Goal: Task Accomplishment & Management: Manage account settings

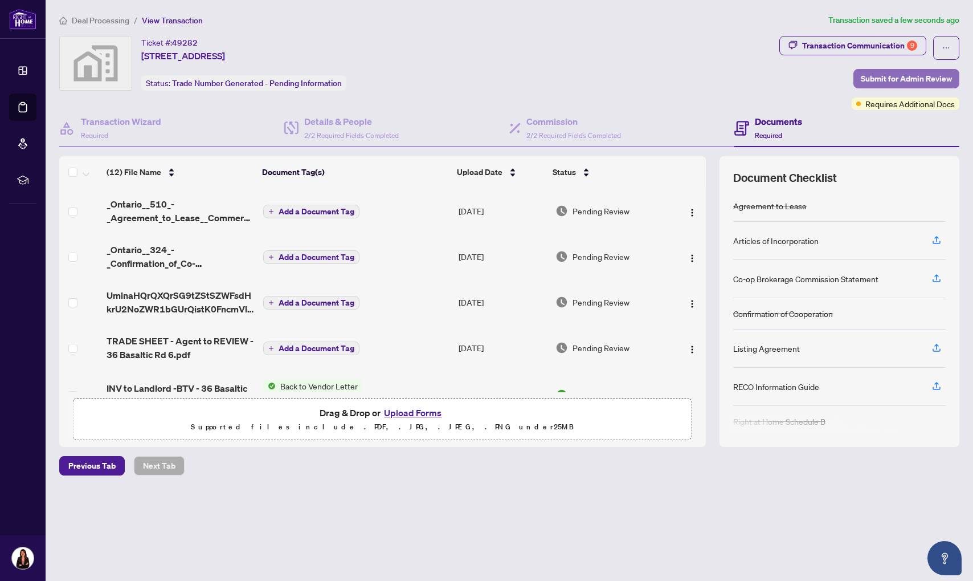
click at [884, 77] on span "Submit for Admin Review" at bounding box center [906, 79] width 91 height 18
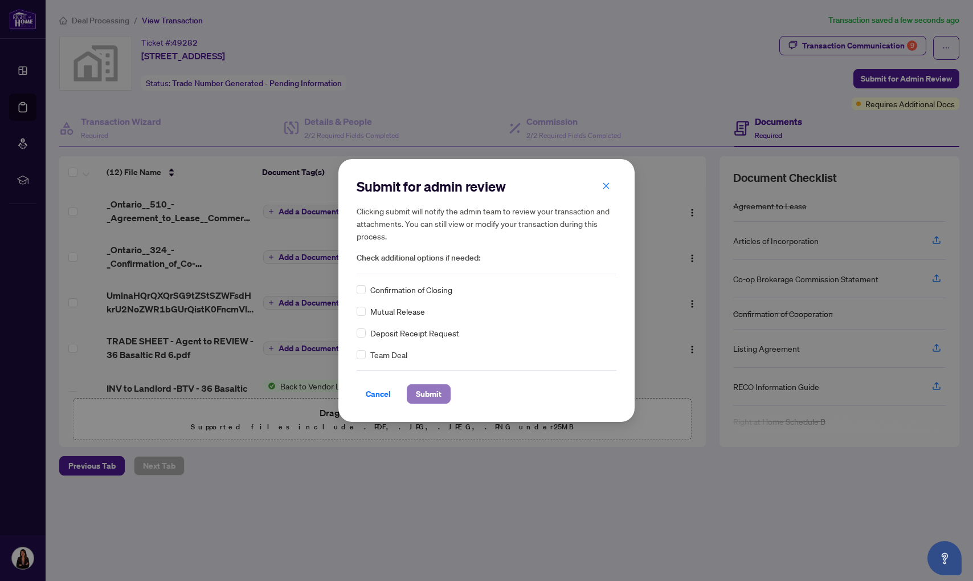
click at [426, 391] on span "Submit" at bounding box center [429, 394] width 26 height 18
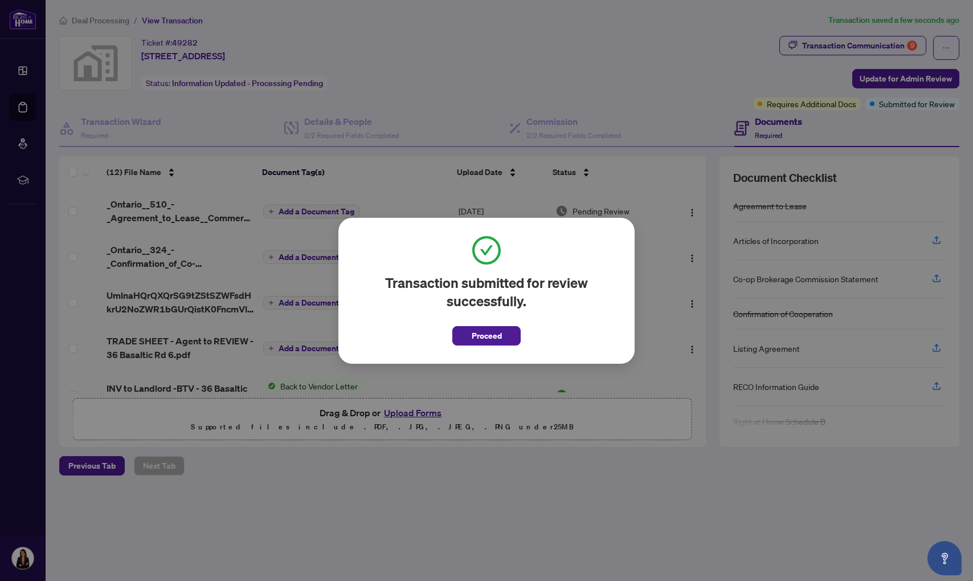
click at [491, 337] on span "Proceed" at bounding box center [487, 335] width 30 height 18
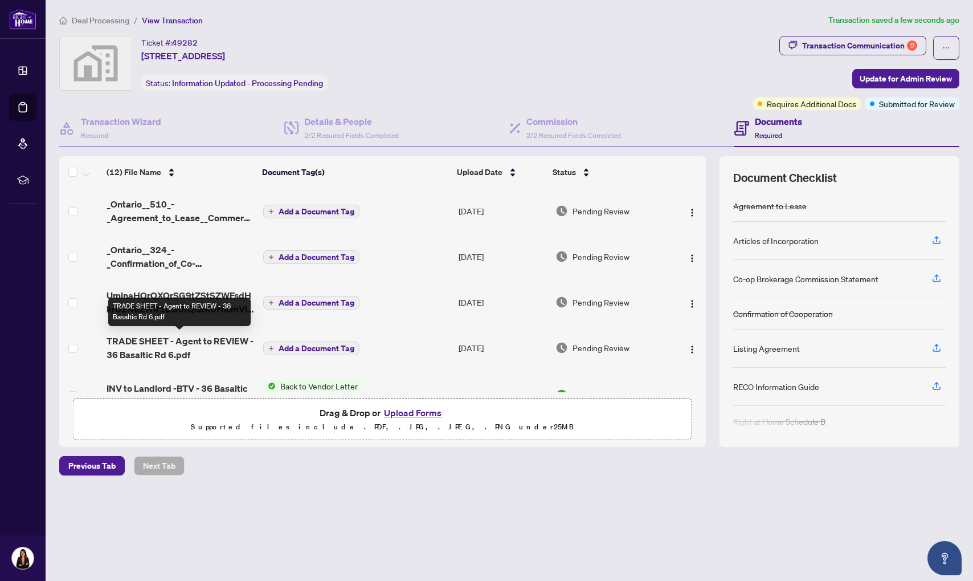
click at [133, 351] on span "TRADE SHEET - Agent to REVIEW - 36 Basaltic Rd 6.pdf" at bounding box center [181, 347] width 148 height 27
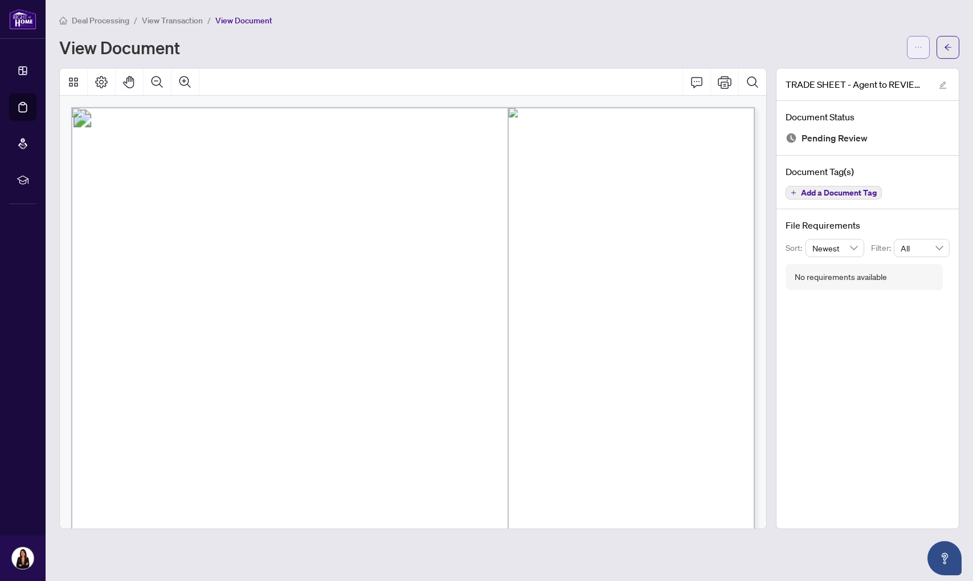
click at [920, 48] on icon "ellipsis" at bounding box center [918, 47] width 8 height 8
click at [849, 72] on span "Download" at bounding box center [877, 72] width 87 height 13
click at [947, 54] on span "button" at bounding box center [948, 47] width 8 height 18
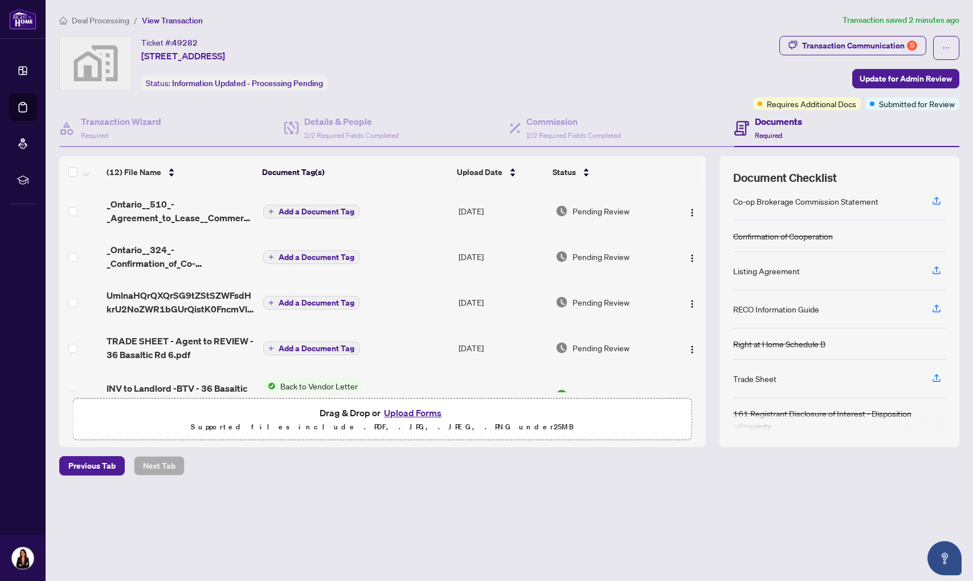
scroll to position [90, 0]
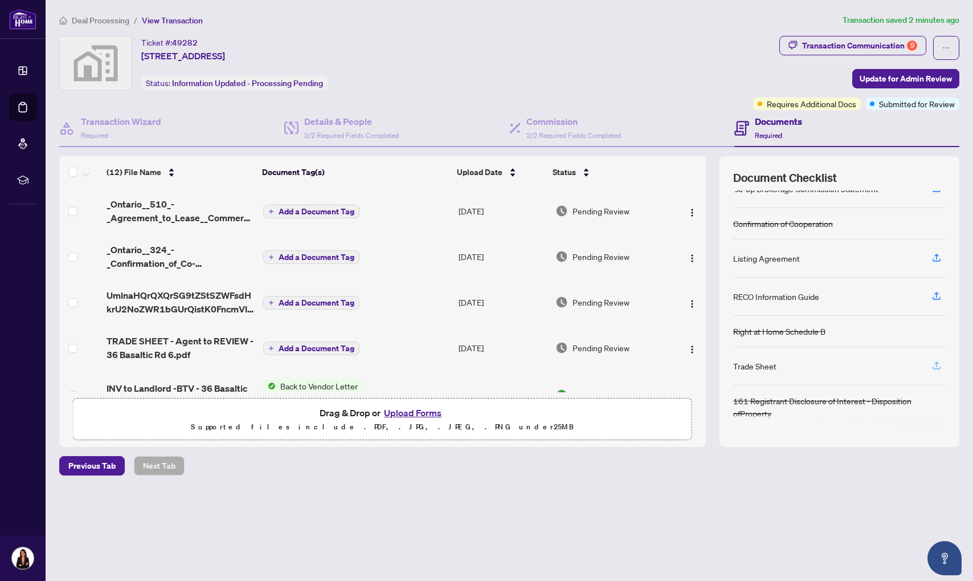
click at [938, 368] on span "button" at bounding box center [936, 366] width 10 height 18
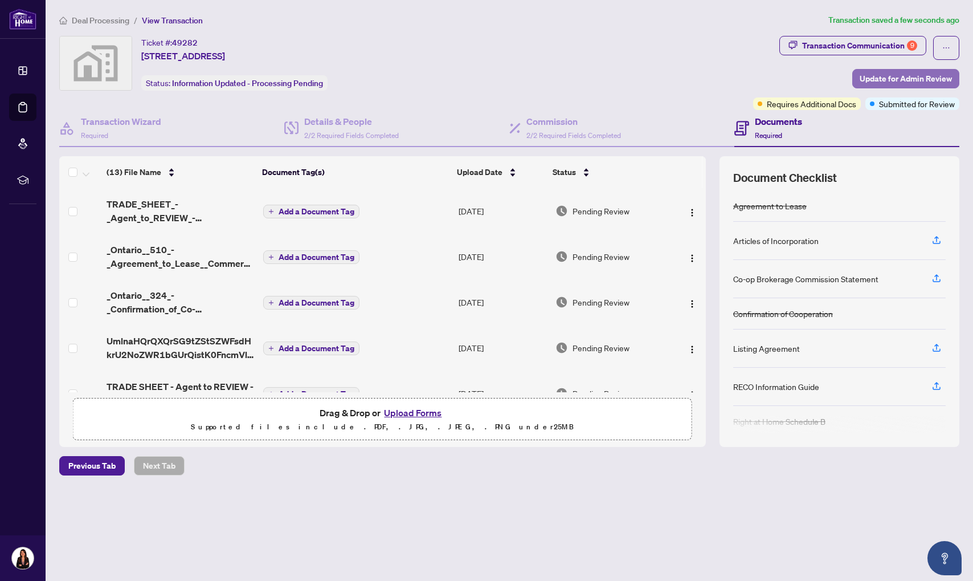
click at [892, 76] on span "Update for Admin Review" at bounding box center [906, 79] width 92 height 18
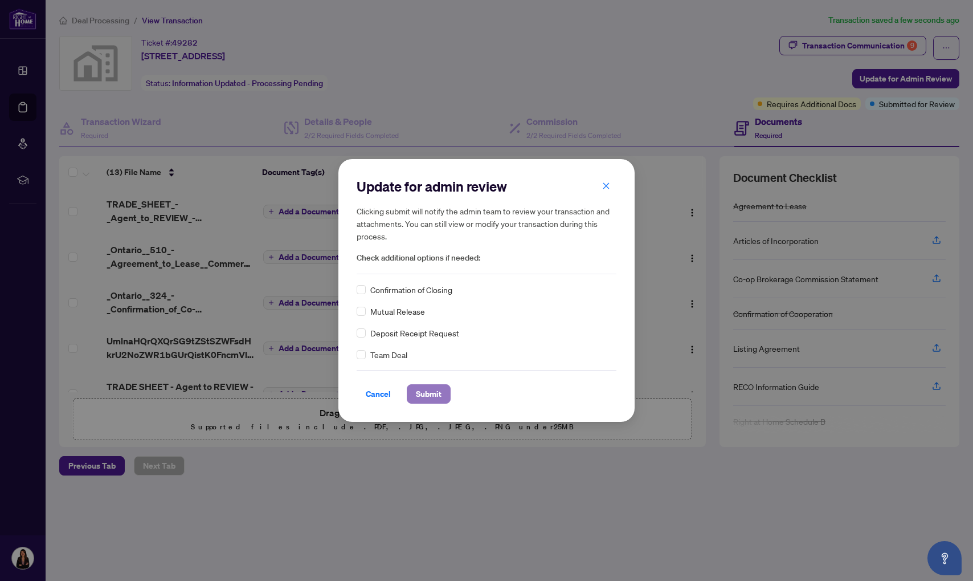
click at [424, 390] on span "Submit" at bounding box center [429, 394] width 26 height 18
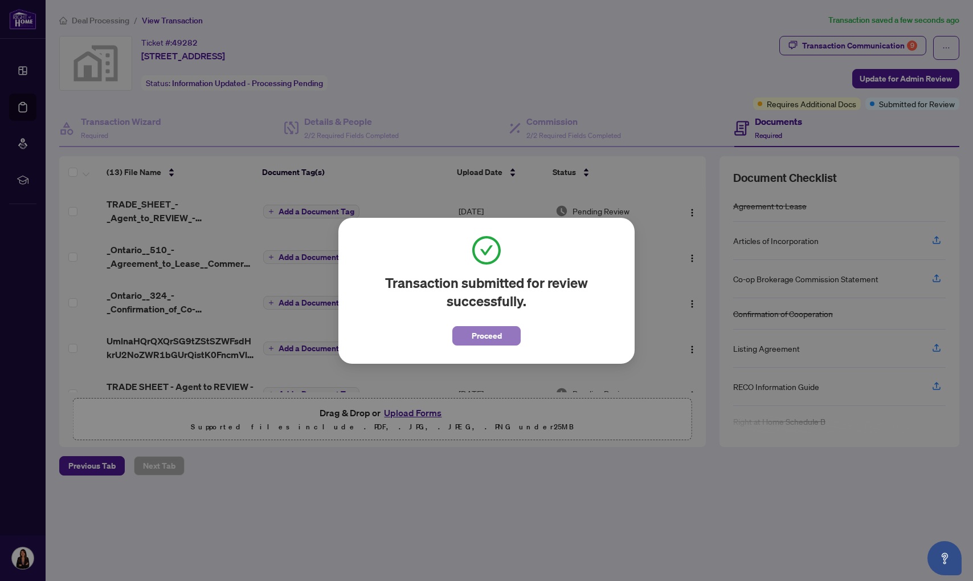
click at [487, 336] on span "Proceed" at bounding box center [487, 335] width 30 height 18
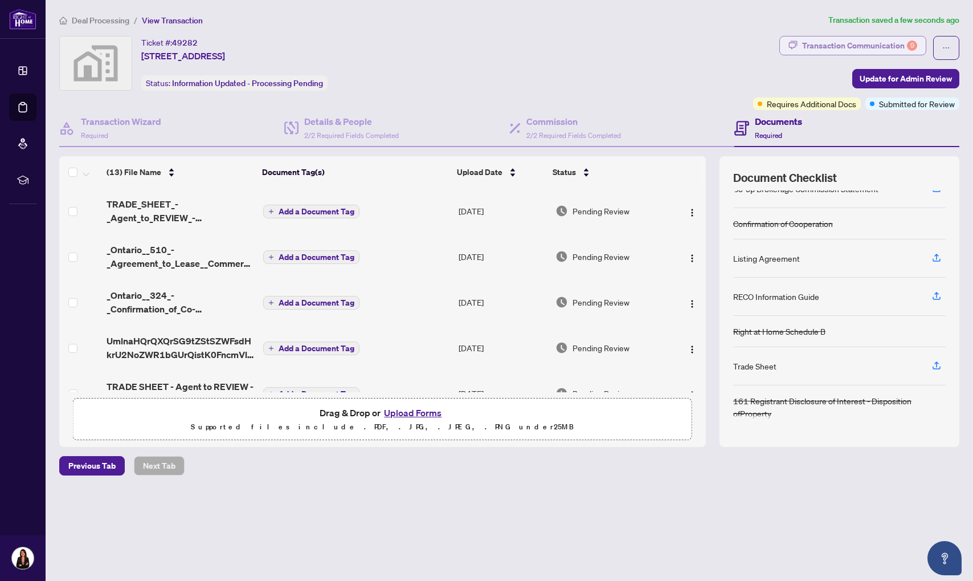
click at [815, 50] on div "Transaction Communication 9" at bounding box center [859, 45] width 115 height 18
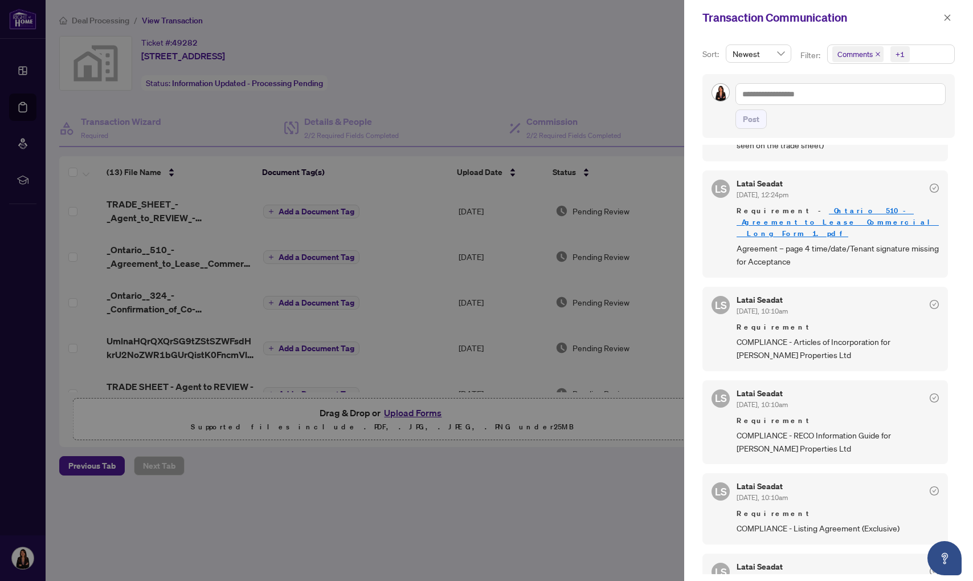
scroll to position [351, 0]
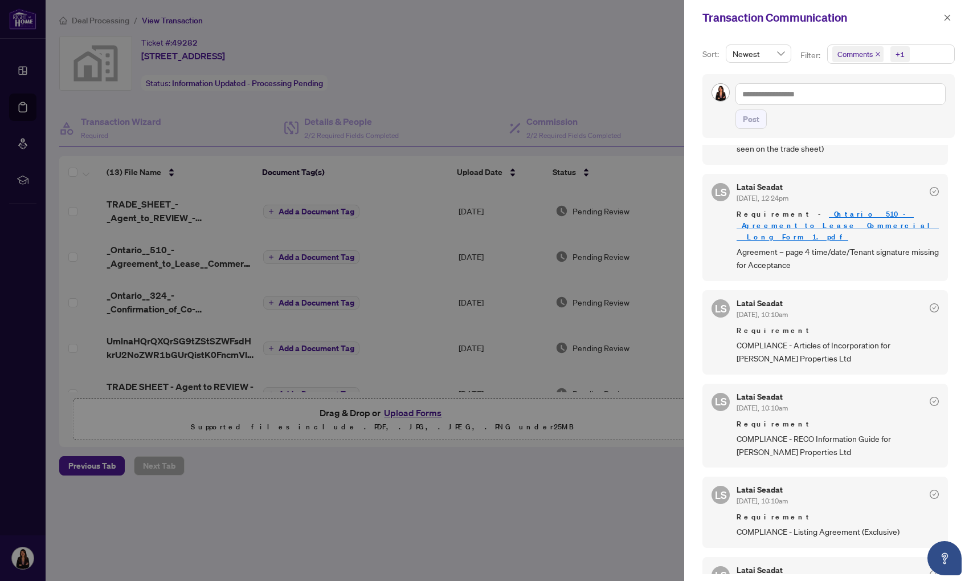
click at [510, 440] on div at bounding box center [486, 290] width 973 height 581
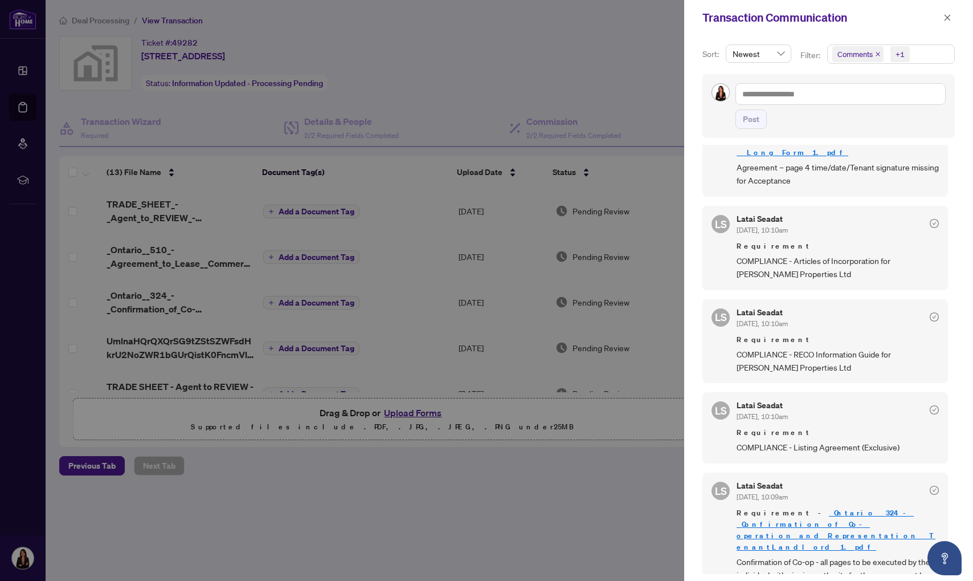
scroll to position [0, 0]
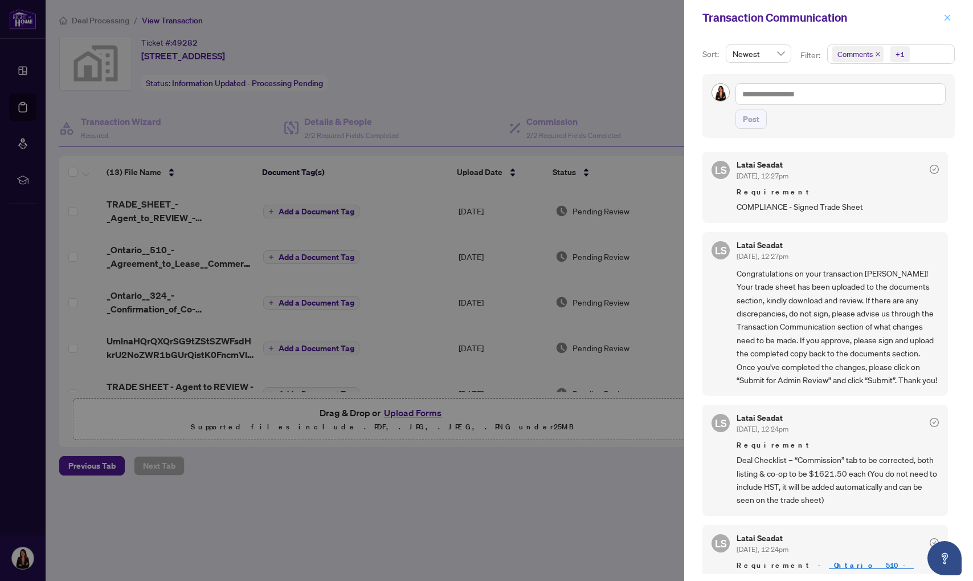
click at [947, 21] on icon "close" at bounding box center [947, 18] width 8 height 8
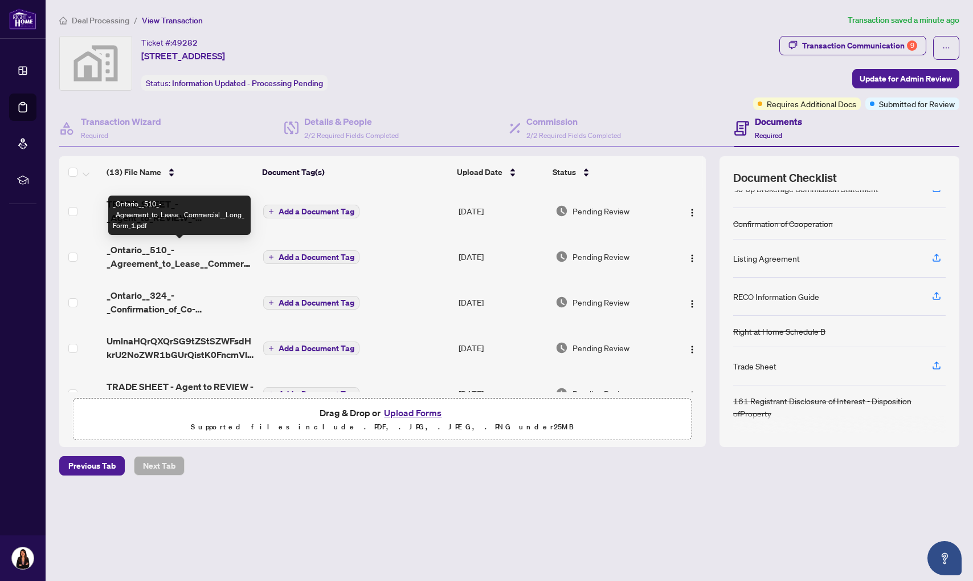
click at [167, 256] on span "_Ontario__510_-_Agreement_to_Lease__Commercial__Long_Form_1.pdf" at bounding box center [181, 256] width 148 height 27
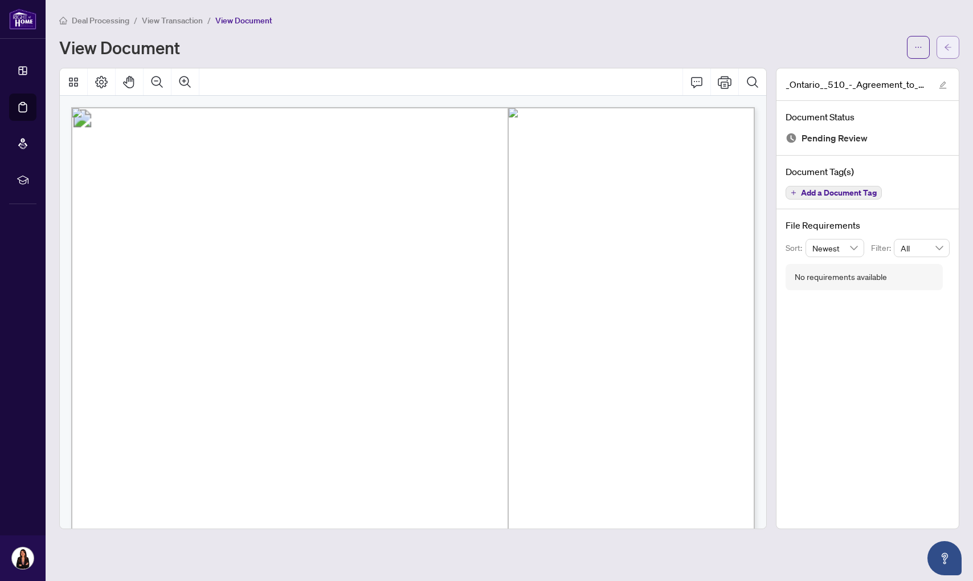
click at [942, 49] on button "button" at bounding box center [948, 47] width 23 height 23
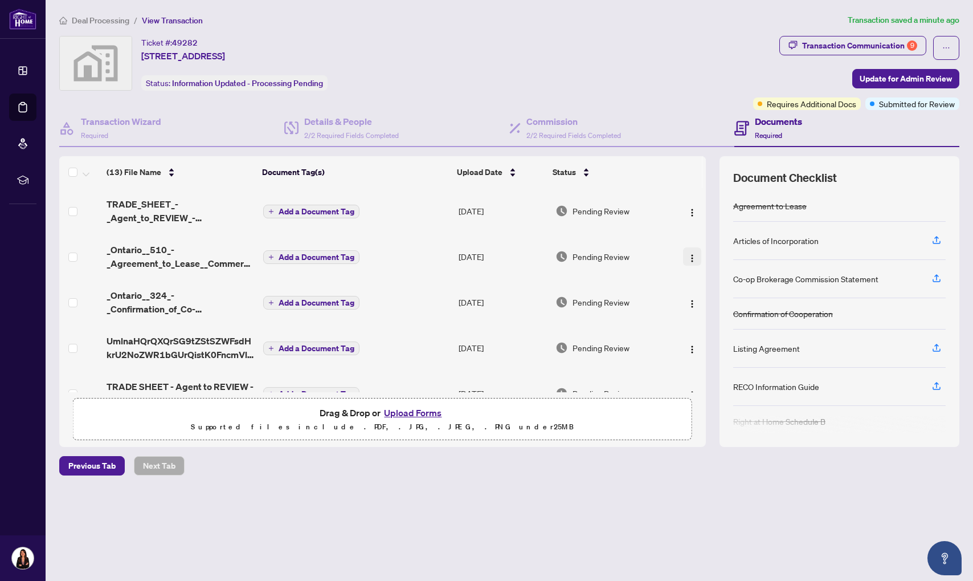
click at [688, 258] on img "button" at bounding box center [692, 258] width 9 height 9
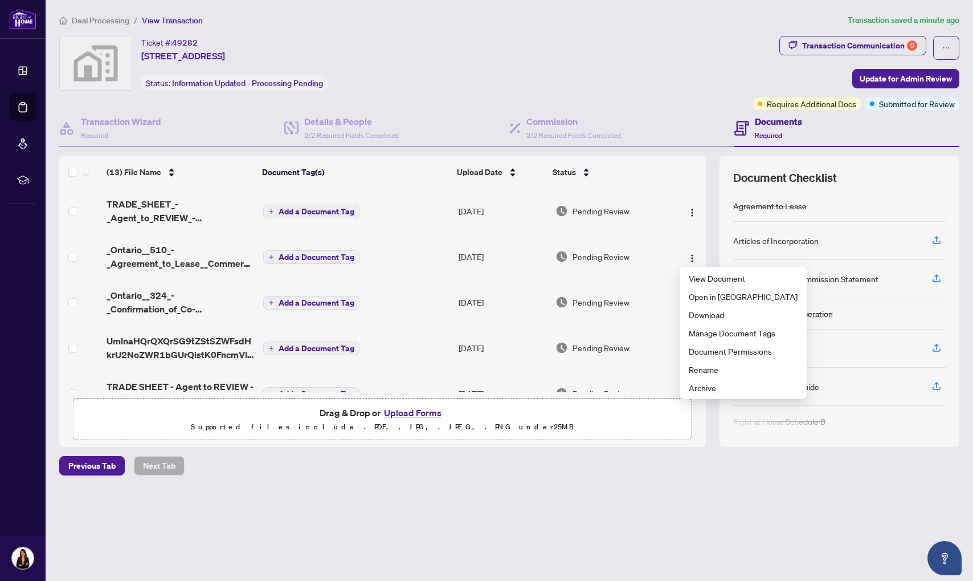
click at [162, 244] on span "_Ontario__510_-_Agreement_to_Lease__Commercial__Long_Form_1.pdf" at bounding box center [181, 256] width 148 height 27
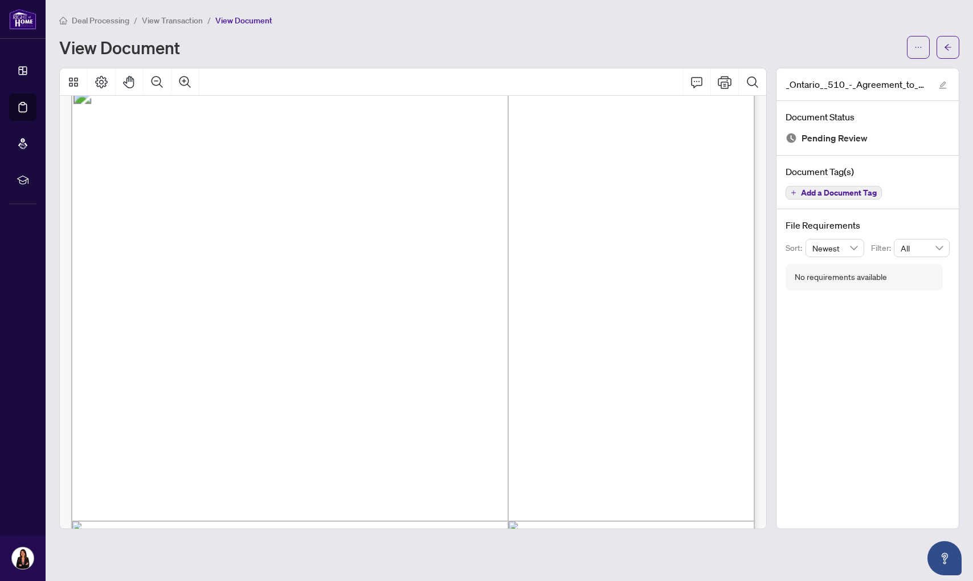
scroll to position [2661, 0]
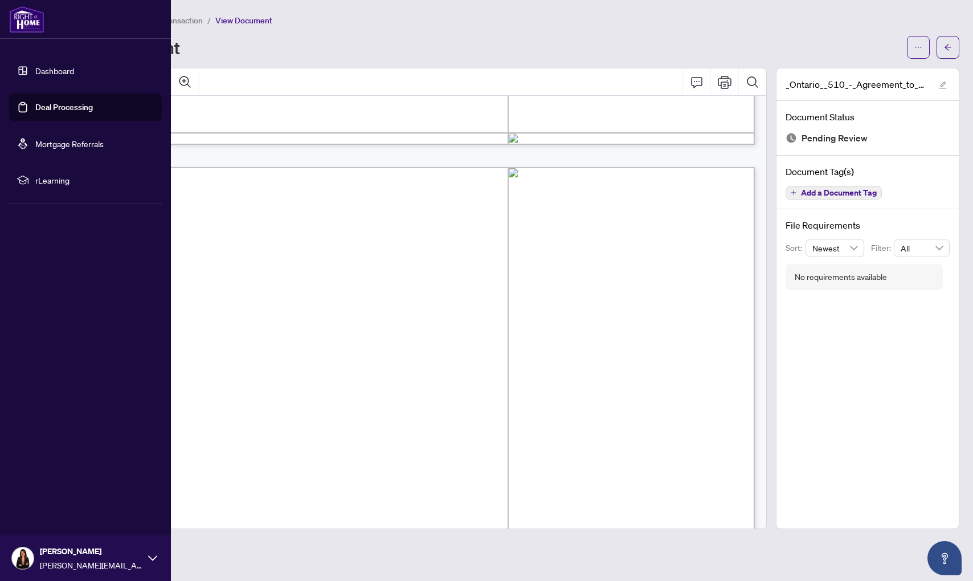
click at [58, 107] on link "Deal Processing" at bounding box center [64, 107] width 58 height 10
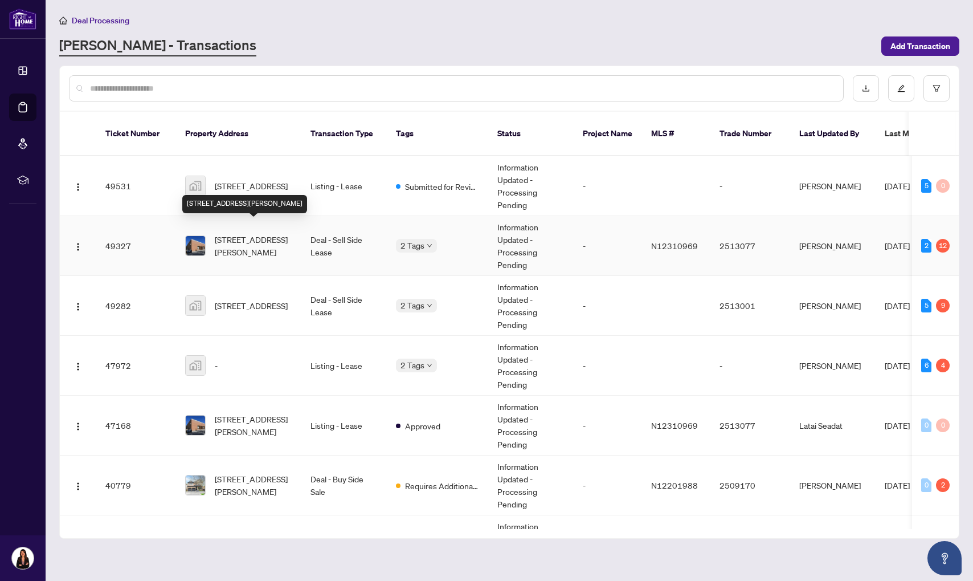
click at [241, 244] on span "[STREET_ADDRESS][PERSON_NAME]" at bounding box center [253, 245] width 77 height 25
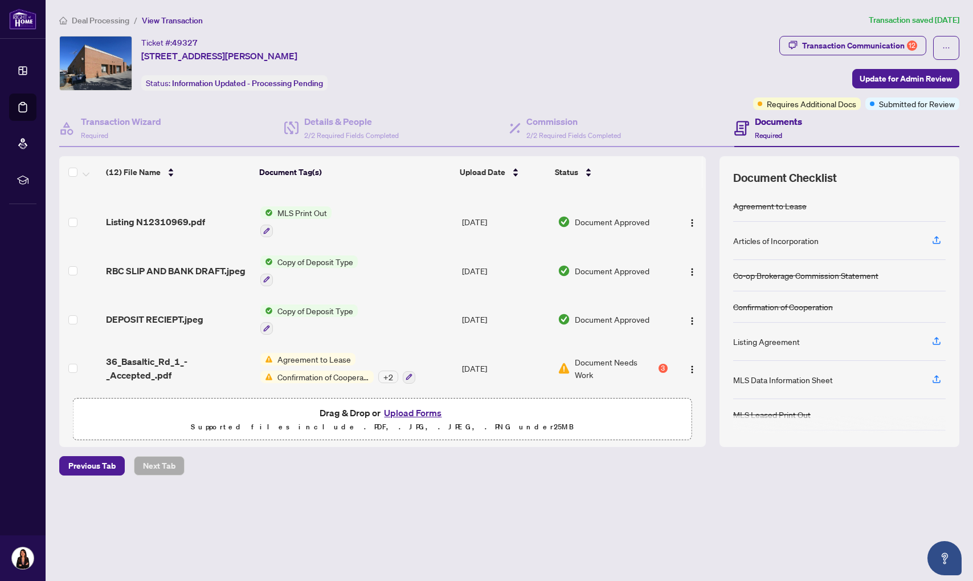
scroll to position [339, 0]
click at [166, 357] on span "36_Basaltic_Rd_1_-_Accepted_.pdf" at bounding box center [178, 367] width 145 height 27
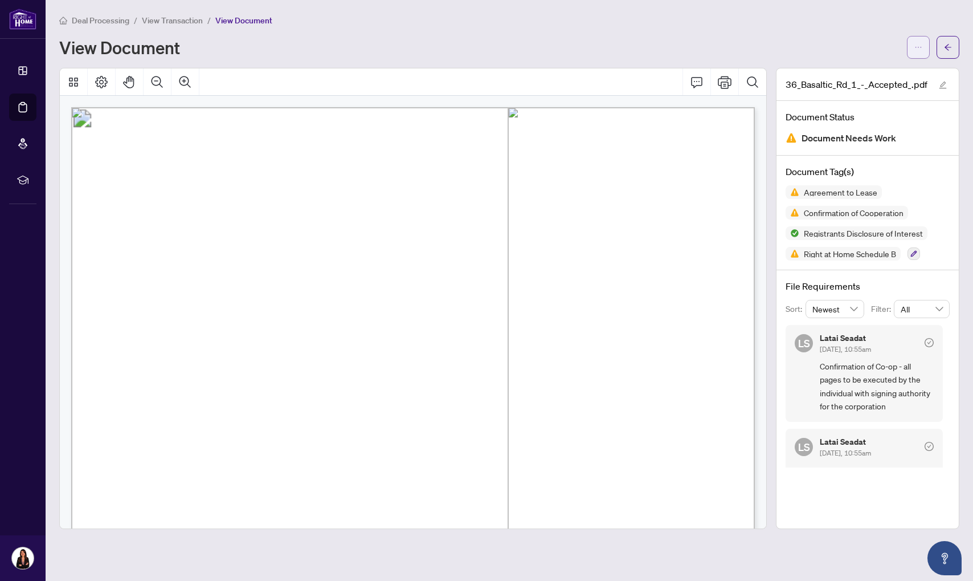
click at [920, 53] on span "button" at bounding box center [918, 47] width 8 height 18
click at [893, 67] on span "Download" at bounding box center [877, 72] width 87 height 13
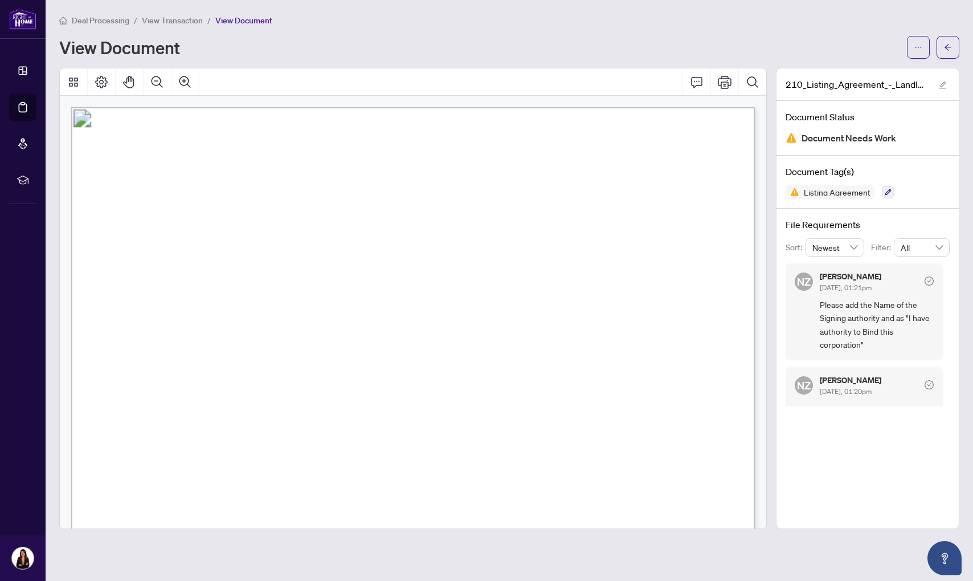
scroll to position [2925, 0]
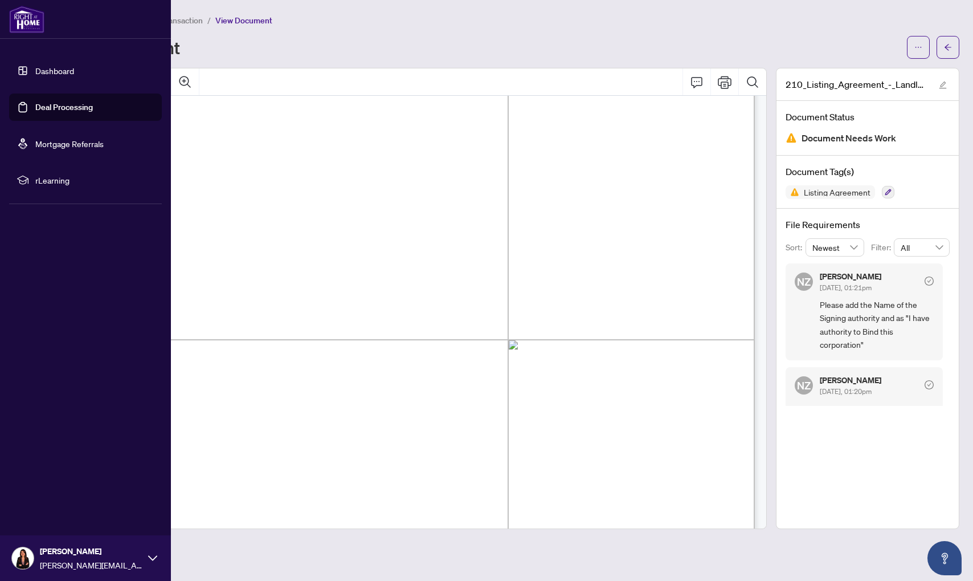
drag, startPoint x: 58, startPoint y: 113, endPoint x: 66, endPoint y: 113, distance: 8.0
click at [59, 112] on link "Deal Processing" at bounding box center [64, 107] width 58 height 10
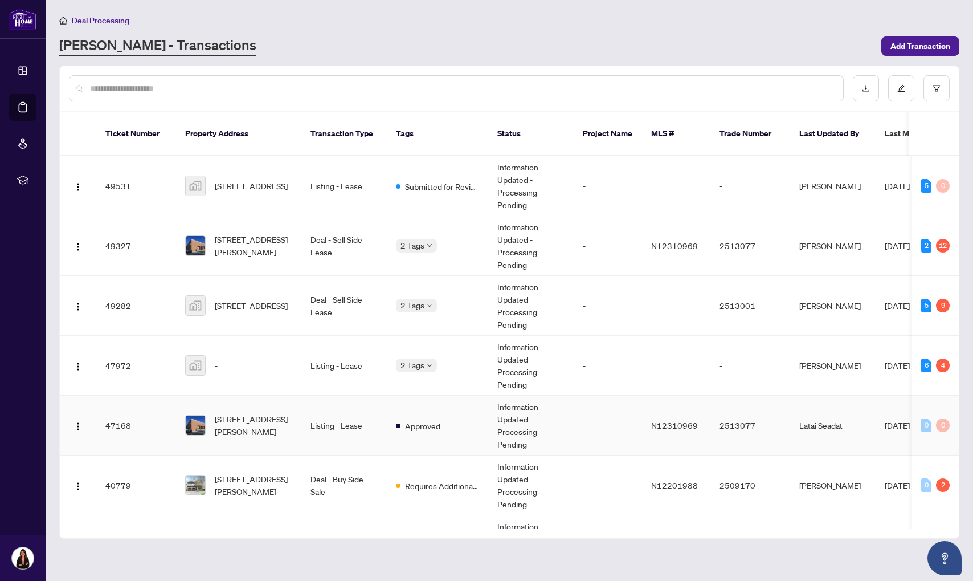
click at [270, 395] on td "[STREET_ADDRESS][PERSON_NAME]" at bounding box center [238, 425] width 125 height 60
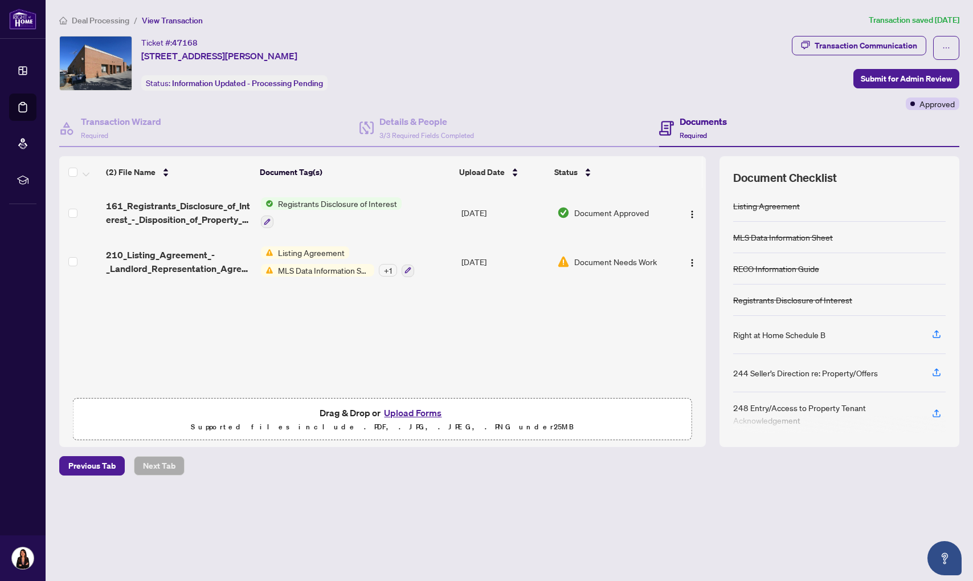
click at [304, 258] on div "Listing Agreement MLS Data Information Sheet + 1" at bounding box center [337, 261] width 153 height 31
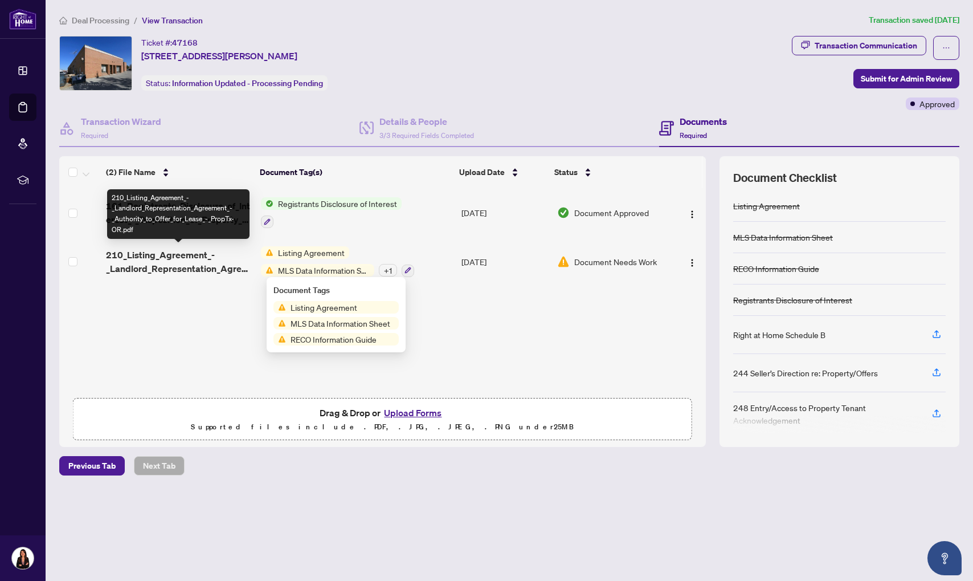
click at [199, 259] on span "210_Listing_Agreement_-_Landlord_Representation_Agreement_-_Authority_to_Offer_…" at bounding box center [179, 261] width 146 height 27
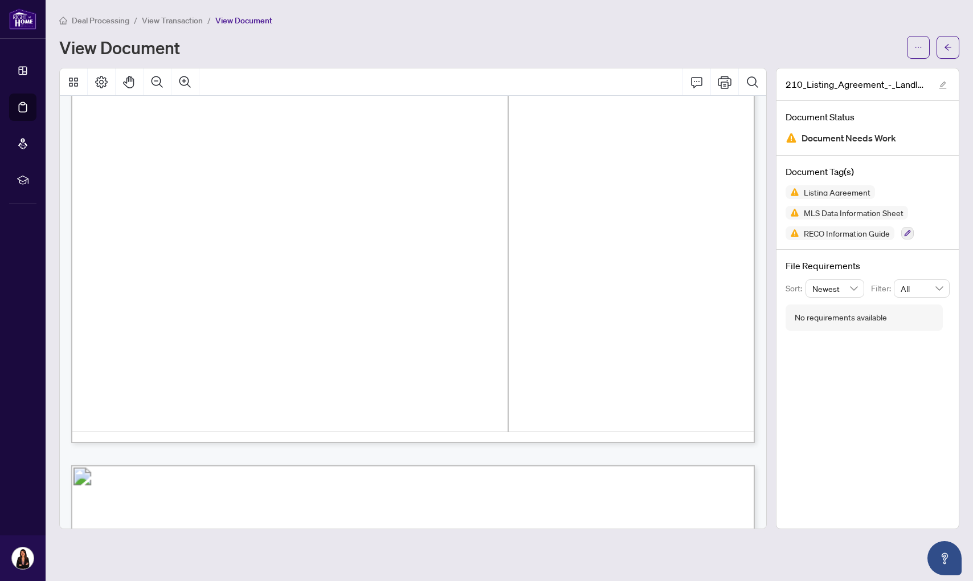
scroll to position [2474, 0]
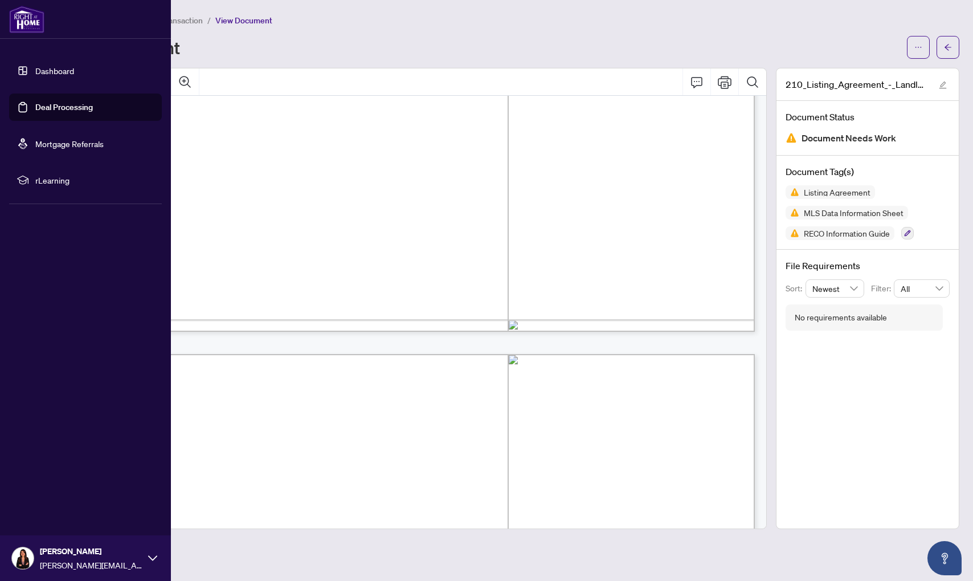
click at [51, 106] on link "Deal Processing" at bounding box center [64, 107] width 58 height 10
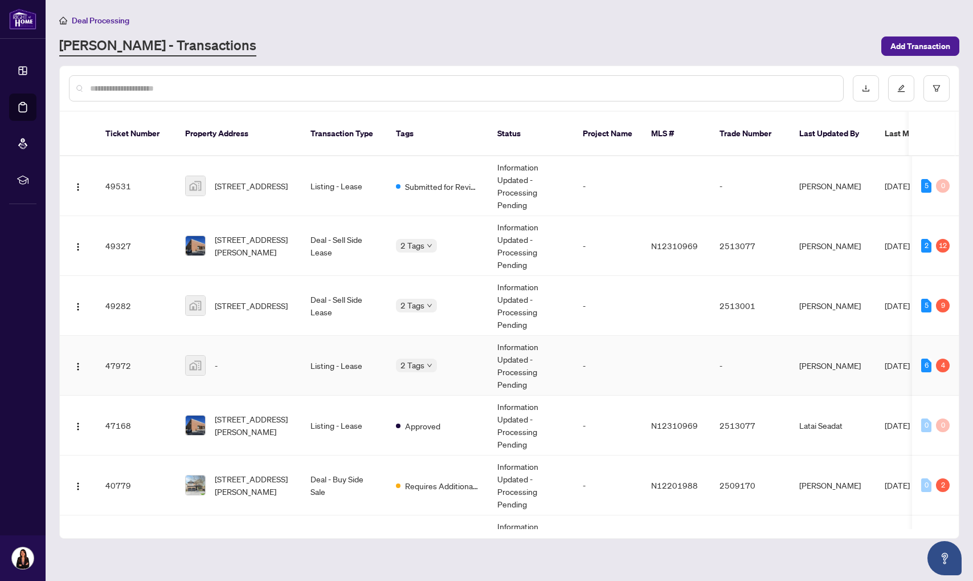
click at [237, 355] on div "-" at bounding box center [238, 365] width 107 height 21
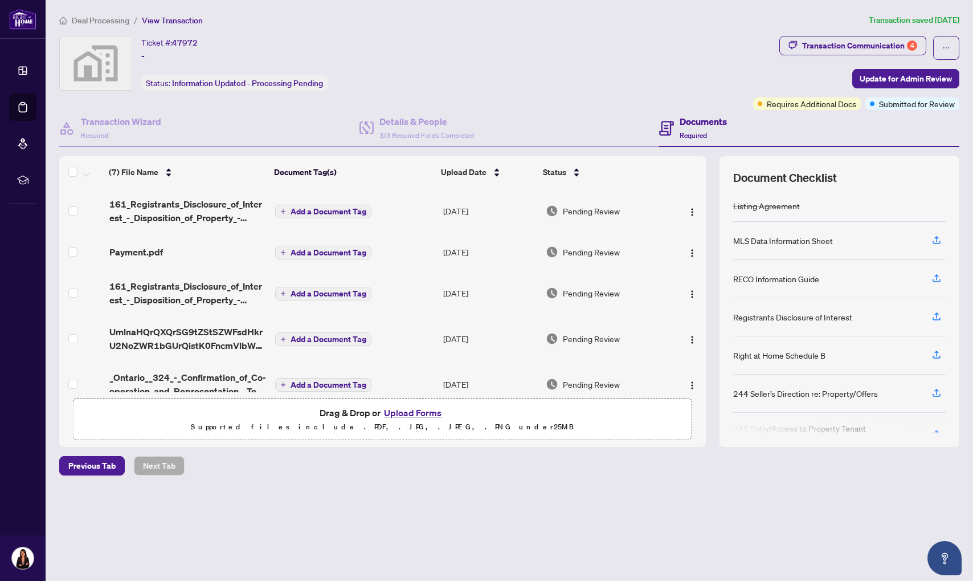
scroll to position [113, 0]
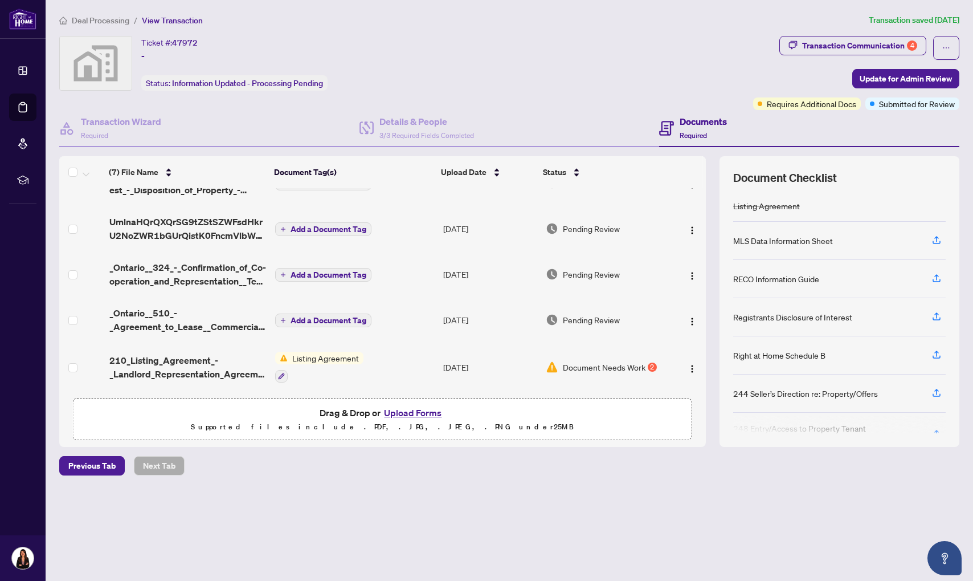
click at [648, 362] on div "2" at bounding box center [652, 366] width 9 height 9
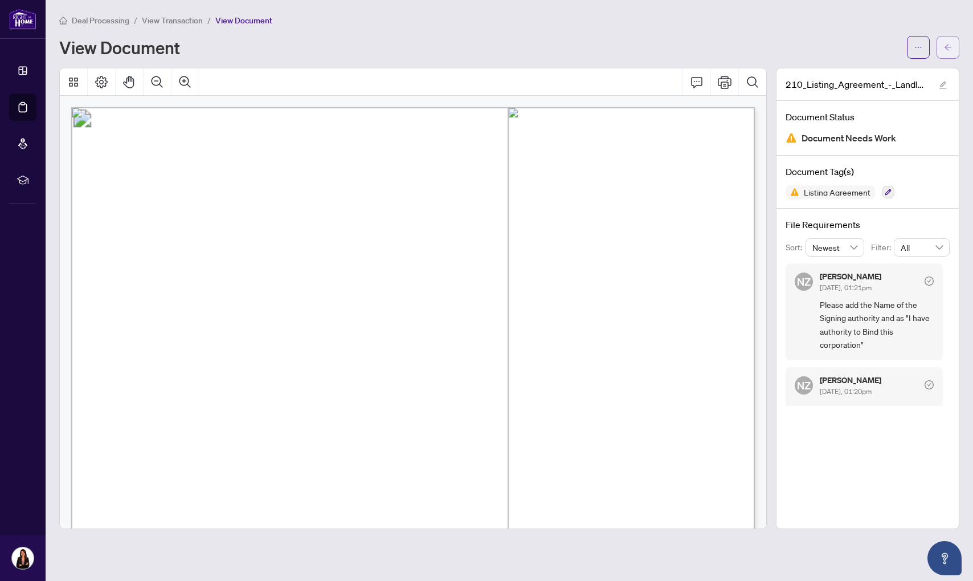
click at [942, 46] on button "button" at bounding box center [948, 47] width 23 height 23
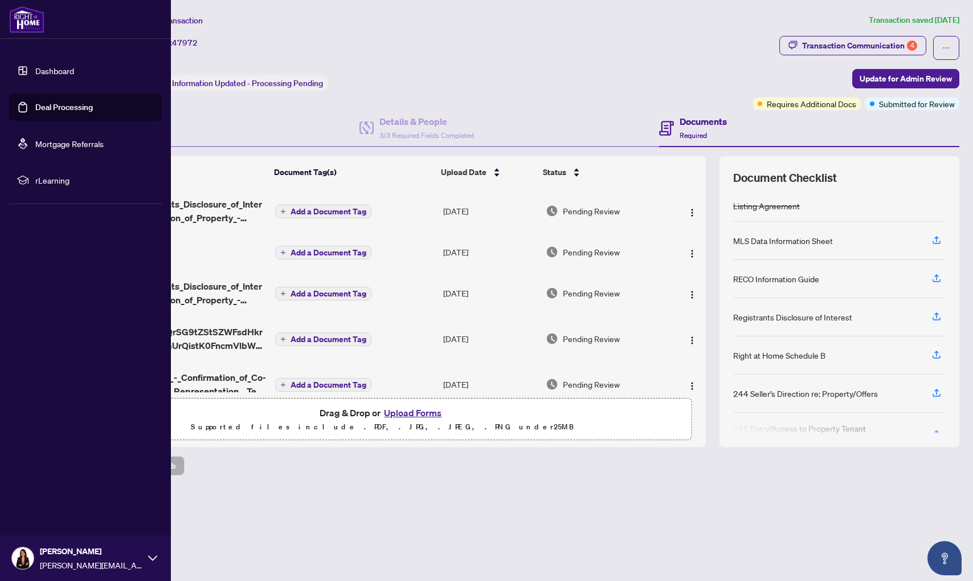
click at [36, 112] on link "Deal Processing" at bounding box center [64, 107] width 58 height 10
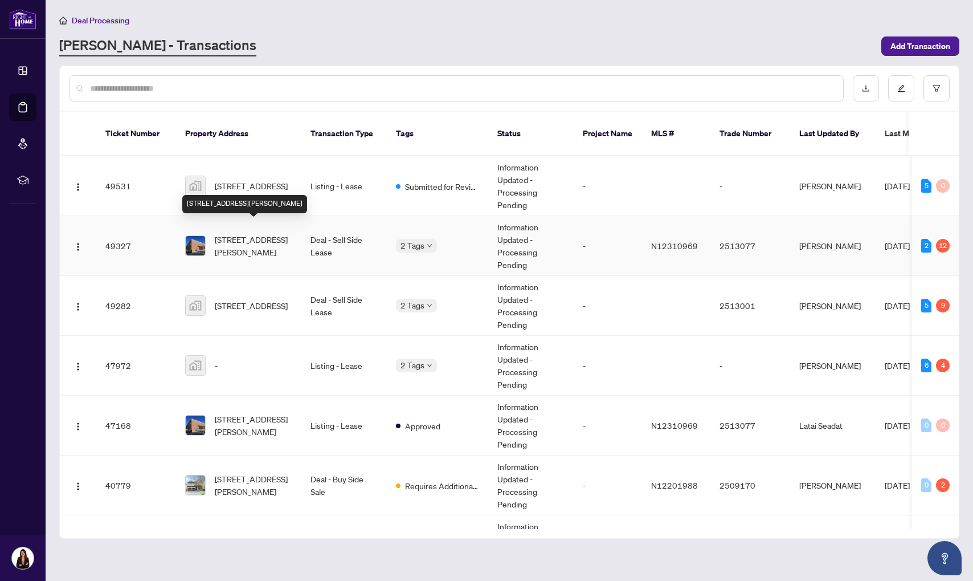
click at [264, 233] on span "[STREET_ADDRESS][PERSON_NAME]" at bounding box center [253, 245] width 77 height 25
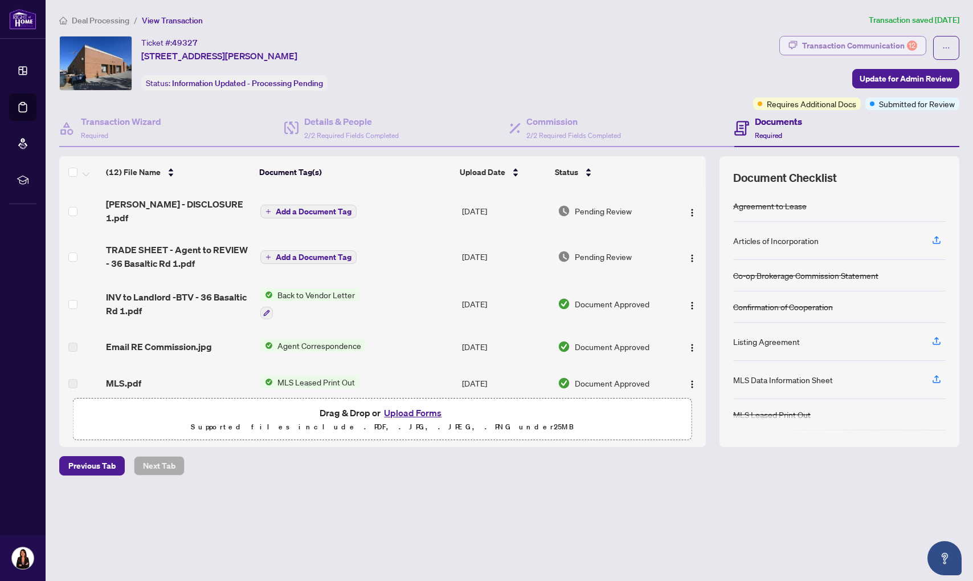
click at [833, 37] on div "Transaction Communication 12" at bounding box center [859, 45] width 115 height 18
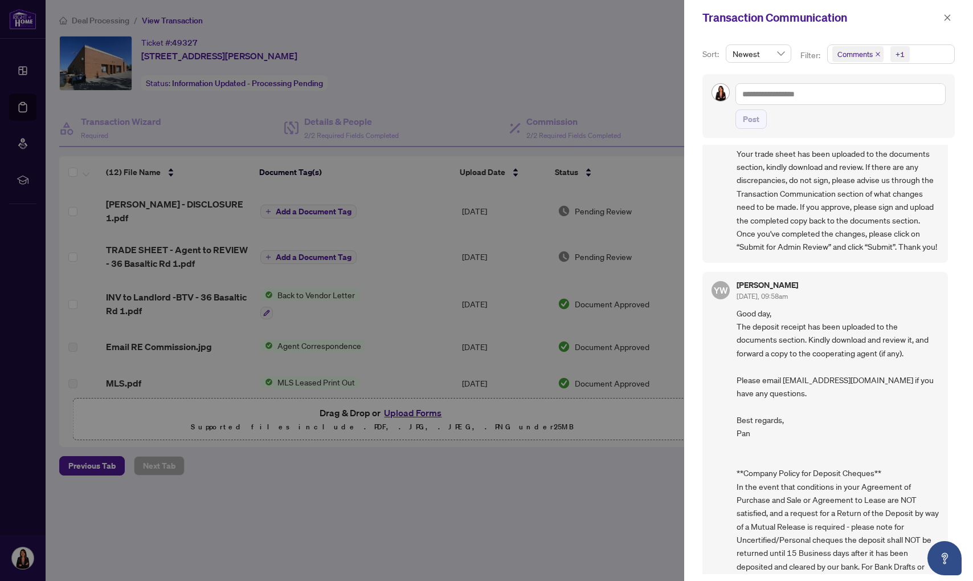
scroll to position [2, 0]
click at [450, 72] on div at bounding box center [486, 290] width 973 height 581
click at [28, 103] on div at bounding box center [486, 290] width 973 height 581
drag, startPoint x: 387, startPoint y: 81, endPoint x: 451, endPoint y: 79, distance: 64.4
click at [388, 81] on div at bounding box center [486, 290] width 973 height 581
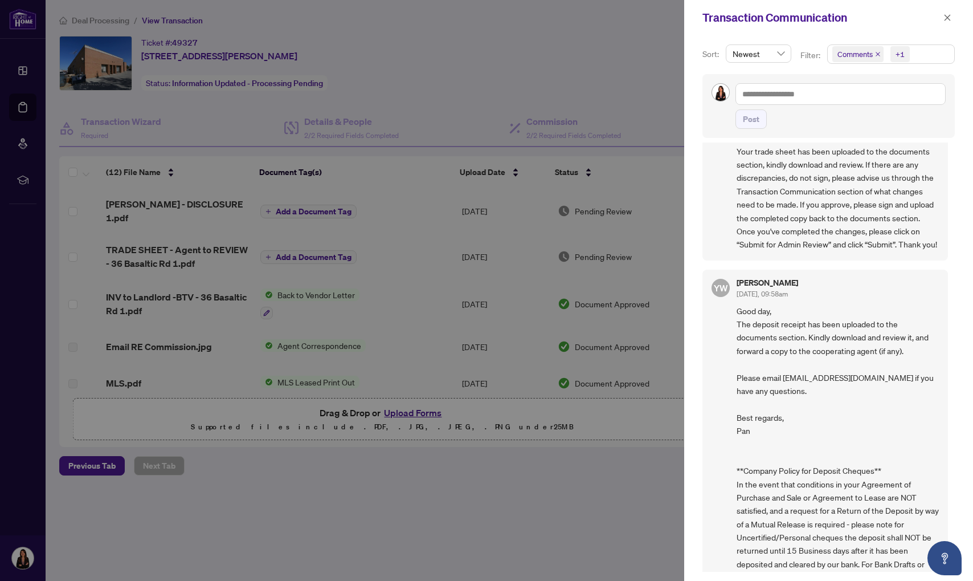
click at [942, 26] on div "Transaction Communication" at bounding box center [828, 17] width 289 height 35
drag, startPoint x: 945, startPoint y: 20, endPoint x: 924, endPoint y: 46, distance: 33.2
click at [945, 21] on icon "close" at bounding box center [948, 17] width 6 height 6
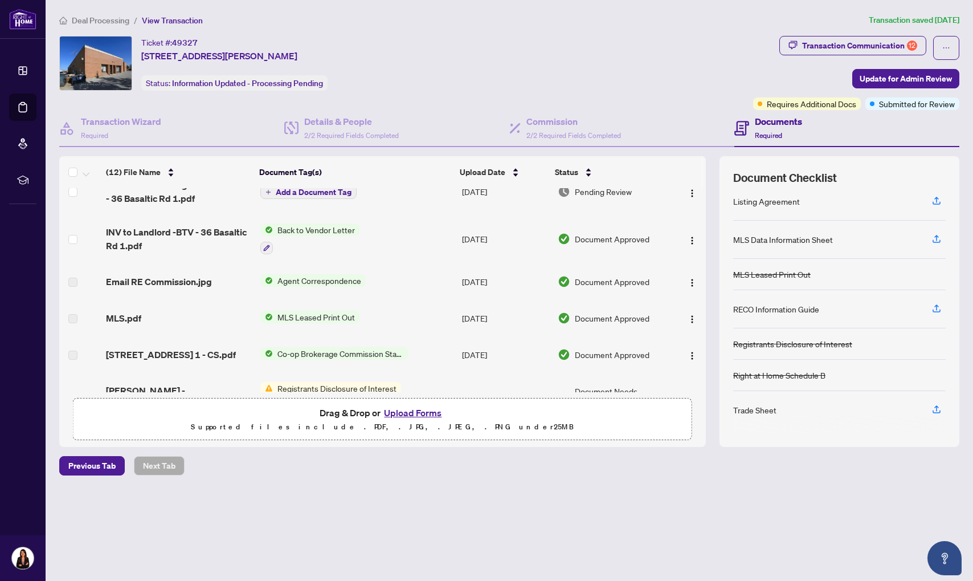
scroll to position [0, 0]
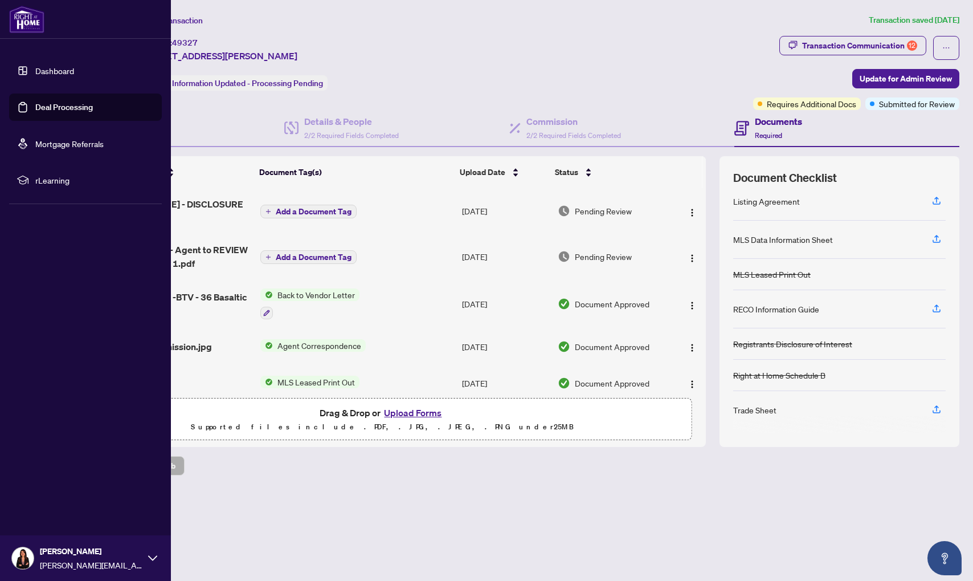
click at [35, 112] on link "Deal Processing" at bounding box center [64, 107] width 58 height 10
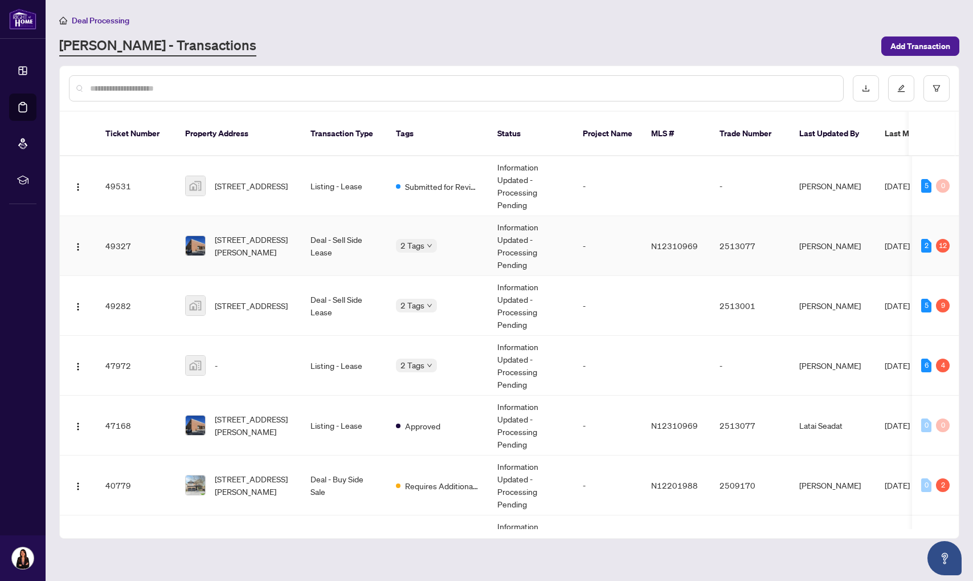
click at [323, 236] on td "Deal - Sell Side Lease" at bounding box center [343, 246] width 85 height 60
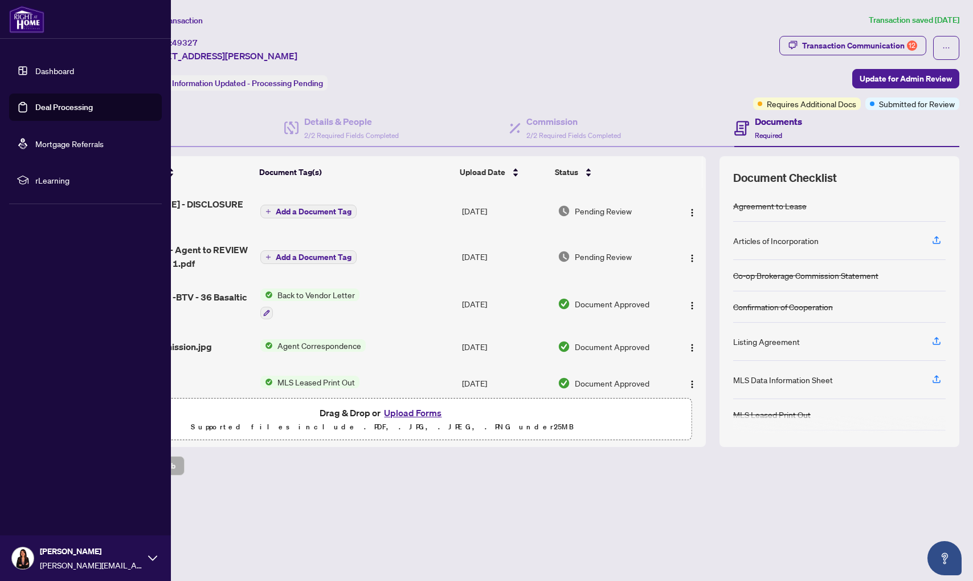
drag, startPoint x: 69, startPoint y: 115, endPoint x: 126, endPoint y: 128, distance: 59.0
click at [69, 112] on link "Deal Processing" at bounding box center [64, 107] width 58 height 10
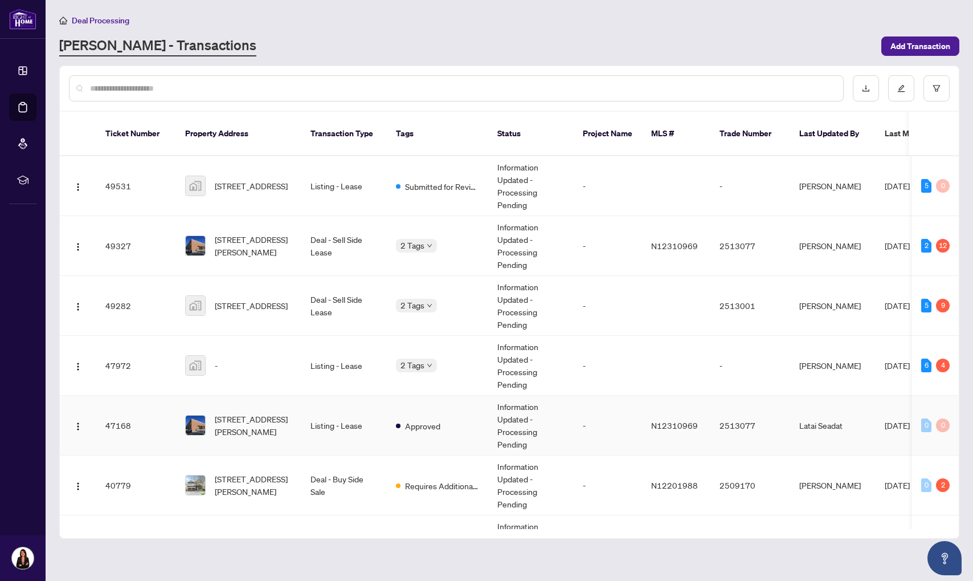
click at [295, 395] on td "[STREET_ADDRESS][PERSON_NAME]" at bounding box center [238, 425] width 125 height 60
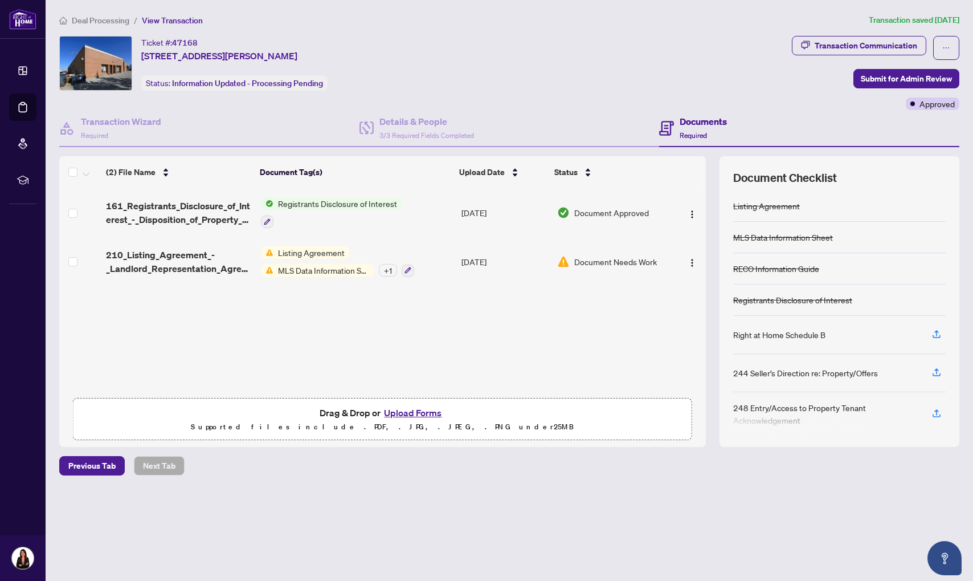
scroll to position [7, 0]
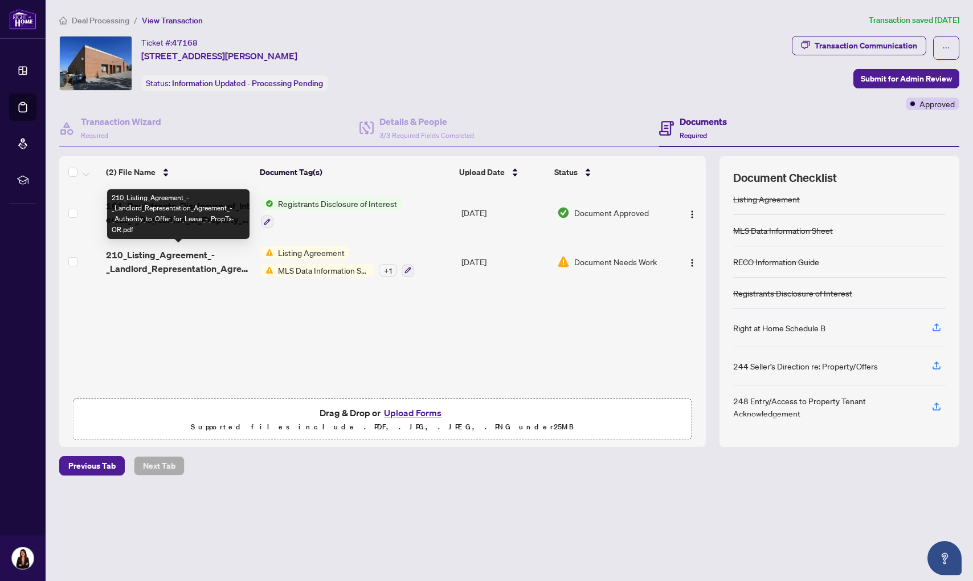
click at [157, 262] on span "210_Listing_Agreement_-_Landlord_Representation_Agreement_-_Authority_to_Offer_…" at bounding box center [179, 261] width 146 height 27
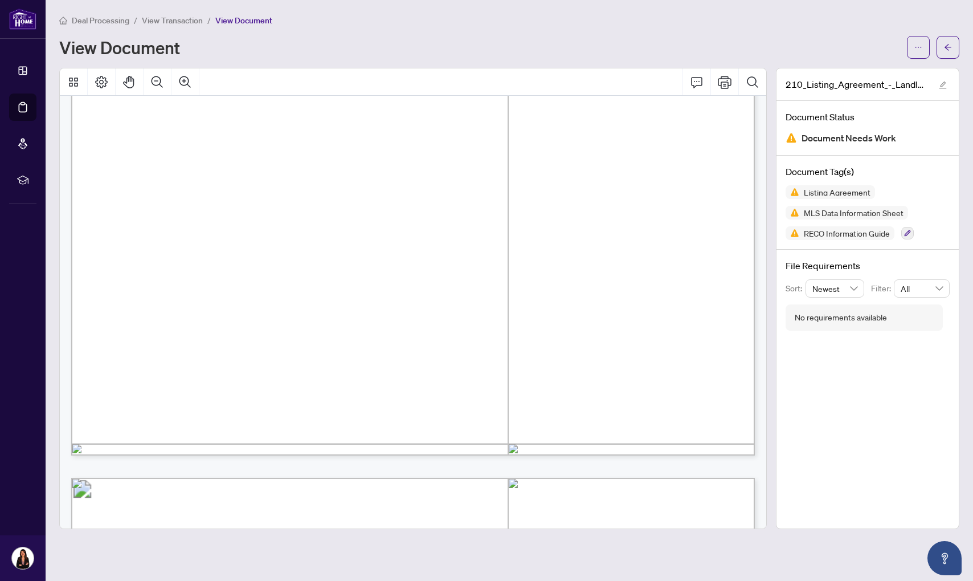
scroll to position [538, 0]
click at [831, 214] on span "MLS Data Information Sheet" at bounding box center [853, 213] width 109 height 8
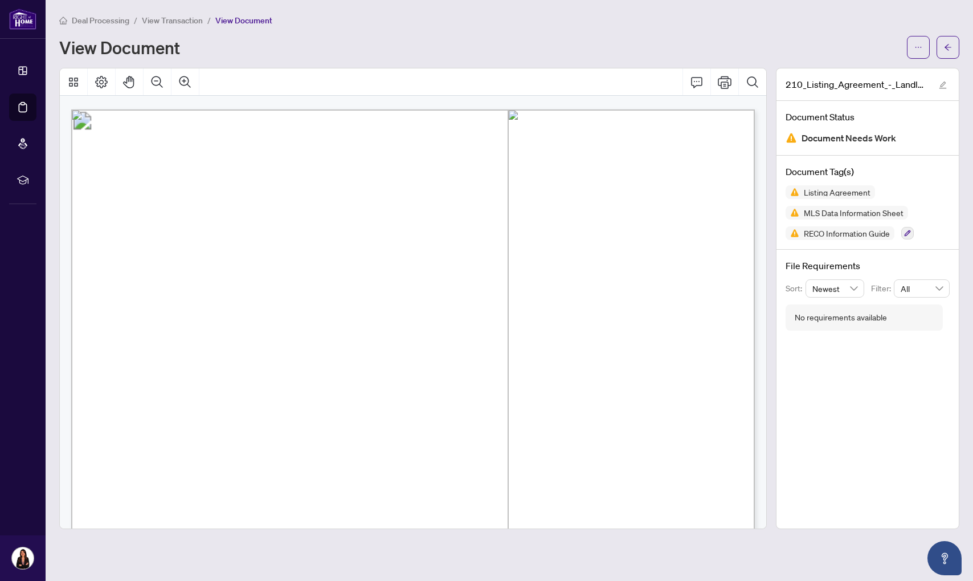
scroll to position [4544, 0]
click at [951, 48] on icon "arrow-left" at bounding box center [948, 47] width 8 height 8
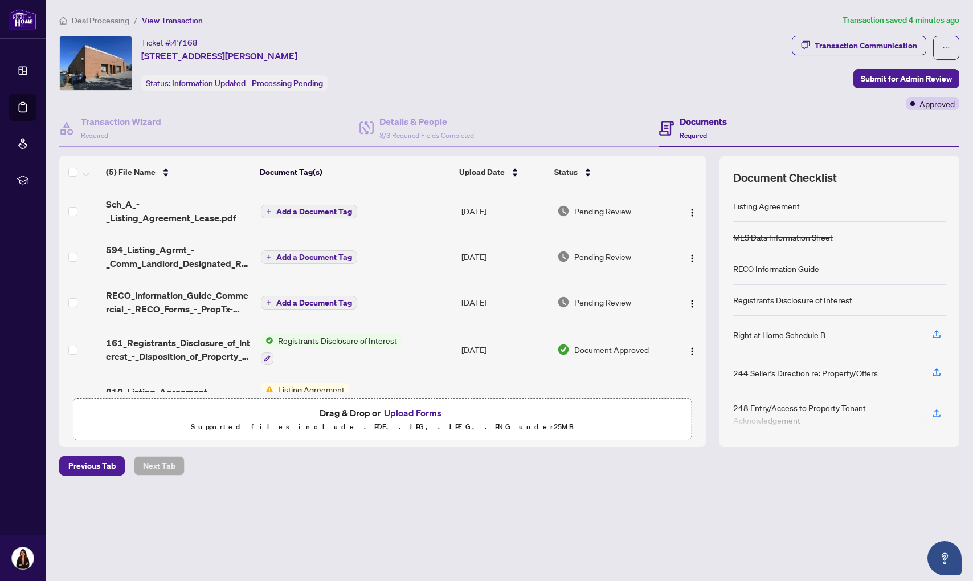
scroll to position [34, 0]
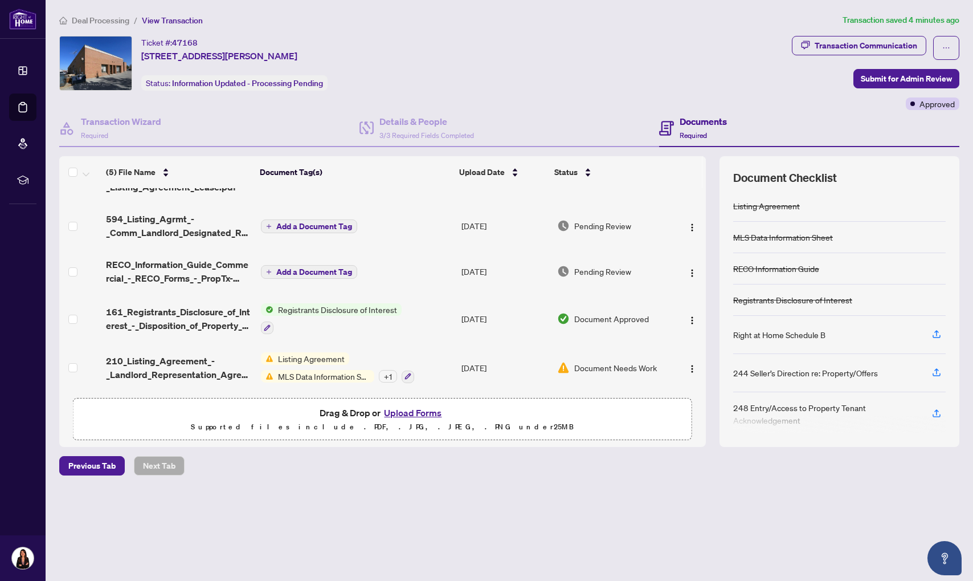
click at [582, 361] on span "Document Needs Work" at bounding box center [615, 367] width 83 height 13
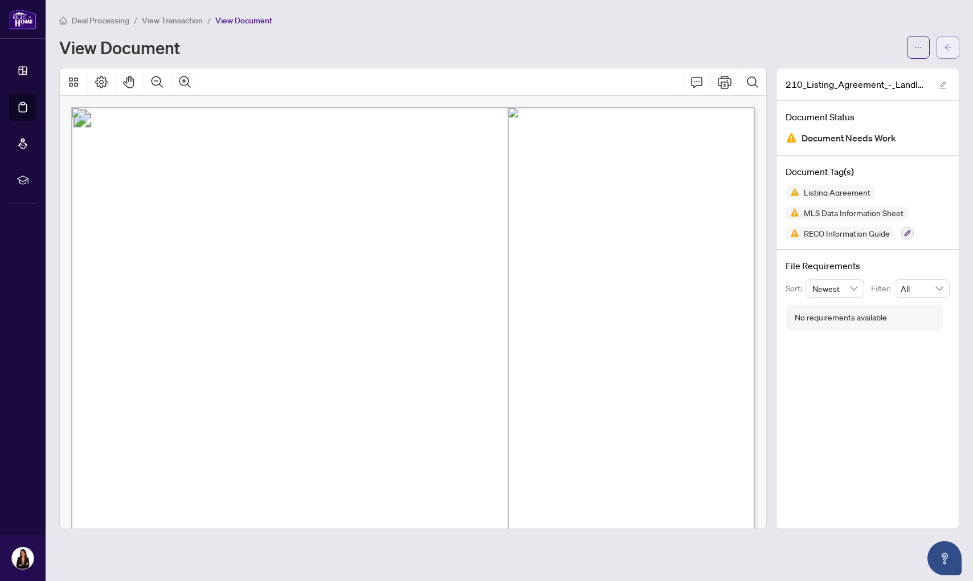
click at [946, 46] on icon "arrow-left" at bounding box center [948, 47] width 8 height 8
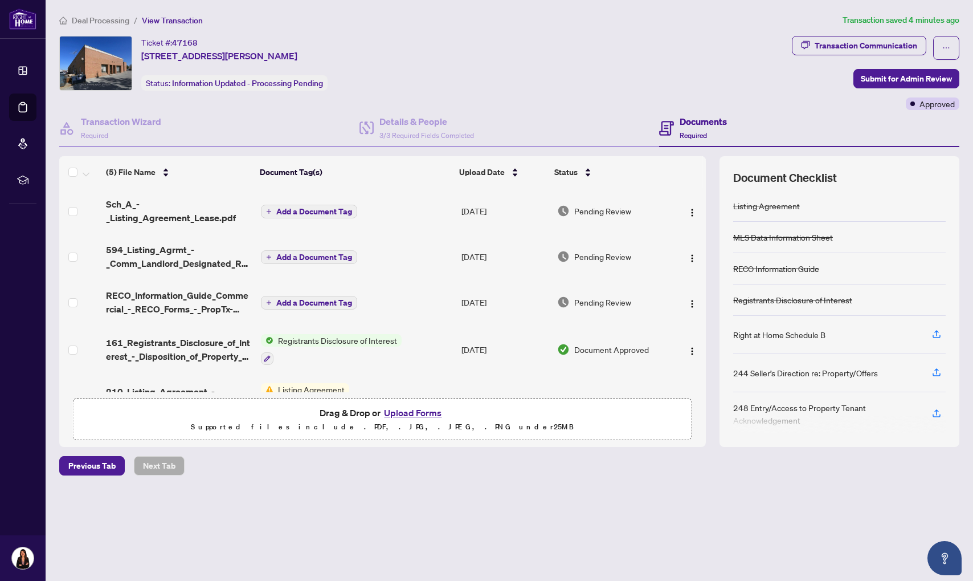
scroll to position [34, 0]
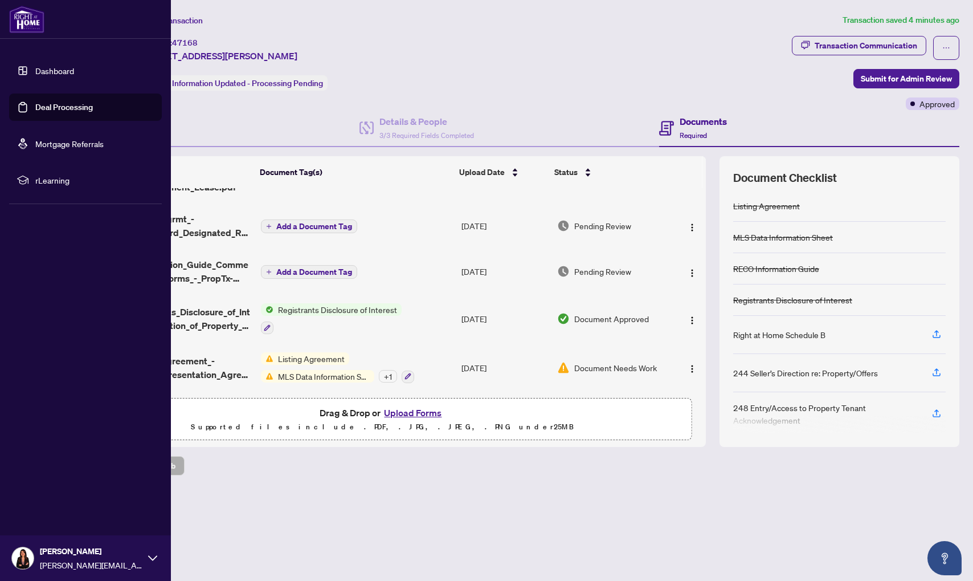
click at [50, 104] on link "Deal Processing" at bounding box center [64, 107] width 58 height 10
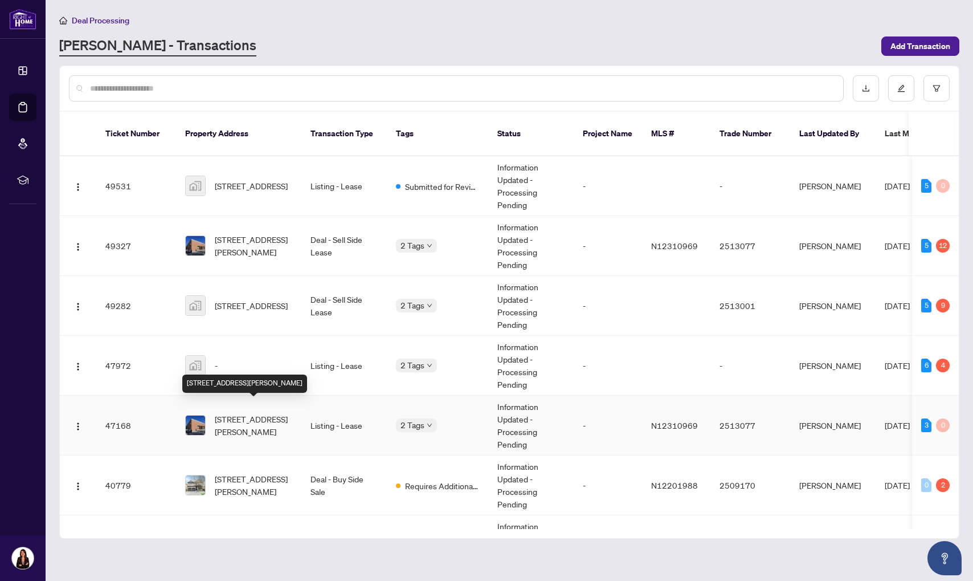
click at [290, 412] on span "[STREET_ADDRESS][PERSON_NAME]" at bounding box center [253, 424] width 77 height 25
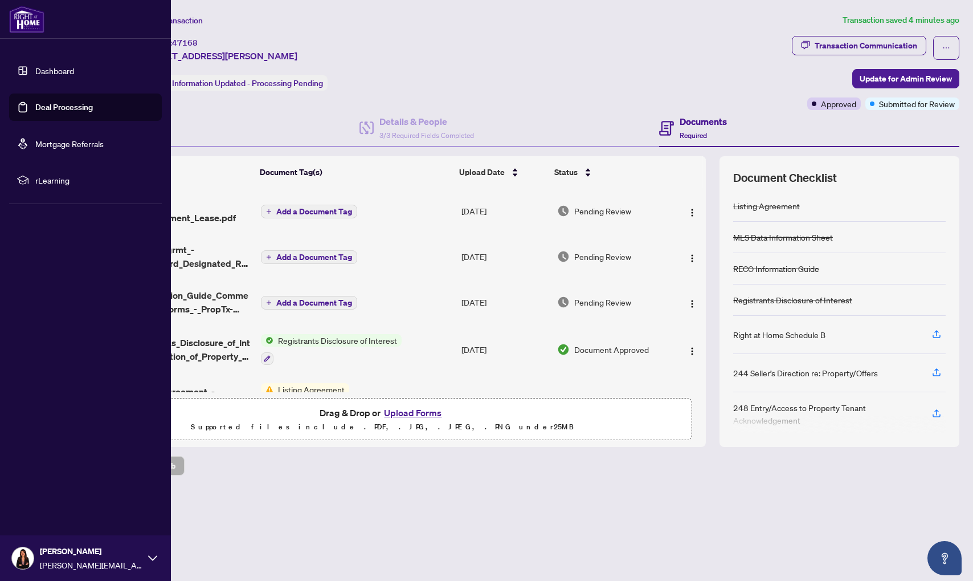
click at [7, 101] on ul "Dashboard Deal Processing Mortgage Referrals rLearning" at bounding box center [85, 125] width 171 height 155
click at [35, 108] on link "Deal Processing" at bounding box center [64, 107] width 58 height 10
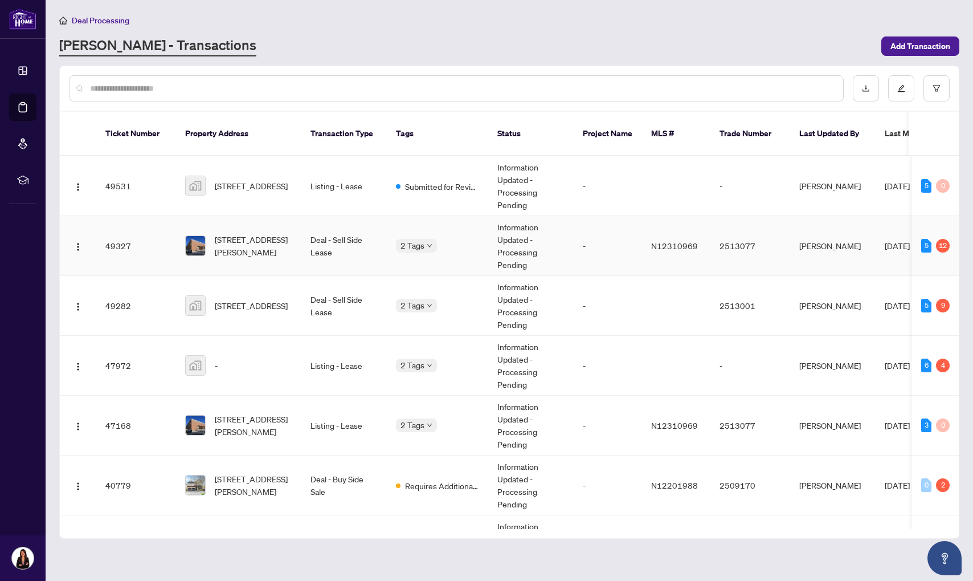
click at [299, 248] on td "[STREET_ADDRESS][PERSON_NAME]" at bounding box center [238, 246] width 125 height 60
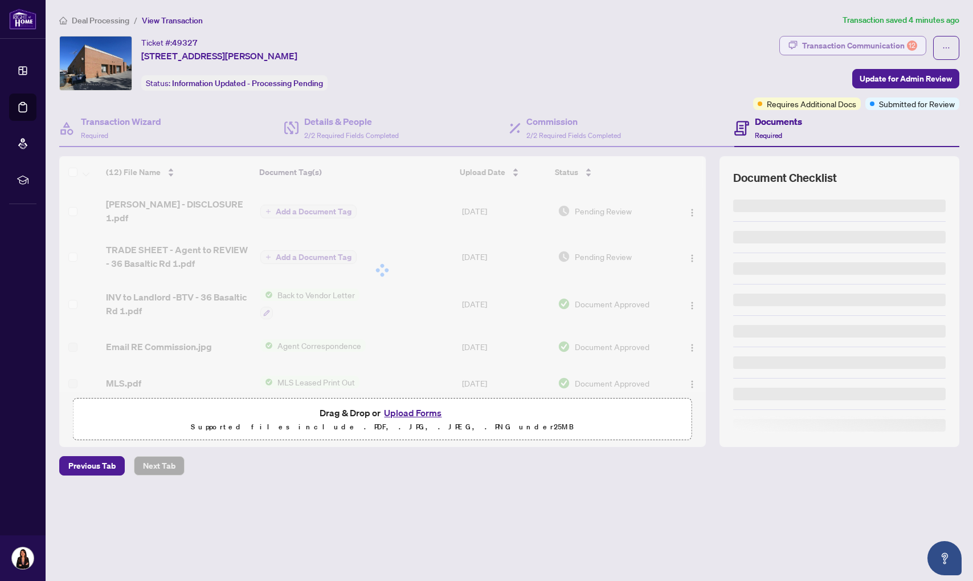
click at [849, 43] on div "Transaction Communication 12" at bounding box center [859, 45] width 115 height 18
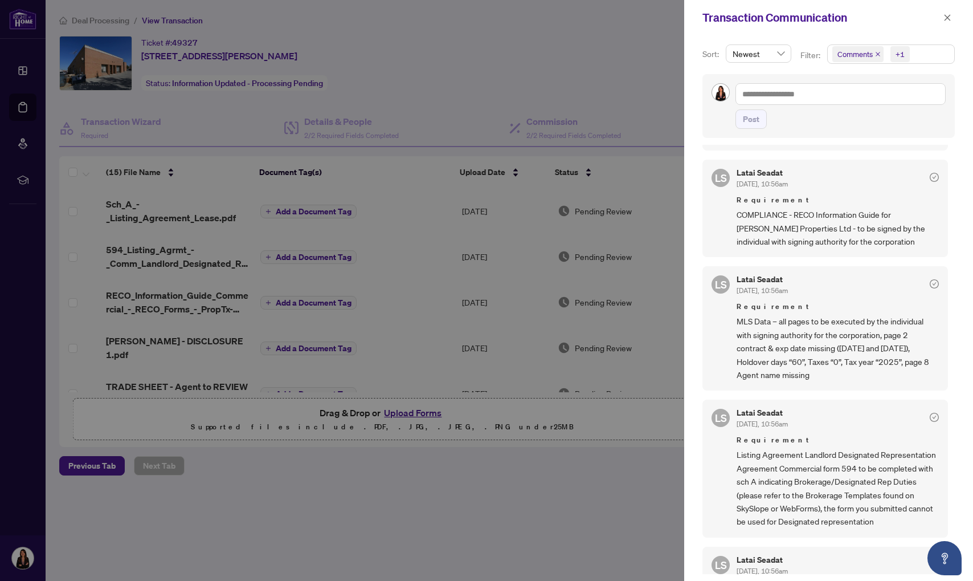
scroll to position [406, 0]
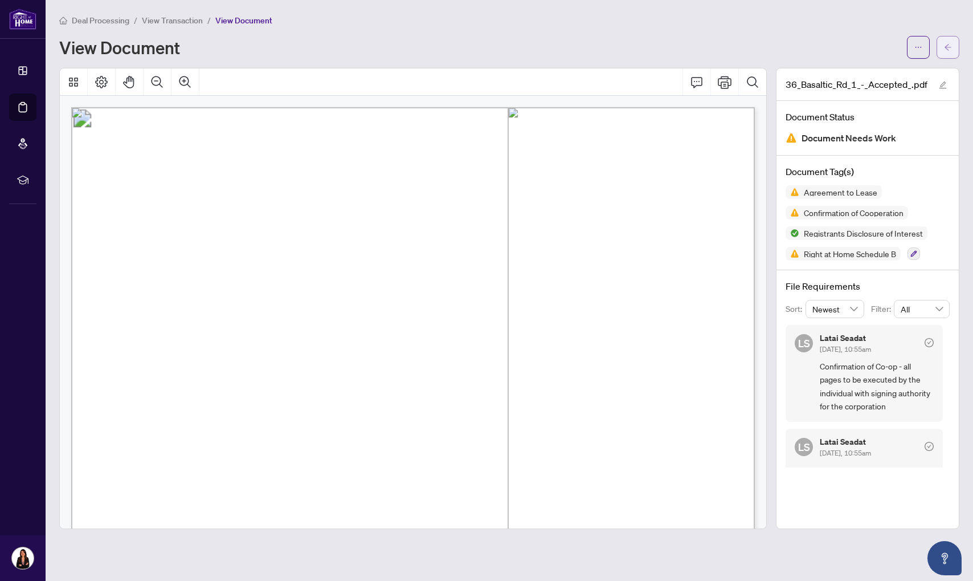
click at [945, 50] on icon "arrow-left" at bounding box center [948, 47] width 8 height 8
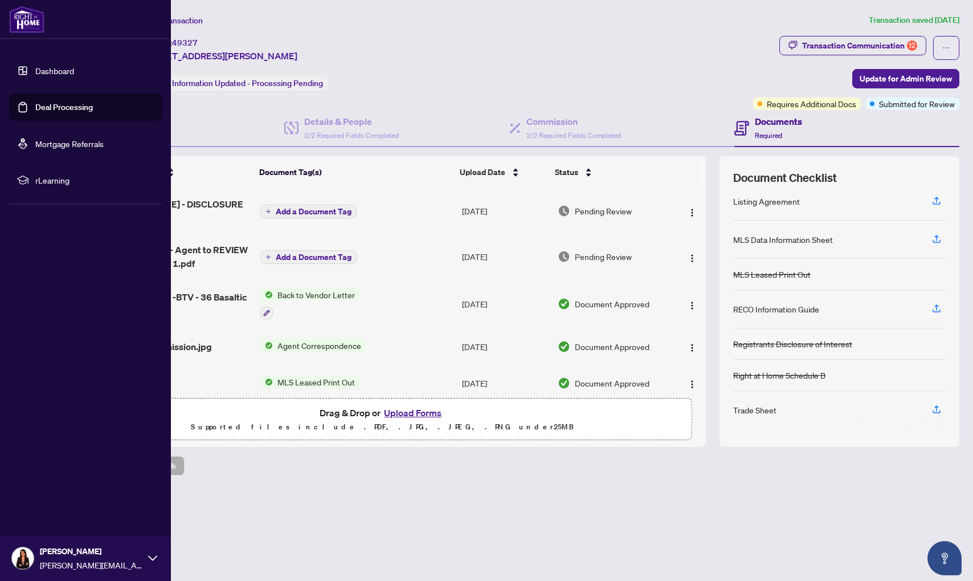
drag, startPoint x: 72, startPoint y: 114, endPoint x: 81, endPoint y: 118, distance: 10.2
click at [73, 112] on link "Deal Processing" at bounding box center [64, 107] width 58 height 10
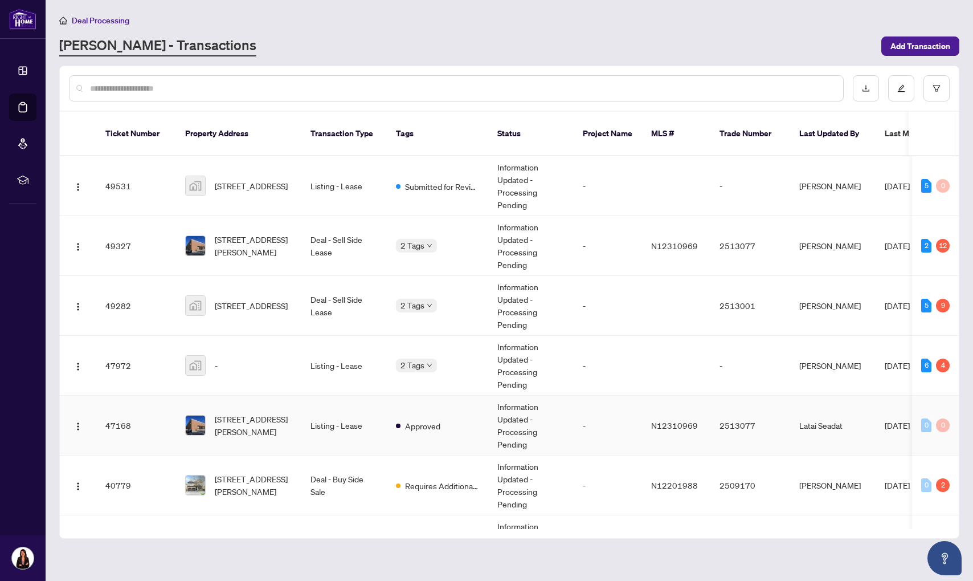
click at [255, 412] on span "[STREET_ADDRESS][PERSON_NAME]" at bounding box center [253, 424] width 77 height 25
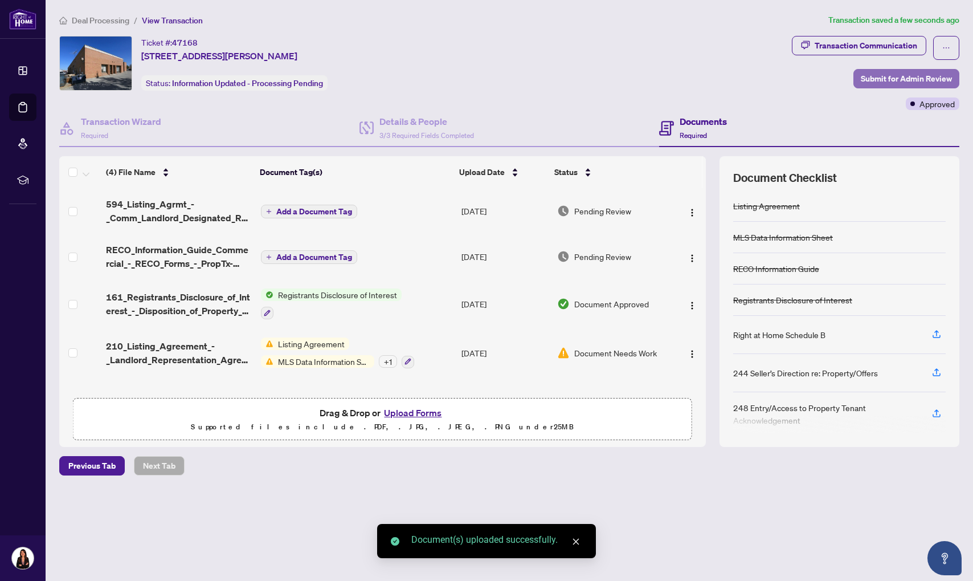
click at [880, 81] on span "Submit for Admin Review" at bounding box center [906, 79] width 91 height 18
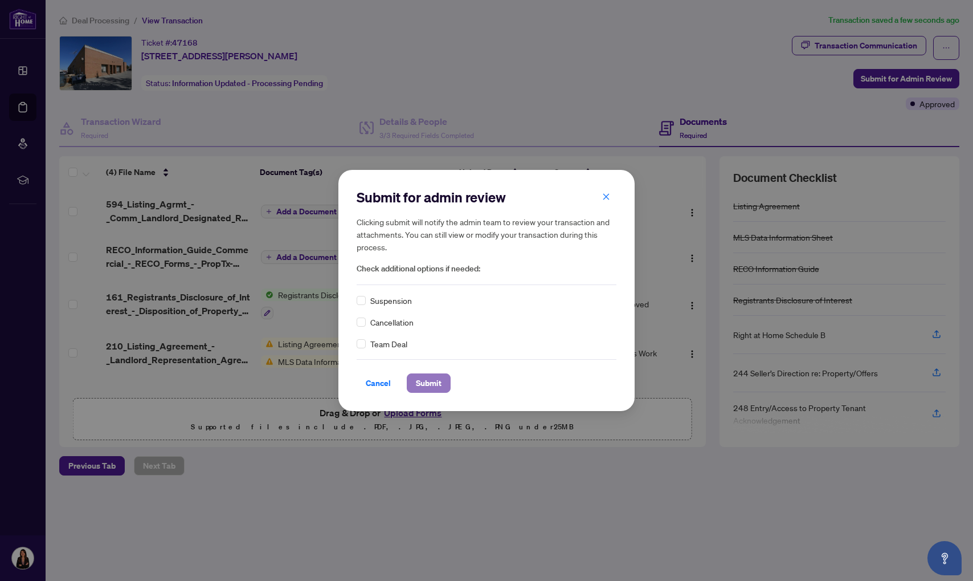
click at [426, 383] on span "Submit" at bounding box center [429, 383] width 26 height 18
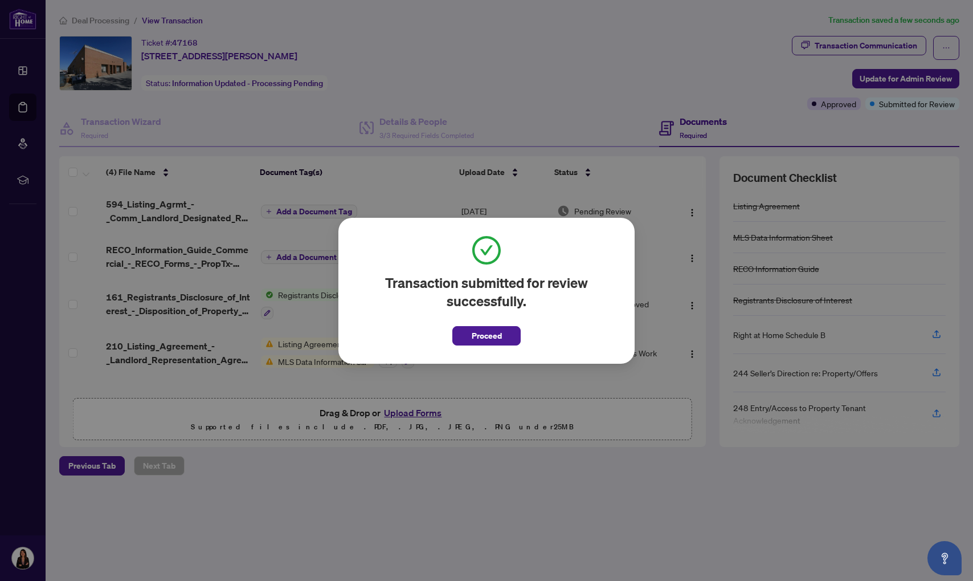
click at [483, 330] on span "Proceed" at bounding box center [487, 335] width 30 height 18
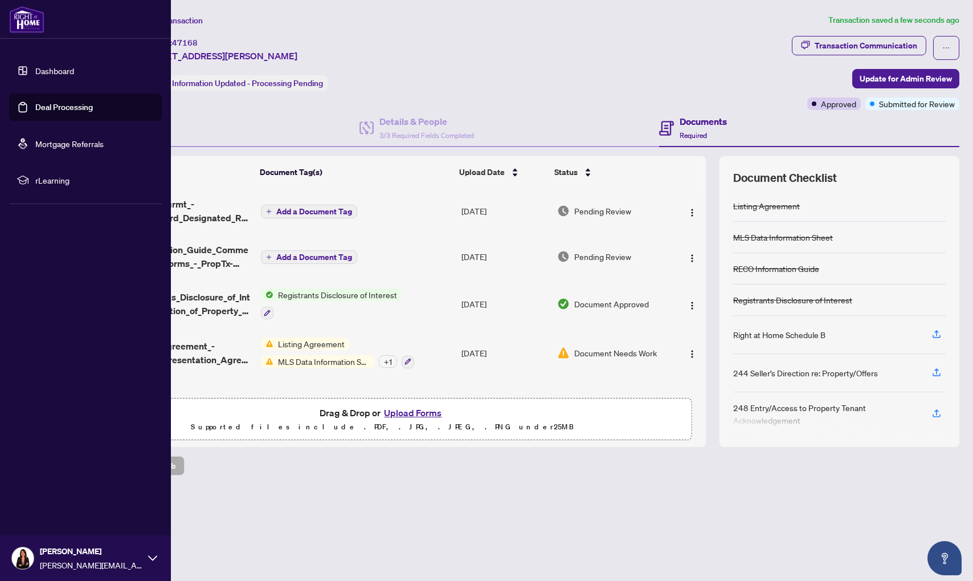
click at [75, 112] on link "Deal Processing" at bounding box center [64, 107] width 58 height 10
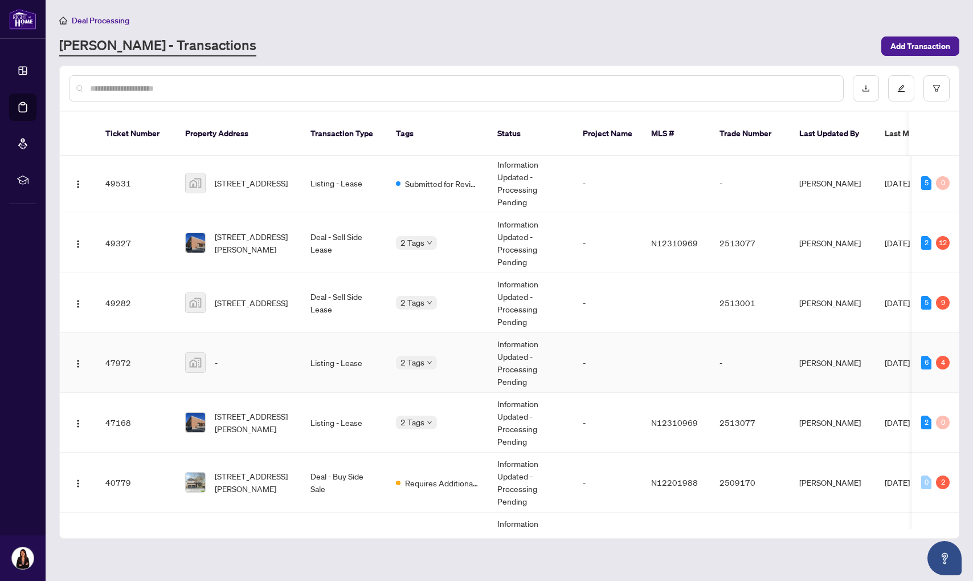
scroll to position [2, 0]
click at [307, 227] on td "Deal - Sell Side Lease" at bounding box center [343, 244] width 85 height 60
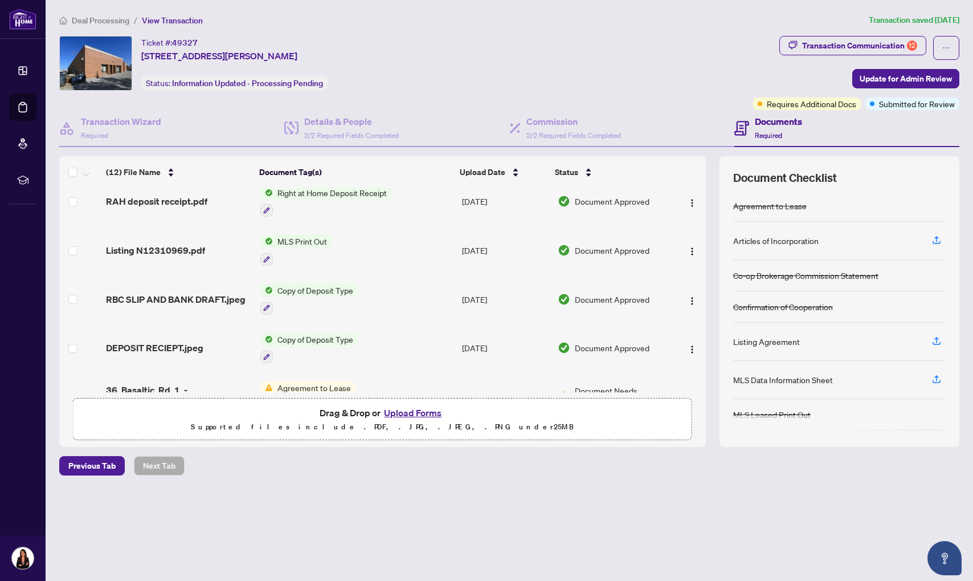
scroll to position [339, 0]
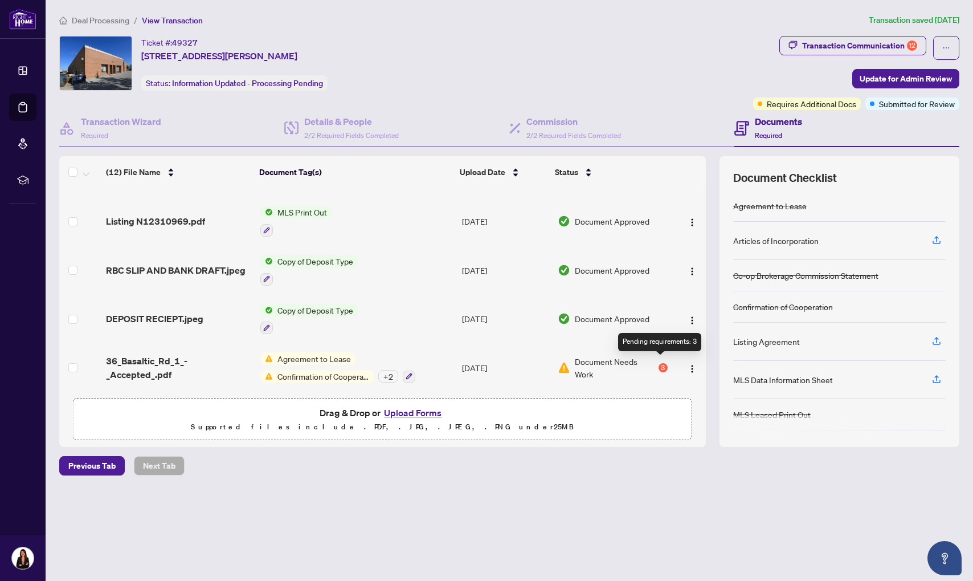
click at [661, 363] on div "3" at bounding box center [663, 367] width 9 height 9
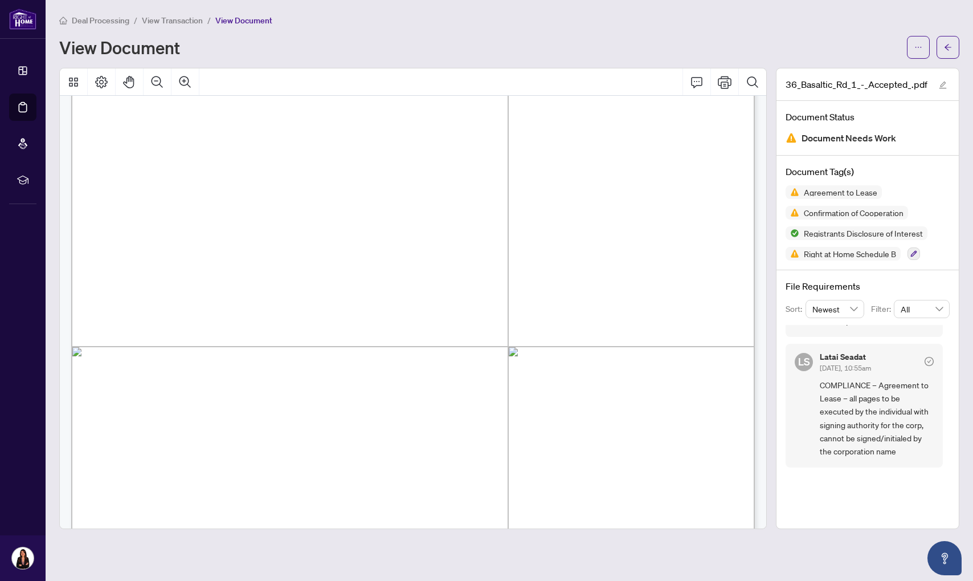
scroll to position [6545, 0]
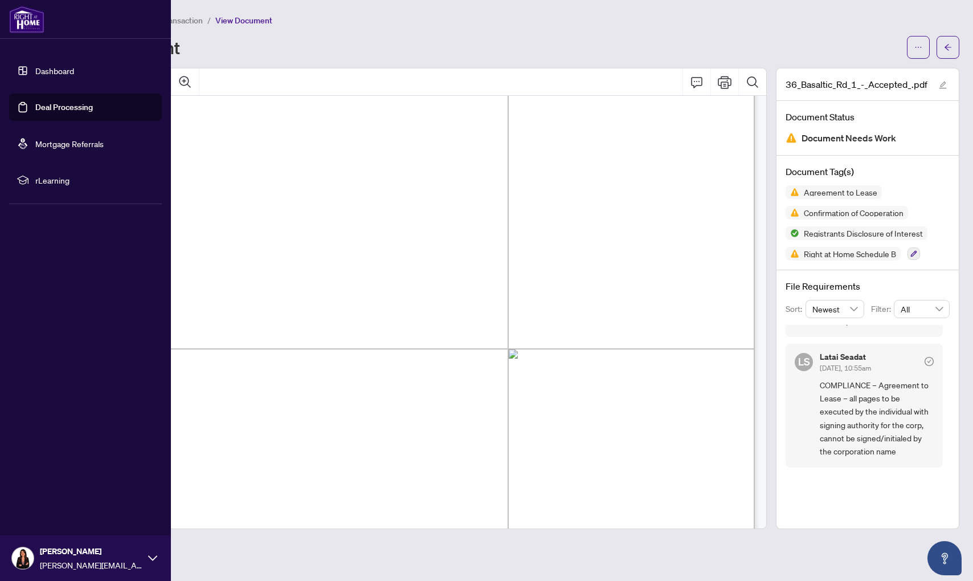
click at [73, 108] on link "Deal Processing" at bounding box center [64, 107] width 58 height 10
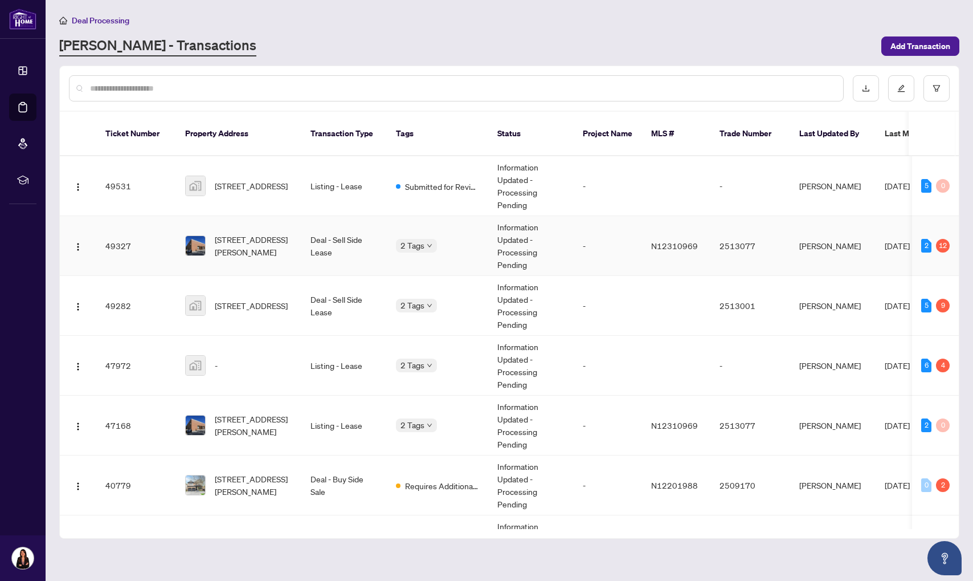
click at [406, 251] on td "2 Tags" at bounding box center [437, 246] width 101 height 60
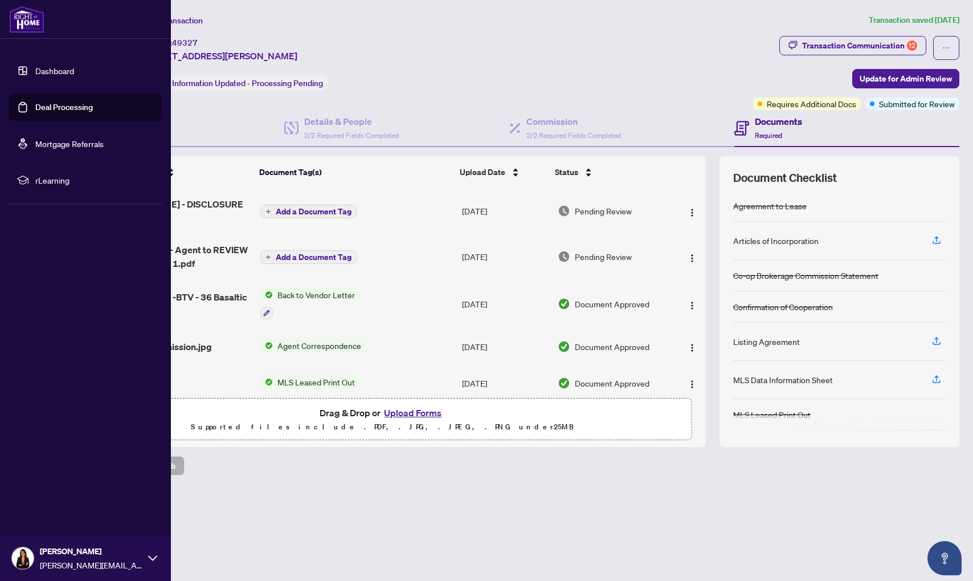
click at [73, 108] on link "Deal Processing" at bounding box center [64, 107] width 58 height 10
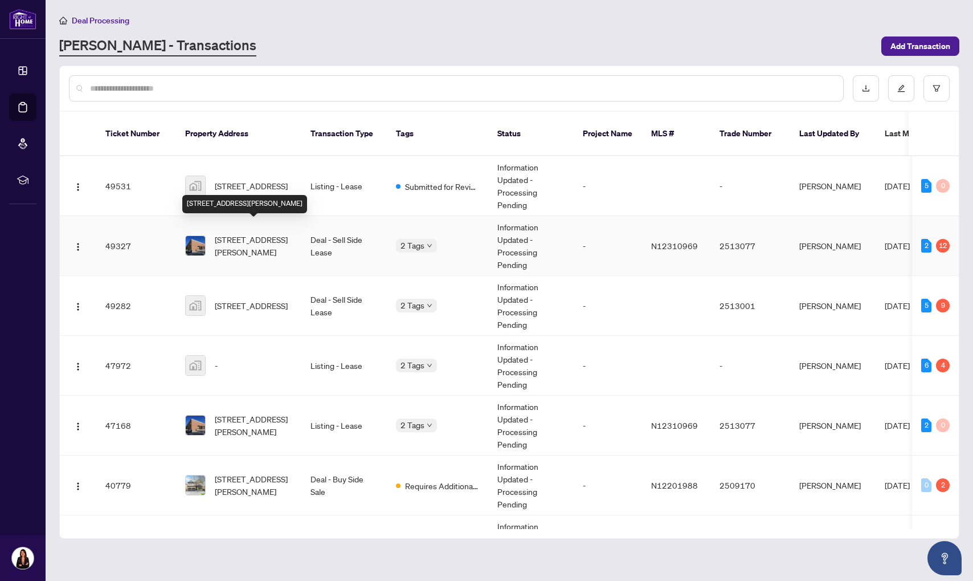
click at [291, 233] on span "[STREET_ADDRESS][PERSON_NAME]" at bounding box center [253, 245] width 77 height 25
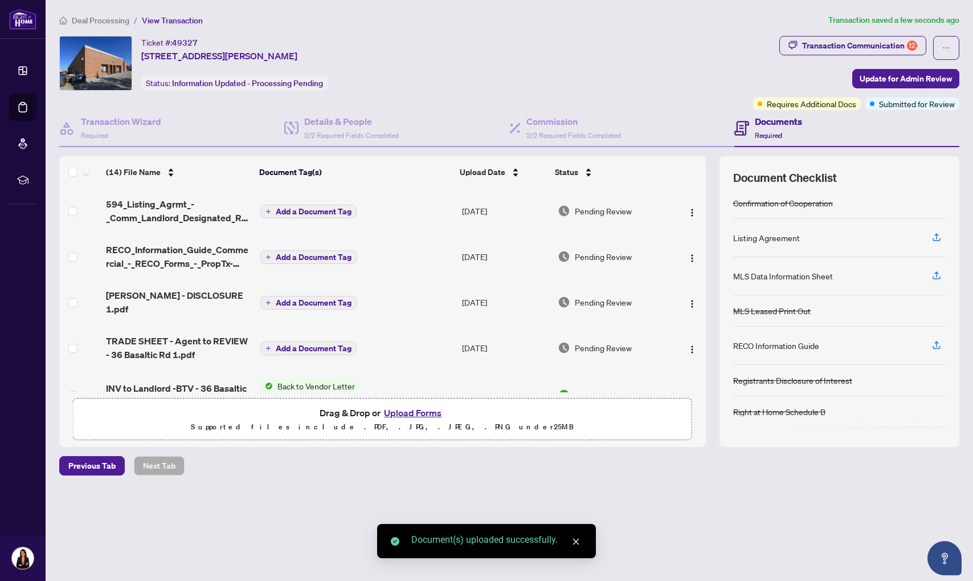
scroll to position [140, 0]
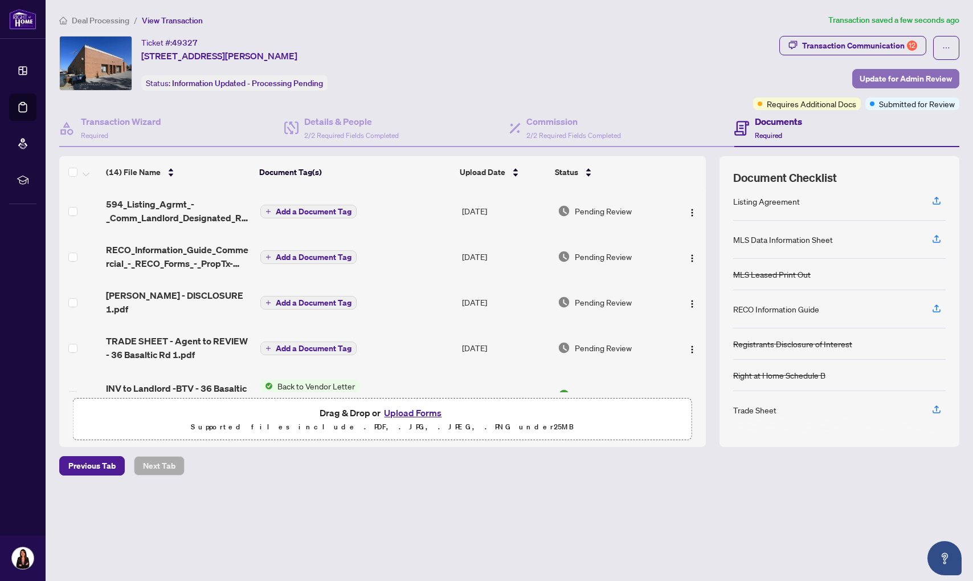
click at [886, 83] on span "Update for Admin Review" at bounding box center [906, 79] width 92 height 18
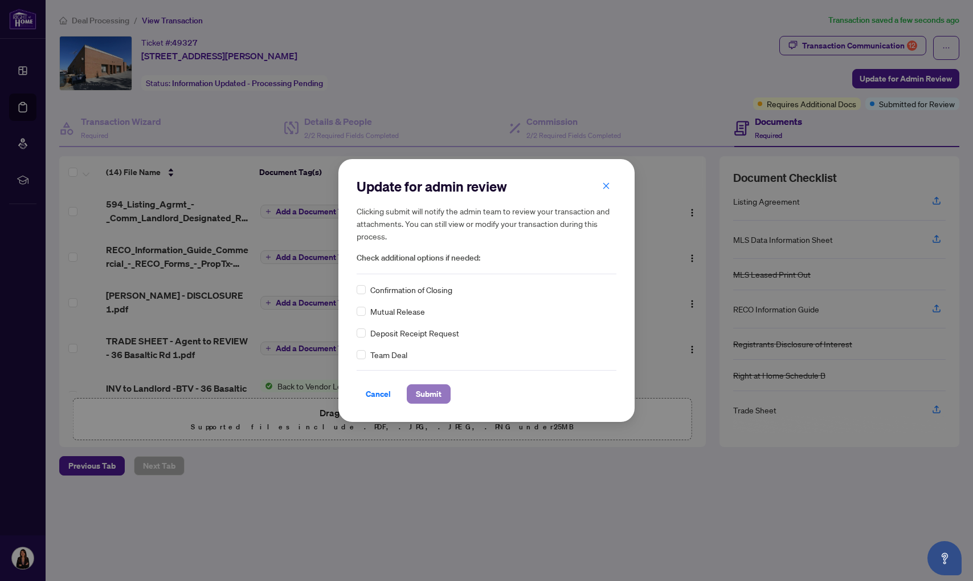
click at [427, 390] on span "Submit" at bounding box center [429, 394] width 26 height 18
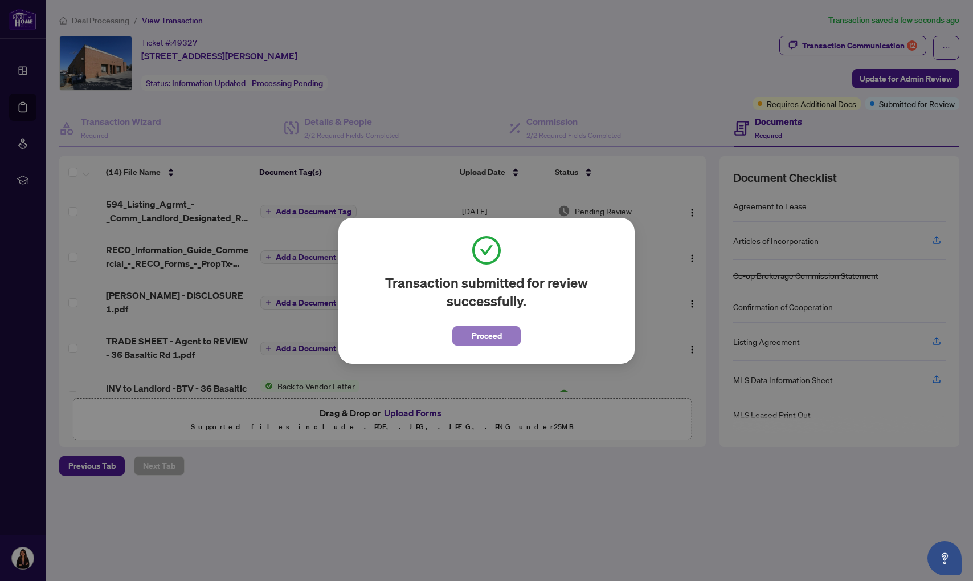
drag, startPoint x: 493, startPoint y: 340, endPoint x: 559, endPoint y: 353, distance: 67.3
click at [493, 340] on span "Proceed" at bounding box center [487, 335] width 30 height 18
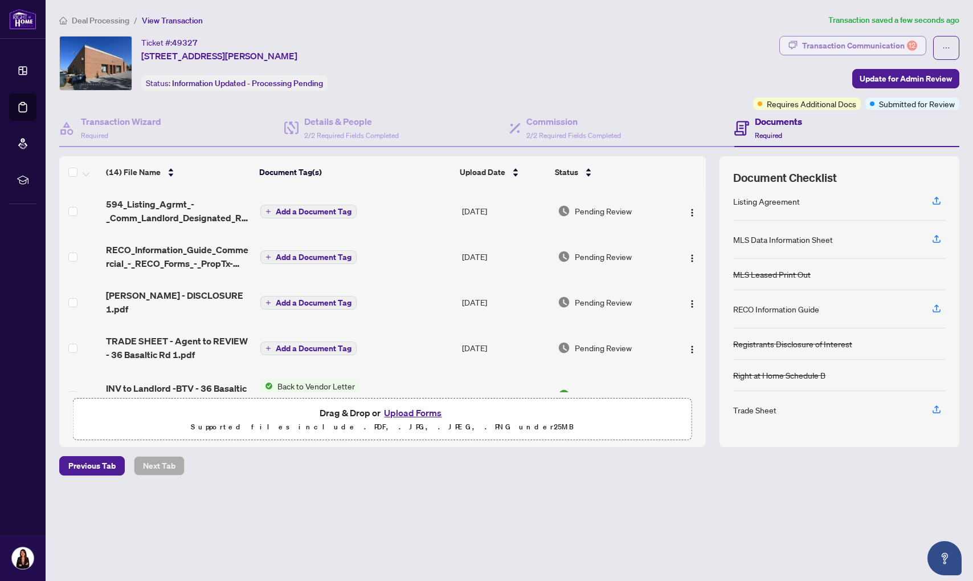
click at [822, 48] on div "Transaction Communication 12" at bounding box center [859, 45] width 115 height 18
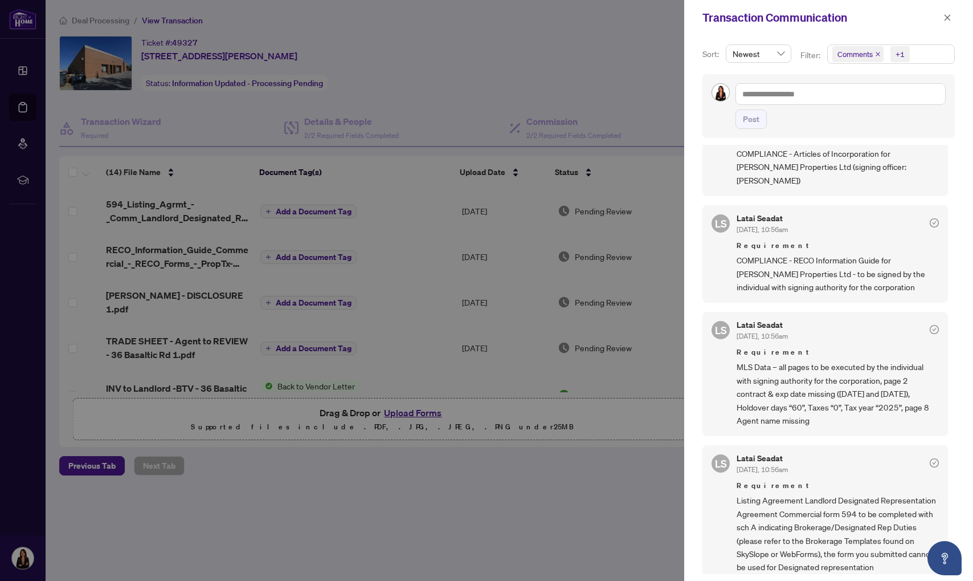
scroll to position [347, 0]
drag, startPoint x: 414, startPoint y: 121, endPoint x: 395, endPoint y: 146, distance: 31.3
click at [414, 121] on div at bounding box center [486, 290] width 973 height 581
click at [945, 19] on icon "close" at bounding box center [948, 17] width 6 height 6
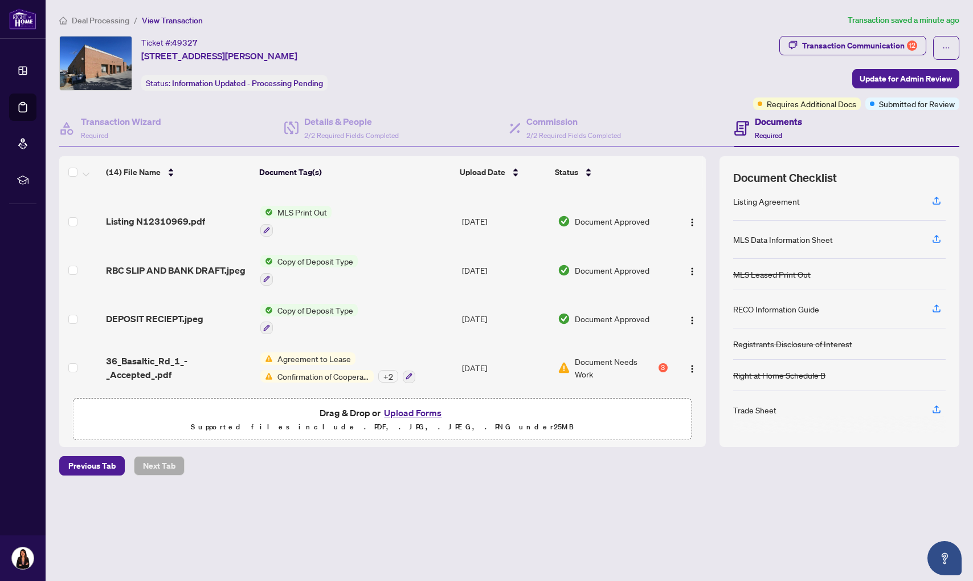
scroll to position [430, 0]
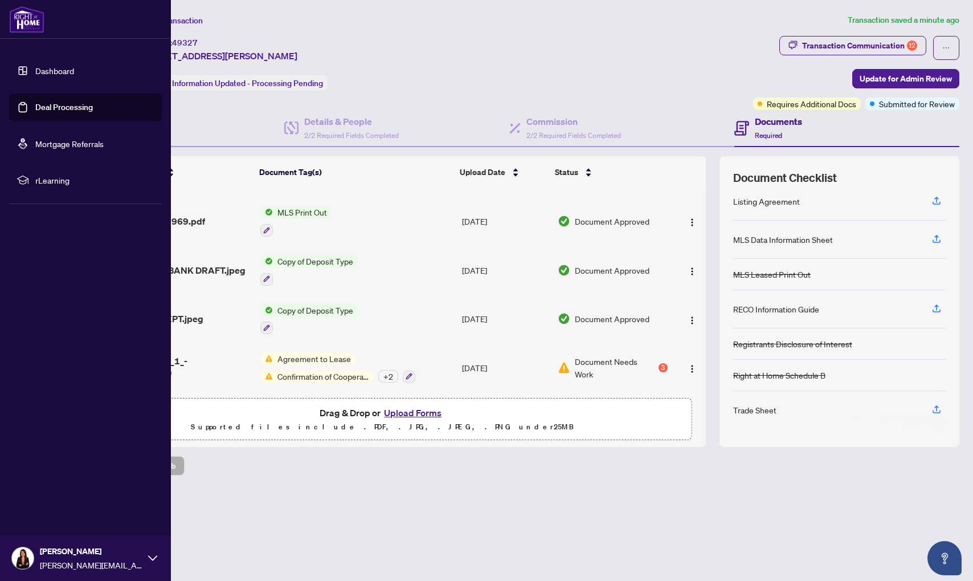
click at [35, 109] on link "Deal Processing" at bounding box center [64, 107] width 58 height 10
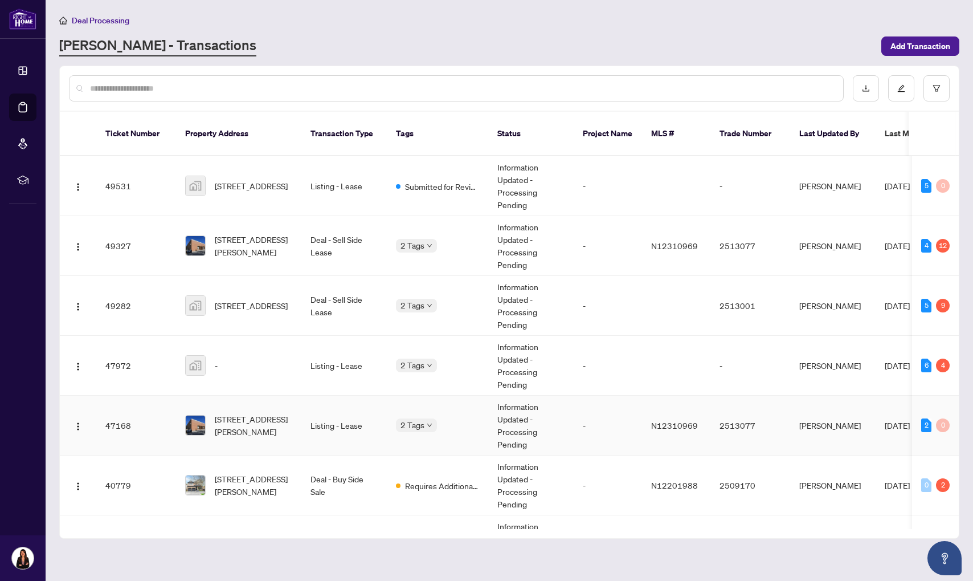
click at [303, 410] on td "Listing - Lease" at bounding box center [343, 425] width 85 height 60
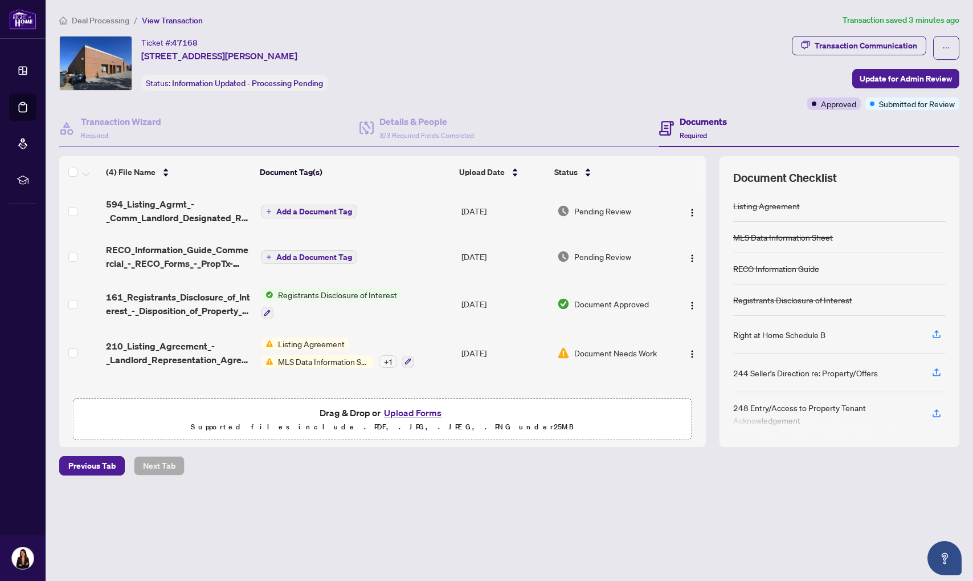
scroll to position [1, 0]
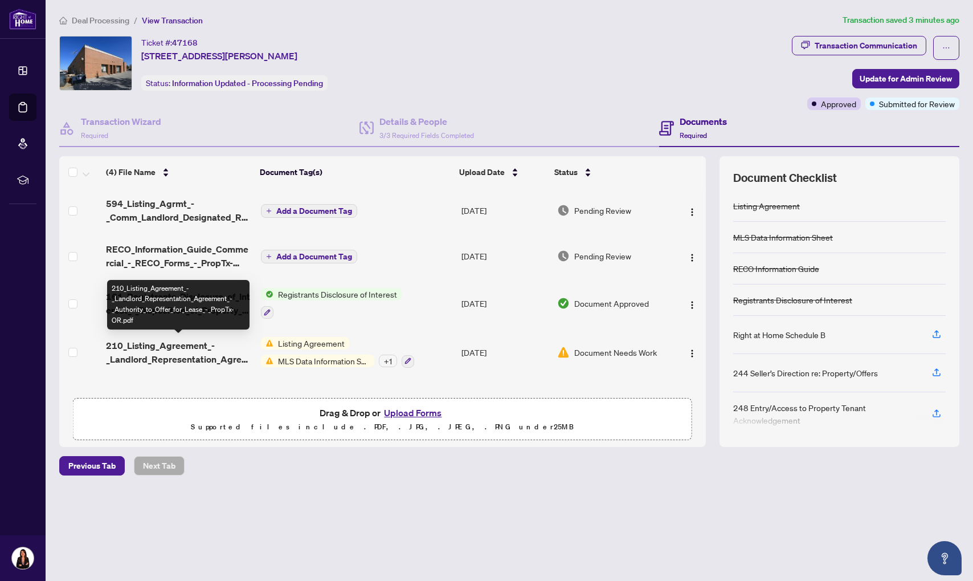
click at [197, 348] on span "210_Listing_Agreement_-_Landlord_Representation_Agreement_-_Authority_to_Offer_…" at bounding box center [179, 351] width 146 height 27
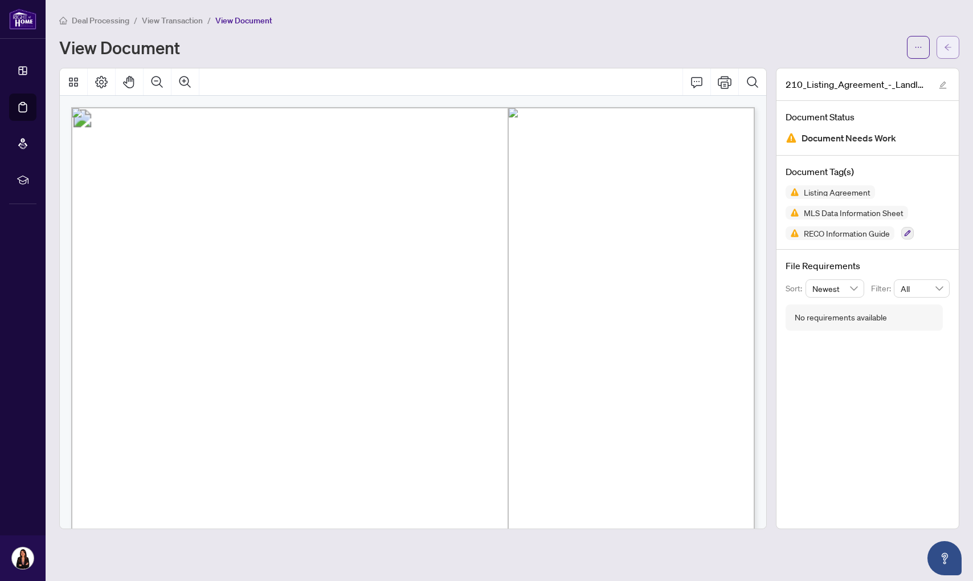
click at [949, 38] on span "button" at bounding box center [948, 47] width 8 height 18
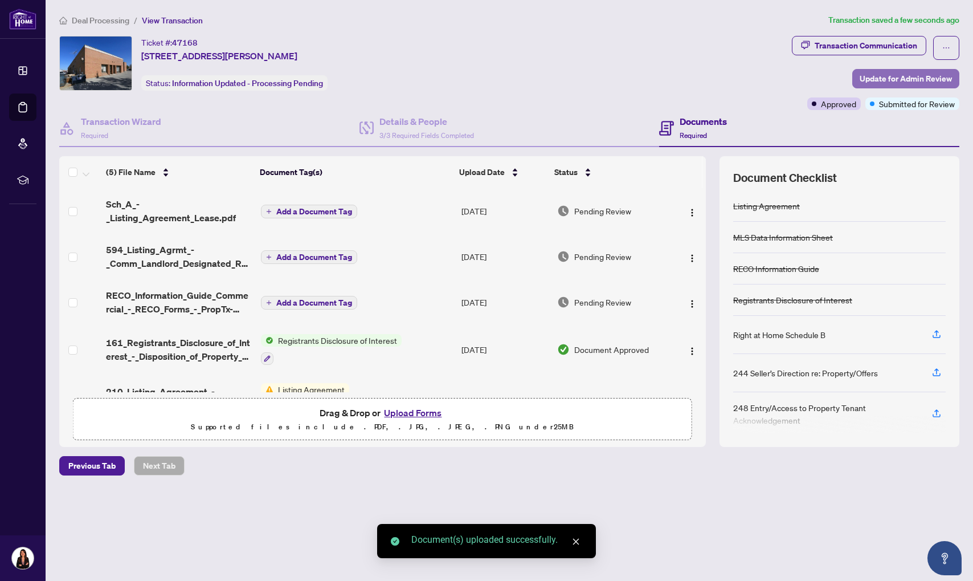
click at [878, 81] on span "Update for Admin Review" at bounding box center [906, 79] width 92 height 18
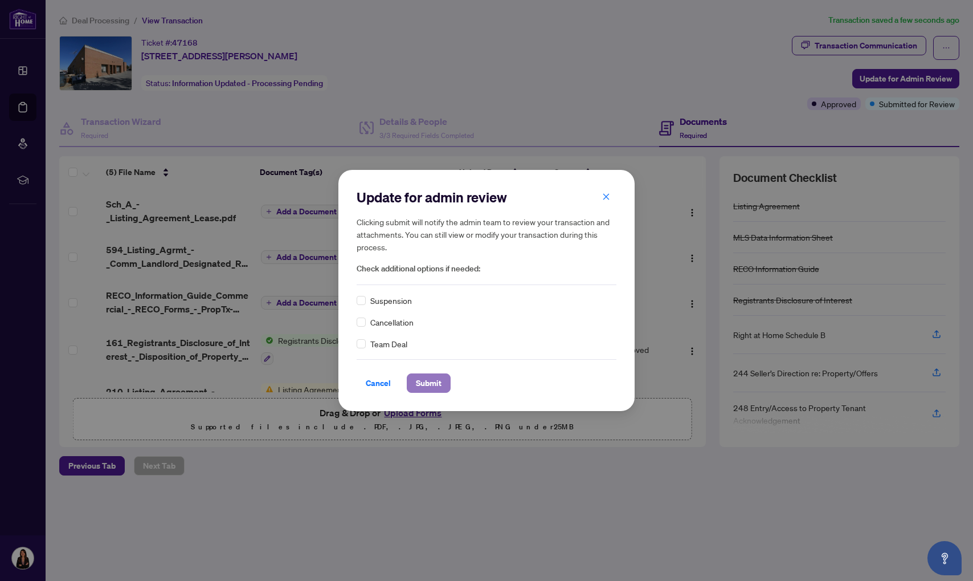
click at [434, 380] on span "Submit" at bounding box center [429, 383] width 26 height 18
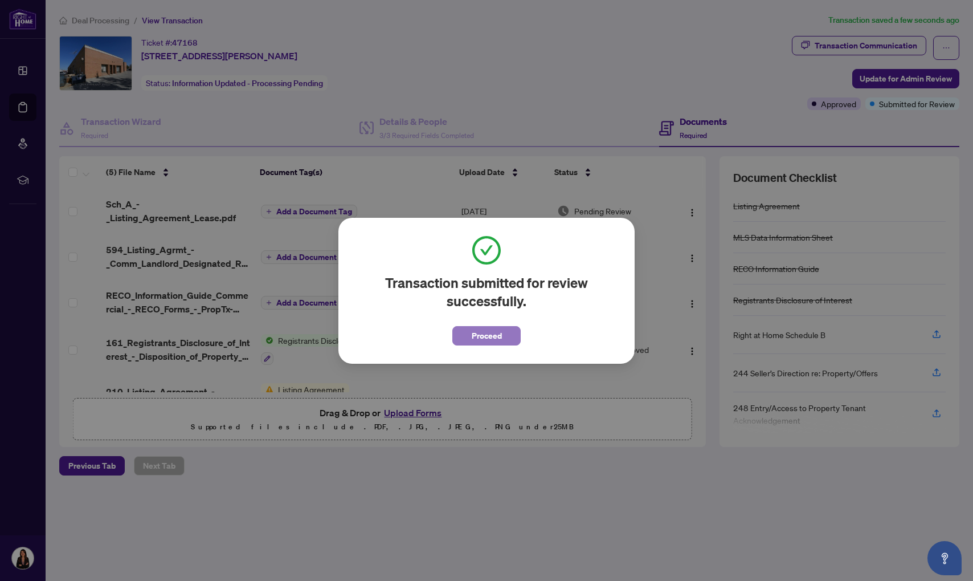
click at [493, 336] on span "Proceed" at bounding box center [487, 335] width 30 height 18
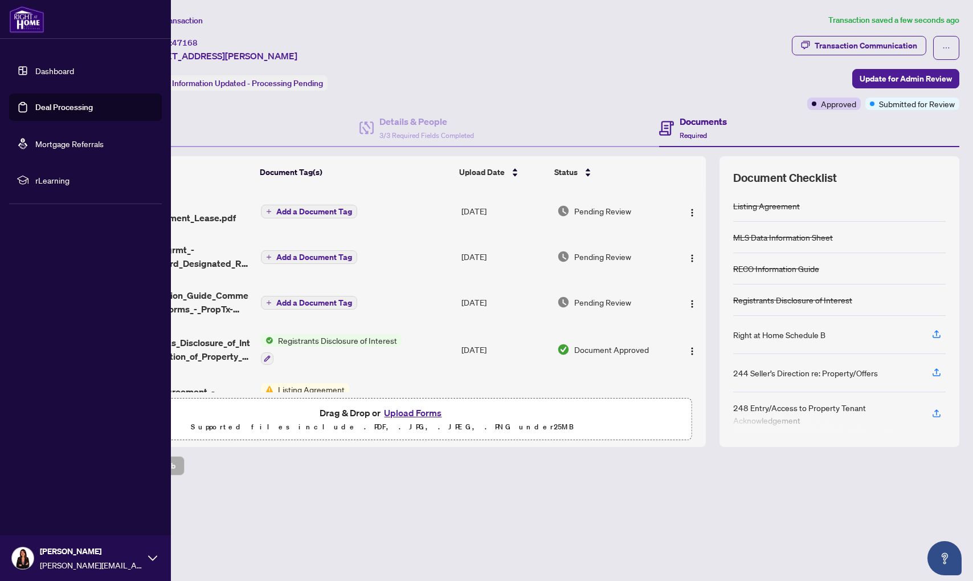
drag, startPoint x: 59, startPoint y: 110, endPoint x: 82, endPoint y: 116, distance: 23.5
click at [59, 110] on link "Deal Processing" at bounding box center [64, 107] width 58 height 10
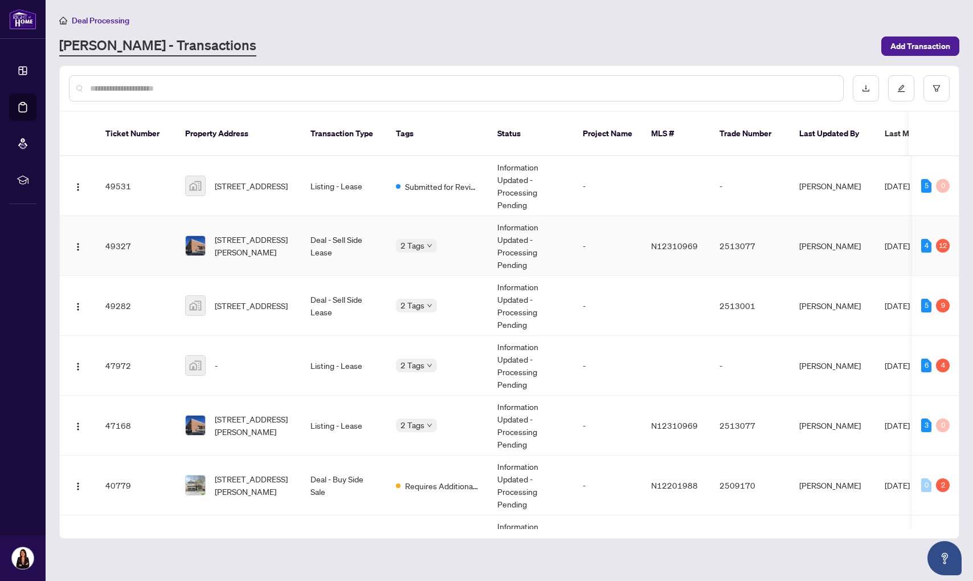
click at [314, 237] on td "Deal - Sell Side Lease" at bounding box center [343, 246] width 85 height 60
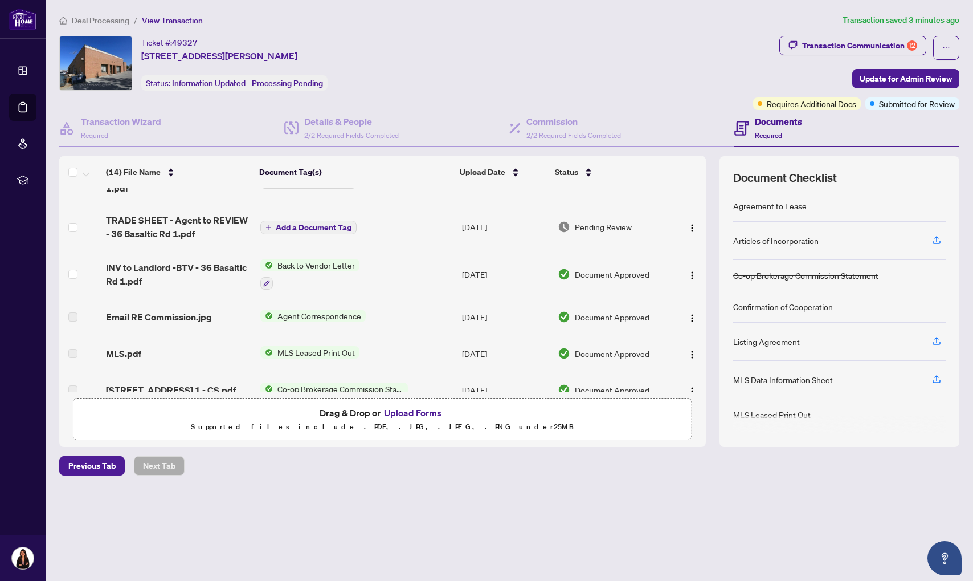
scroll to position [122, 0]
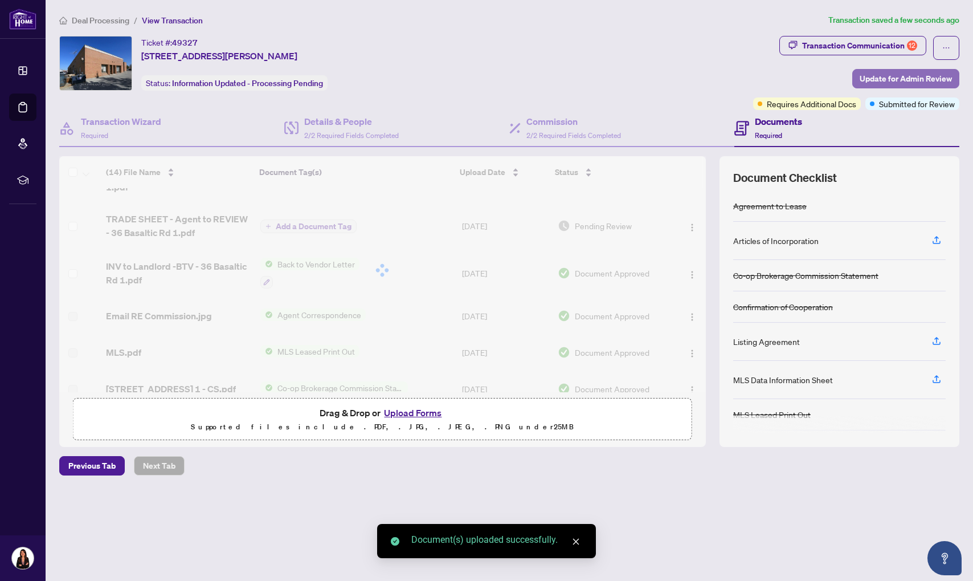
click at [884, 76] on span "Update for Admin Review" at bounding box center [906, 79] width 92 height 18
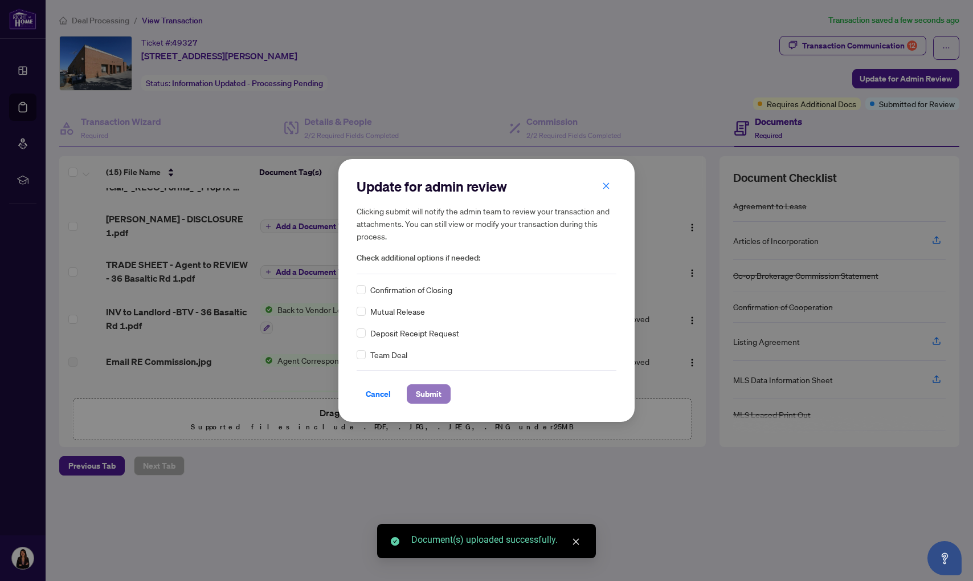
click at [436, 385] on span "Submit" at bounding box center [429, 394] width 26 height 18
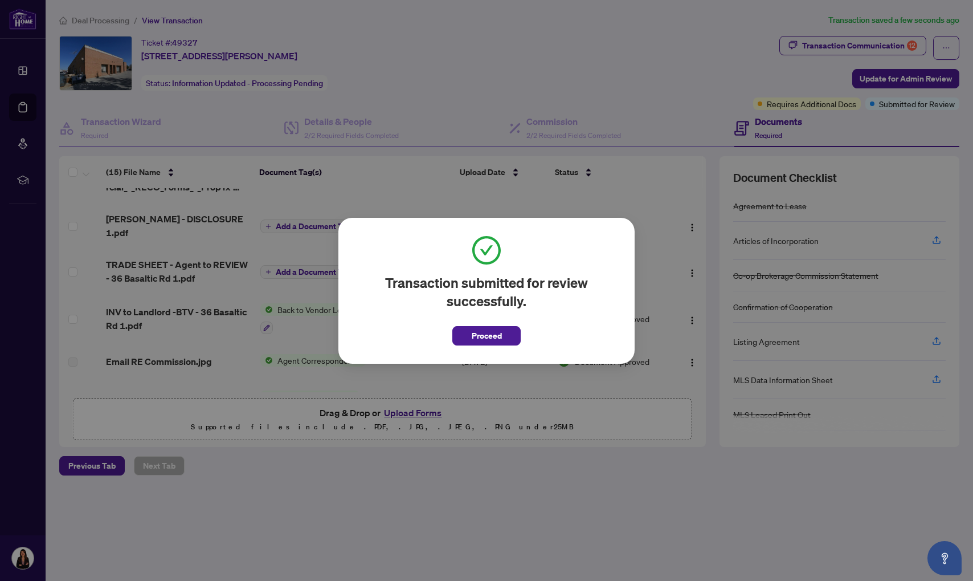
click at [493, 336] on span "Proceed" at bounding box center [487, 335] width 30 height 18
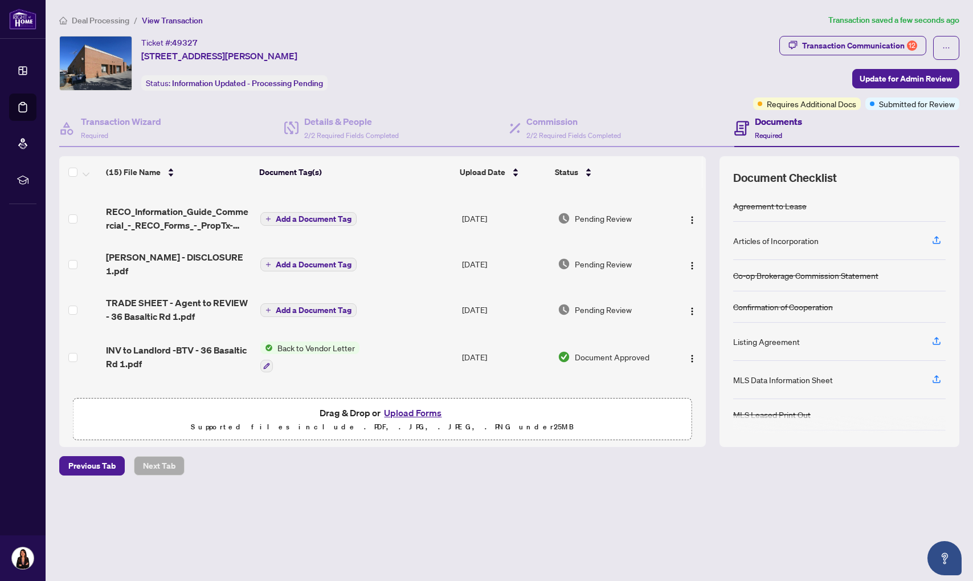
scroll to position [89, 0]
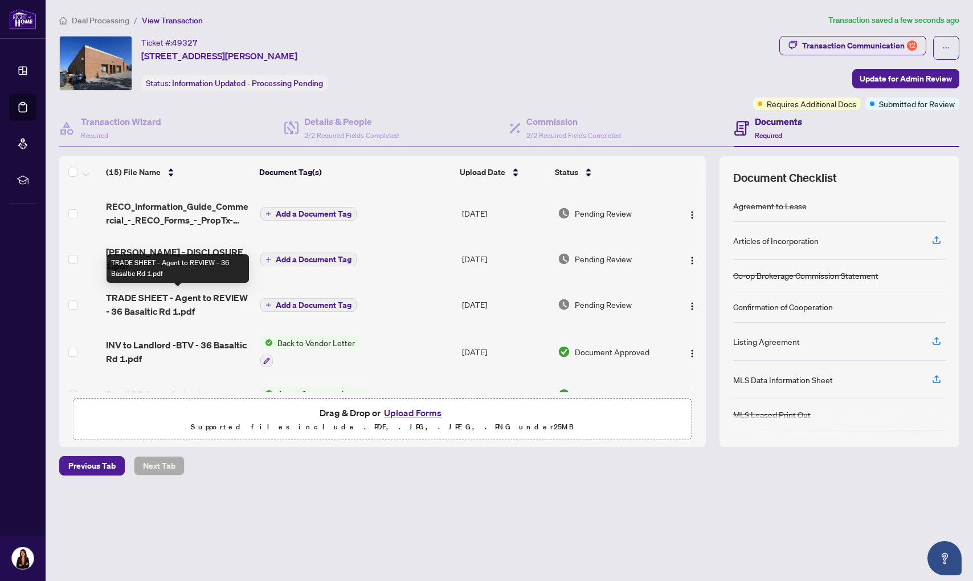
click at [151, 295] on span "TRADE SHEET - Agent to REVIEW - 36 Basaltic Rd 1.pdf" at bounding box center [178, 304] width 145 height 27
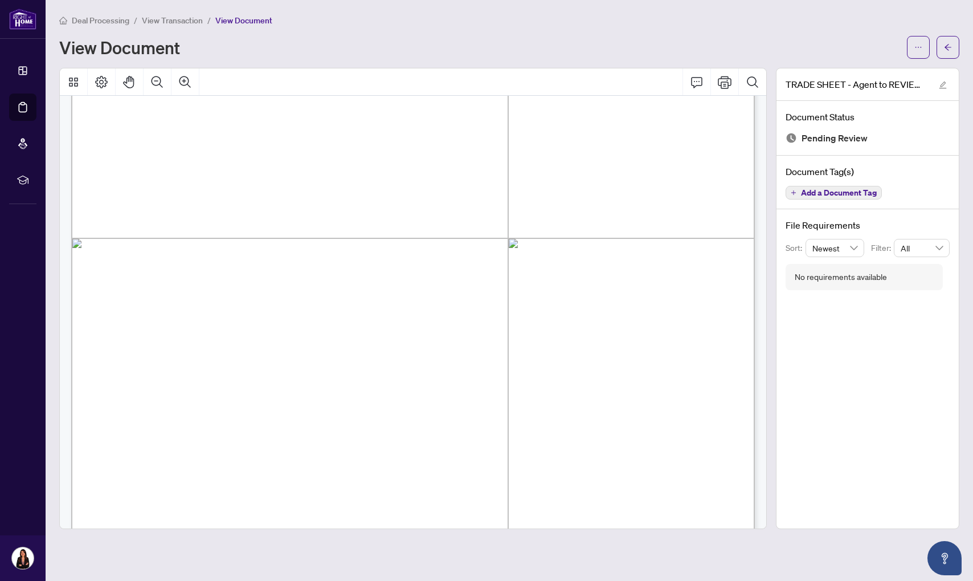
scroll to position [475, 0]
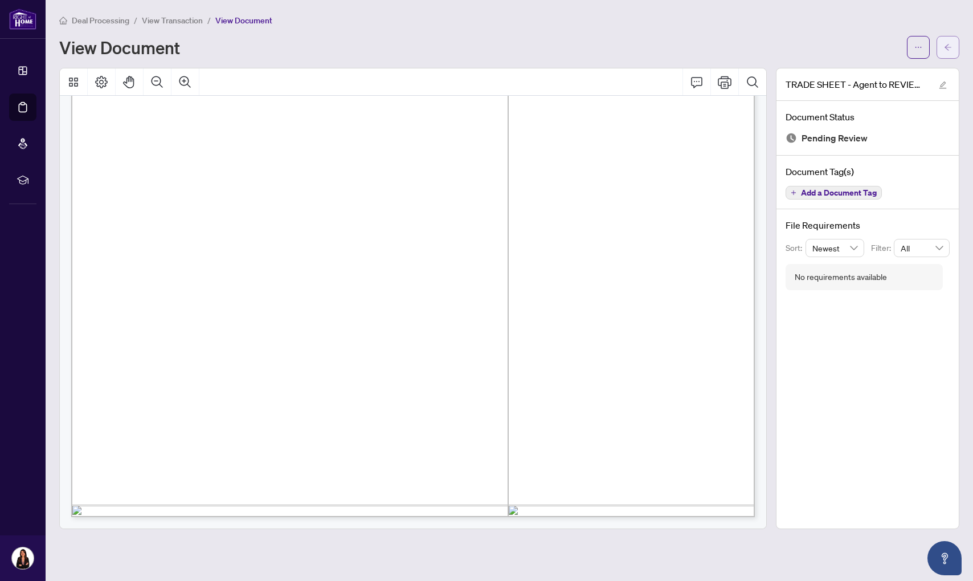
click at [945, 50] on icon "arrow-left" at bounding box center [948, 47] width 8 height 8
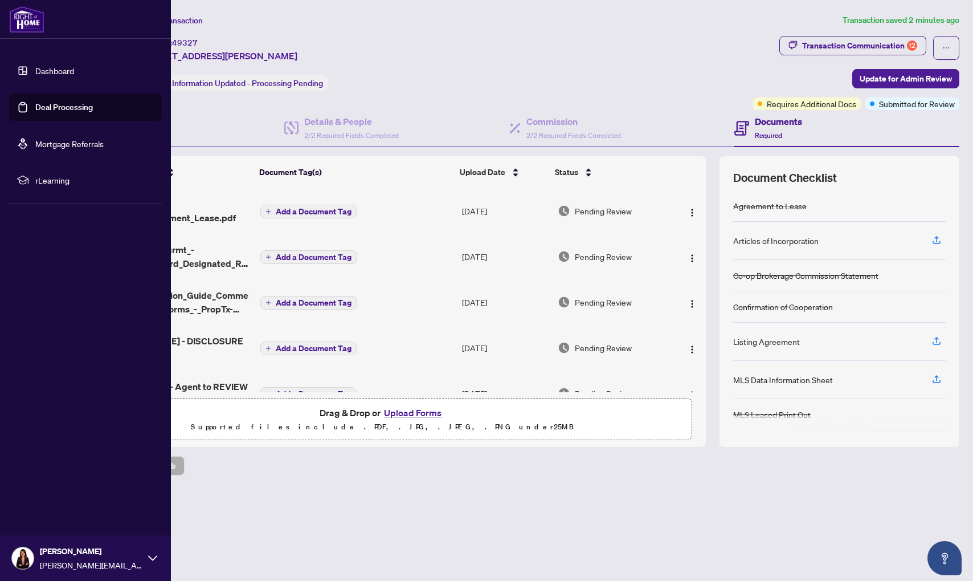
click at [63, 112] on link "Deal Processing" at bounding box center [64, 107] width 58 height 10
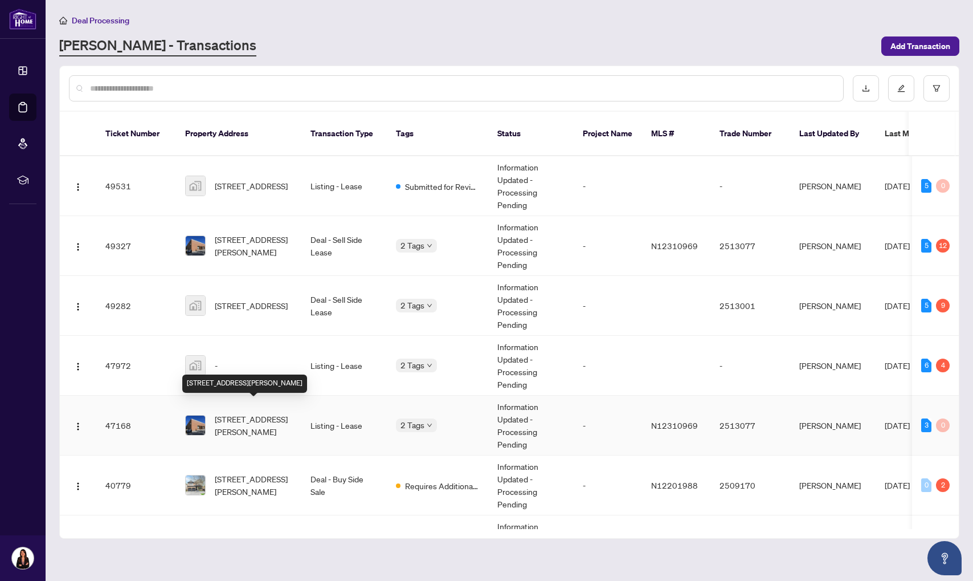
click at [271, 423] on span "[STREET_ADDRESS][PERSON_NAME]" at bounding box center [253, 424] width 77 height 25
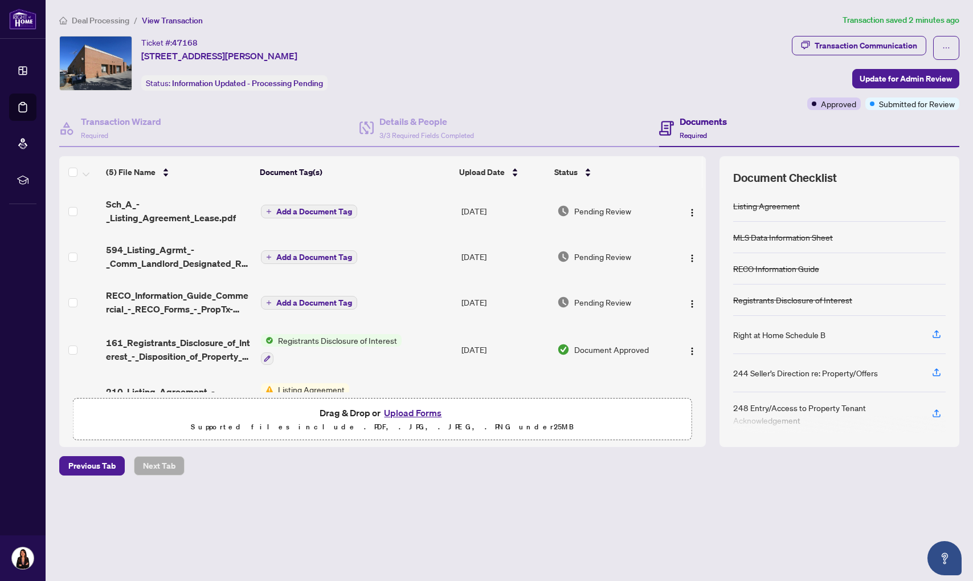
scroll to position [34, 0]
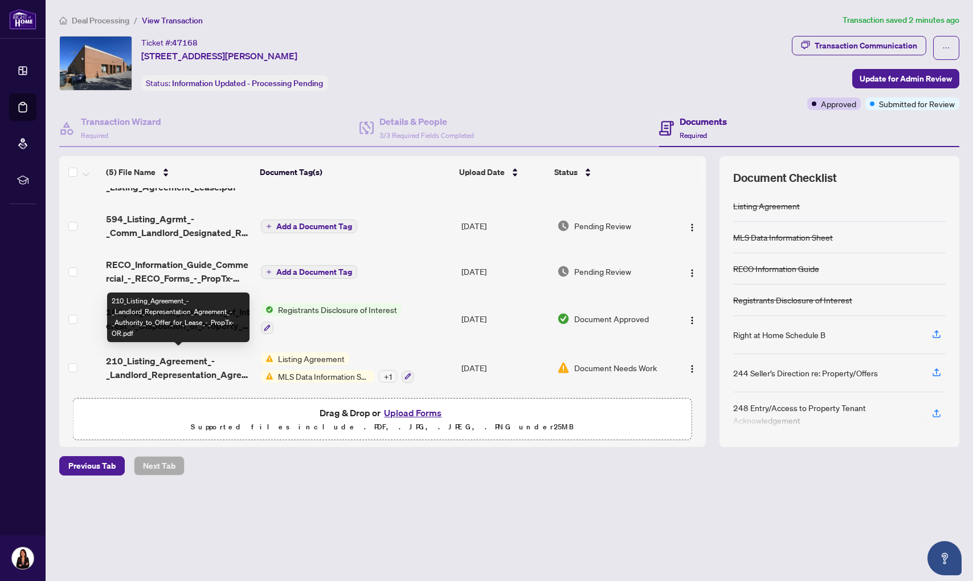
click at [189, 359] on span "210_Listing_Agreement_-_Landlord_Representation_Agreement_-_Authority_to_Offer_…" at bounding box center [179, 367] width 146 height 27
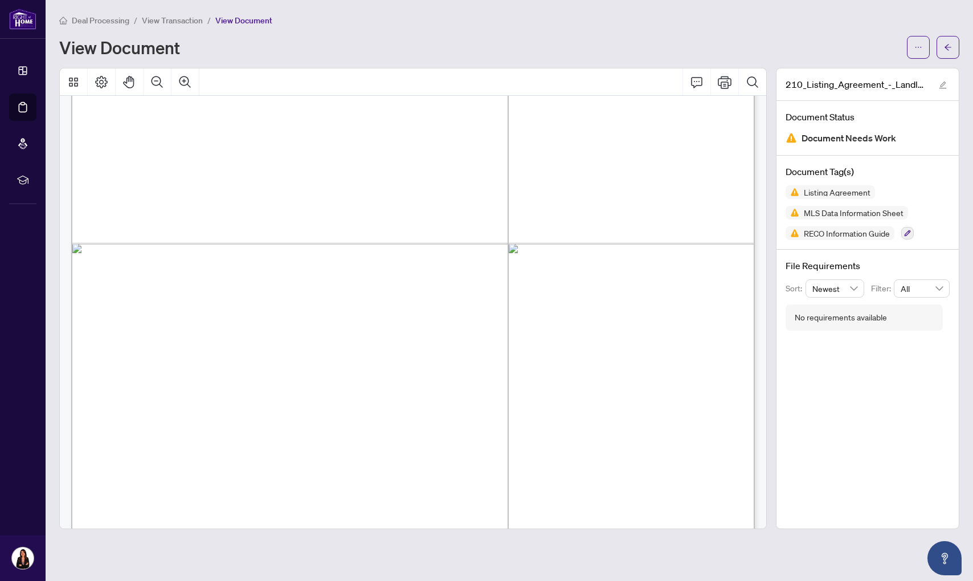
scroll to position [4837, 0]
click at [951, 50] on icon "arrow-left" at bounding box center [948, 47] width 8 height 8
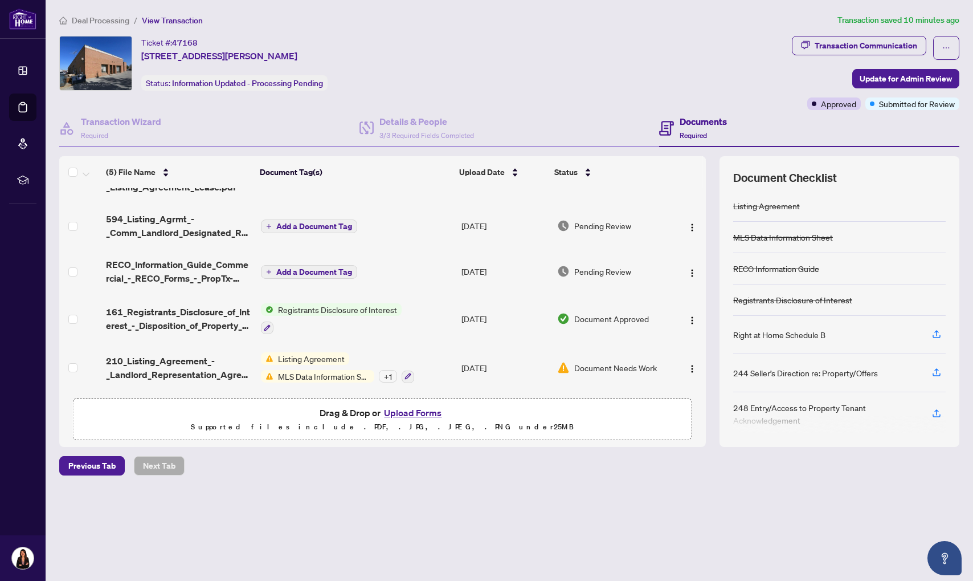
scroll to position [7, 0]
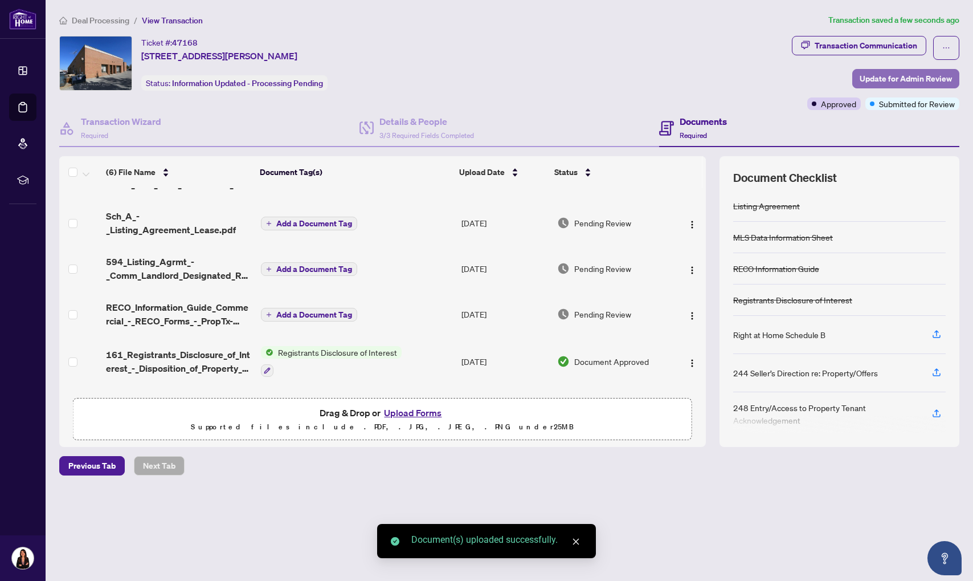
click at [905, 79] on span "Update for Admin Review" at bounding box center [906, 79] width 92 height 18
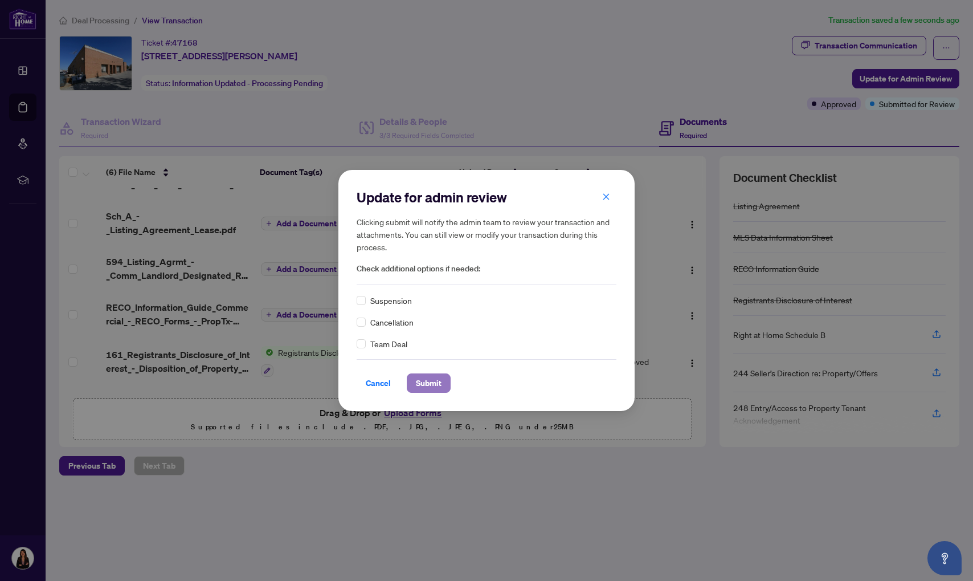
click at [443, 379] on button "Submit" at bounding box center [429, 382] width 44 height 19
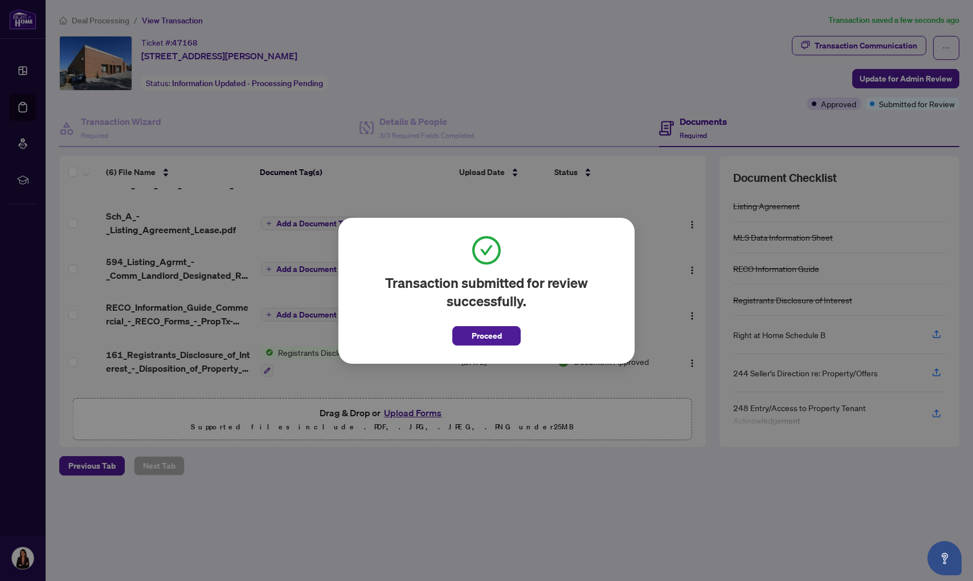
drag, startPoint x: 470, startPoint y: 336, endPoint x: 401, endPoint y: 310, distance: 73.5
click at [470, 335] on button "Proceed" at bounding box center [486, 335] width 68 height 19
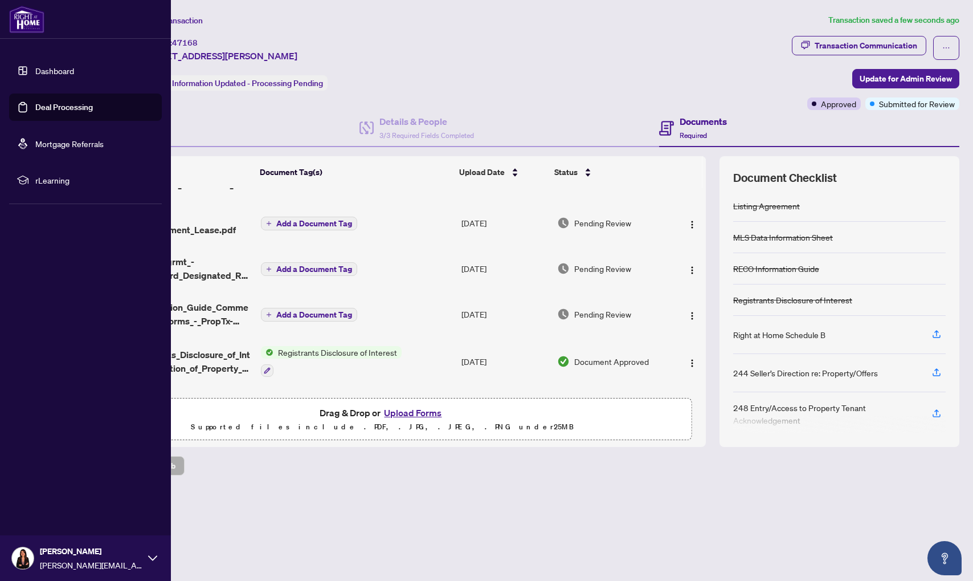
click at [35, 105] on link "Deal Processing" at bounding box center [64, 107] width 58 height 10
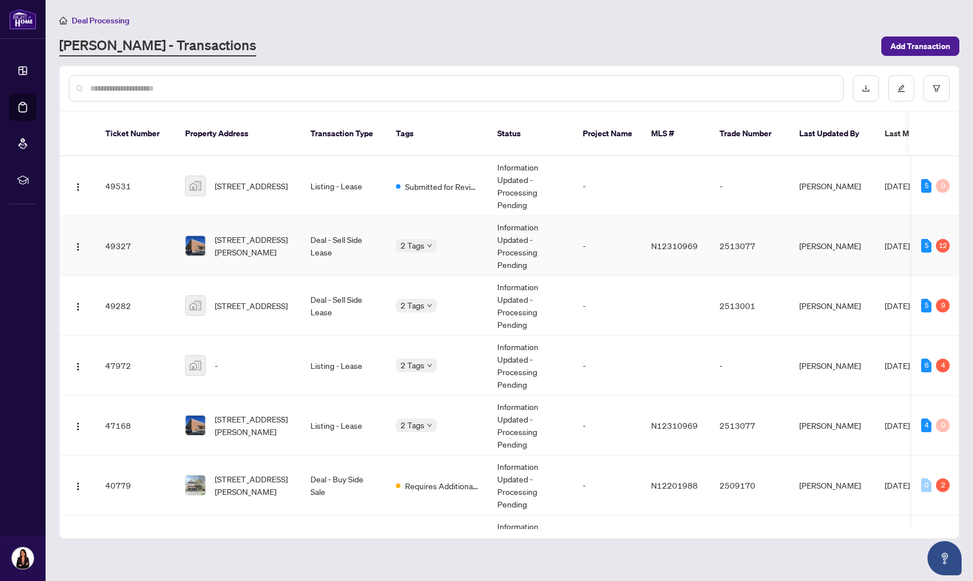
click at [318, 238] on td "Deal - Sell Side Lease" at bounding box center [343, 246] width 85 height 60
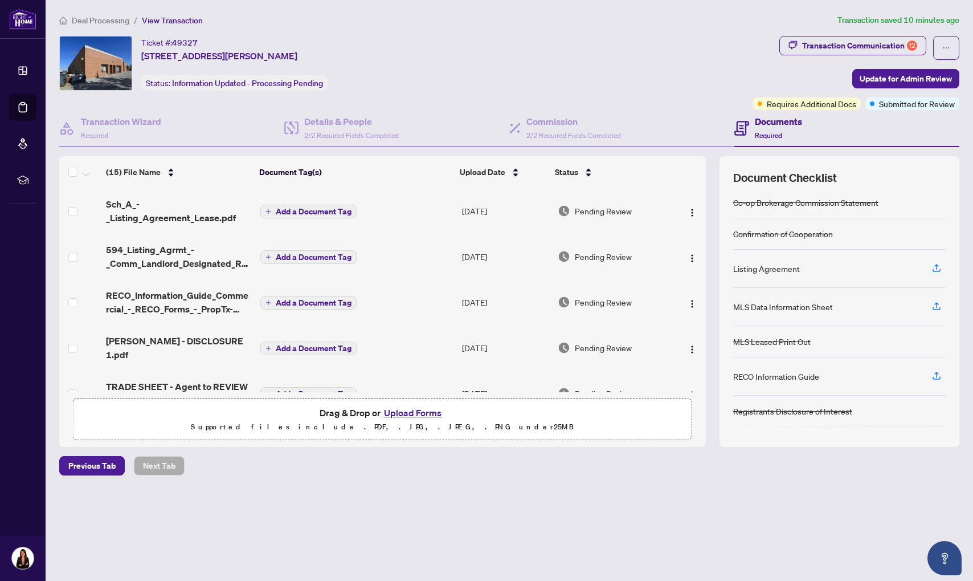
scroll to position [140, 0]
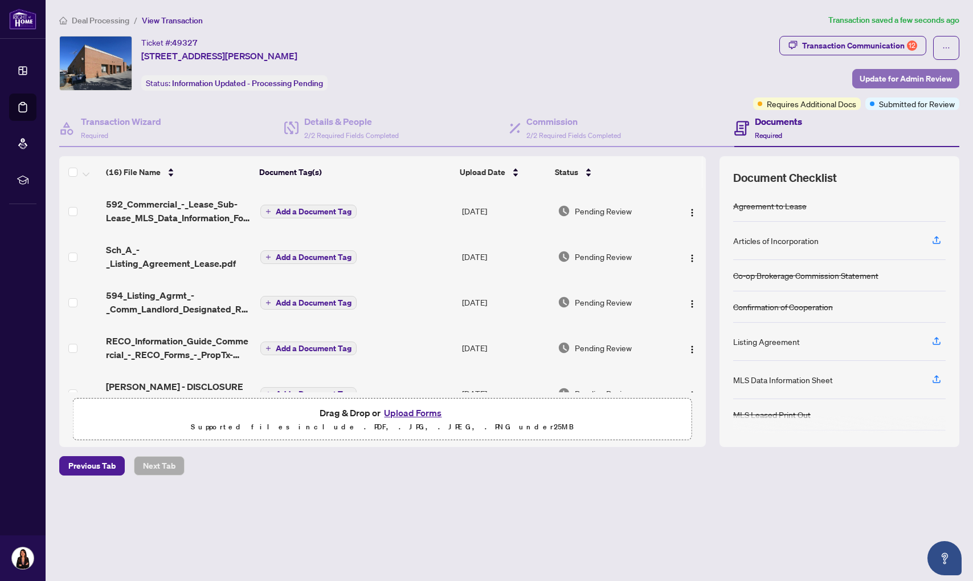
click at [913, 84] on span "Update for Admin Review" at bounding box center [906, 79] width 92 height 18
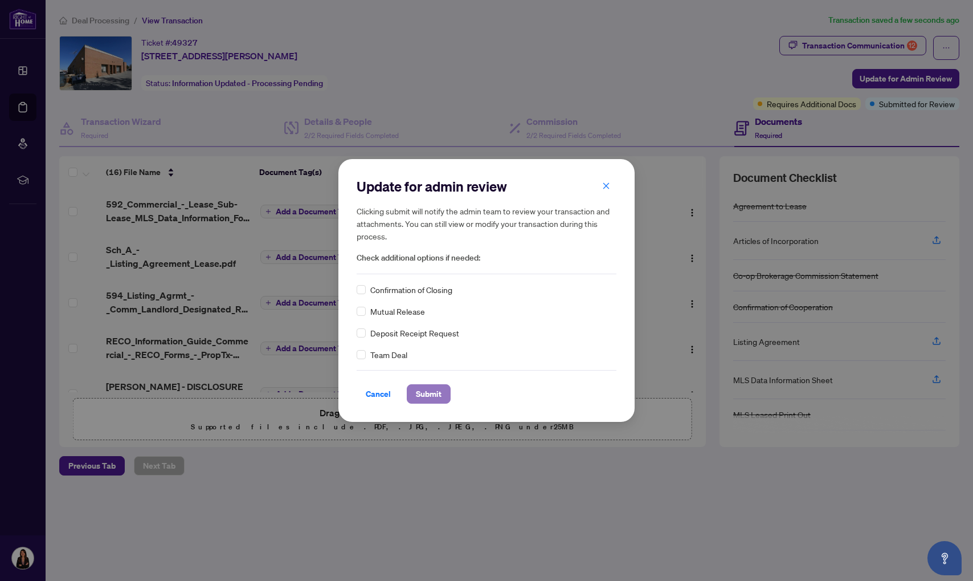
click at [423, 390] on span "Submit" at bounding box center [429, 394] width 26 height 18
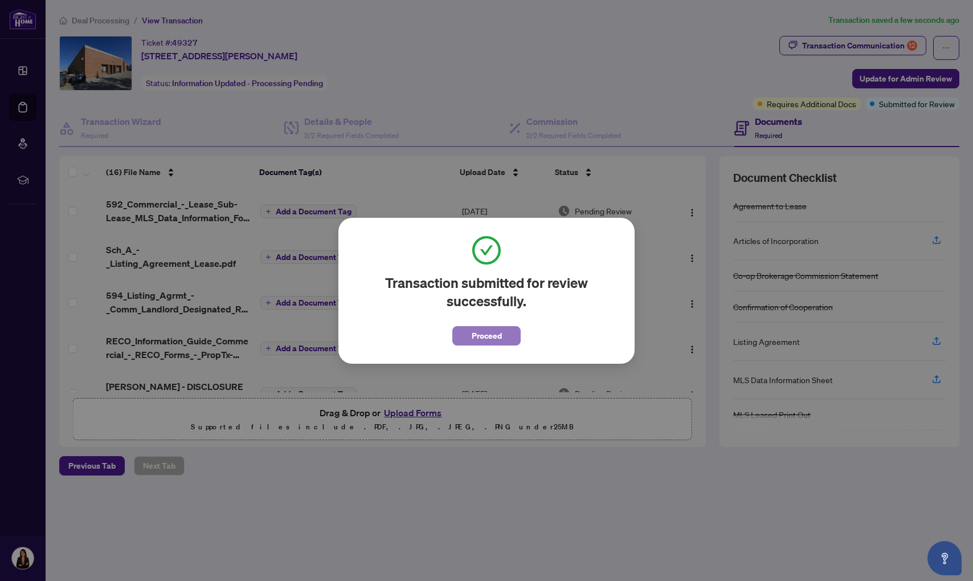
drag, startPoint x: 499, startPoint y: 330, endPoint x: 621, endPoint y: 338, distance: 122.2
click at [500, 330] on span "Proceed" at bounding box center [487, 335] width 30 height 18
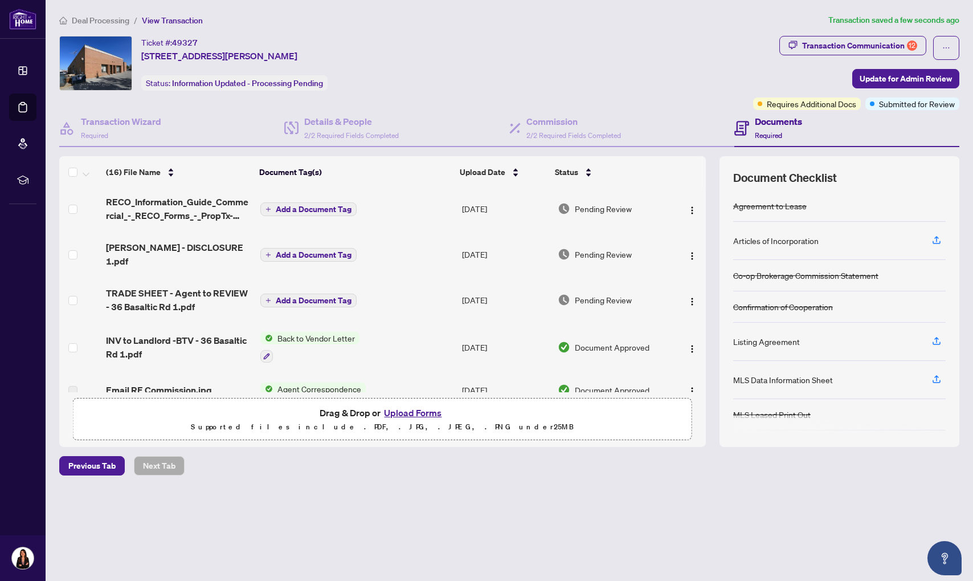
scroll to position [142, 0]
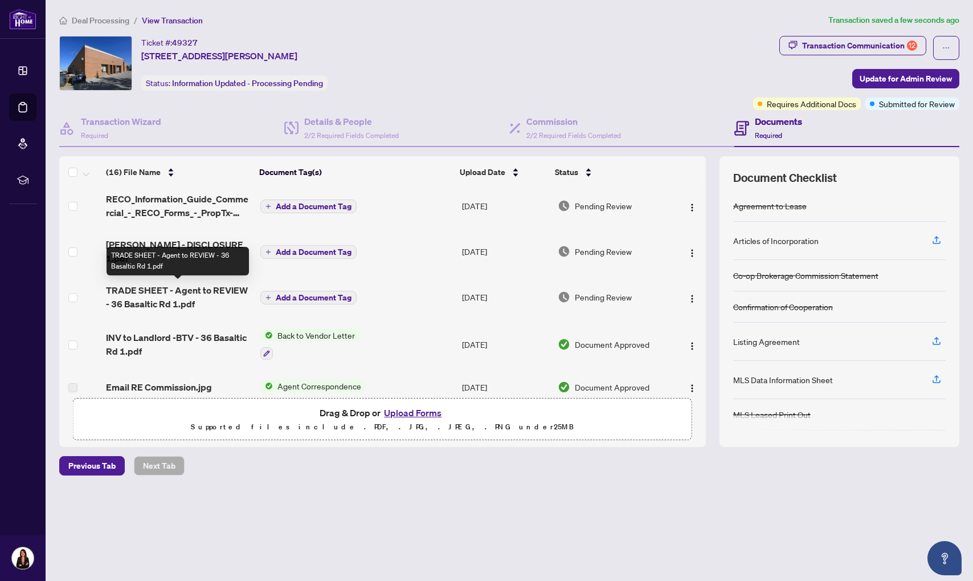
click at [215, 284] on span "TRADE SHEET - Agent to REVIEW - 36 Basaltic Rd 1.pdf" at bounding box center [178, 296] width 145 height 27
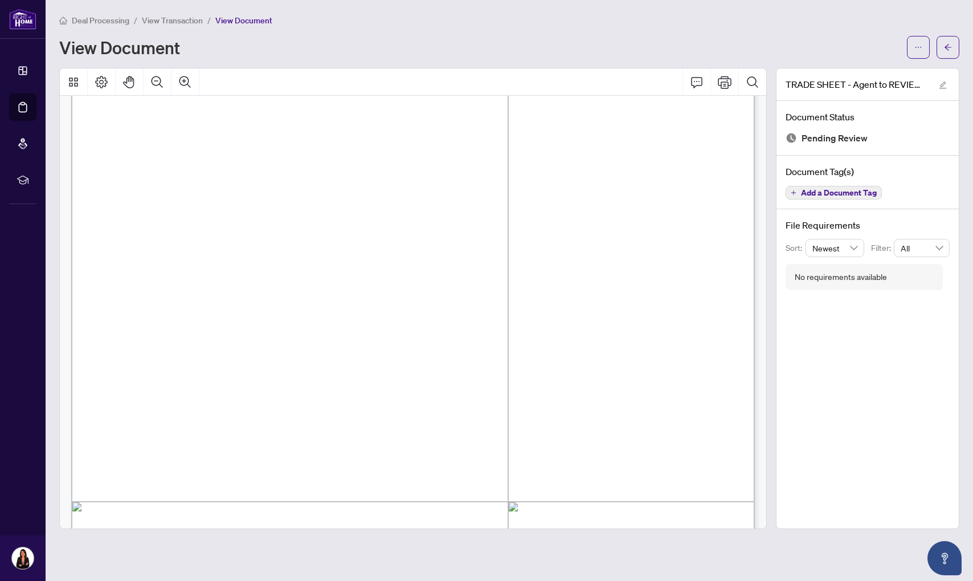
scroll to position [39, 0]
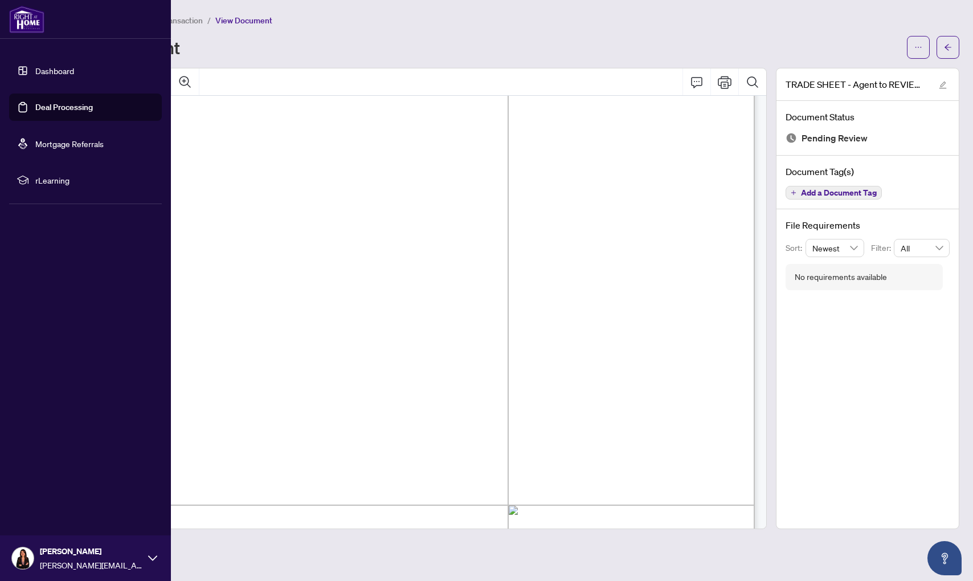
click at [93, 112] on link "Deal Processing" at bounding box center [64, 107] width 58 height 10
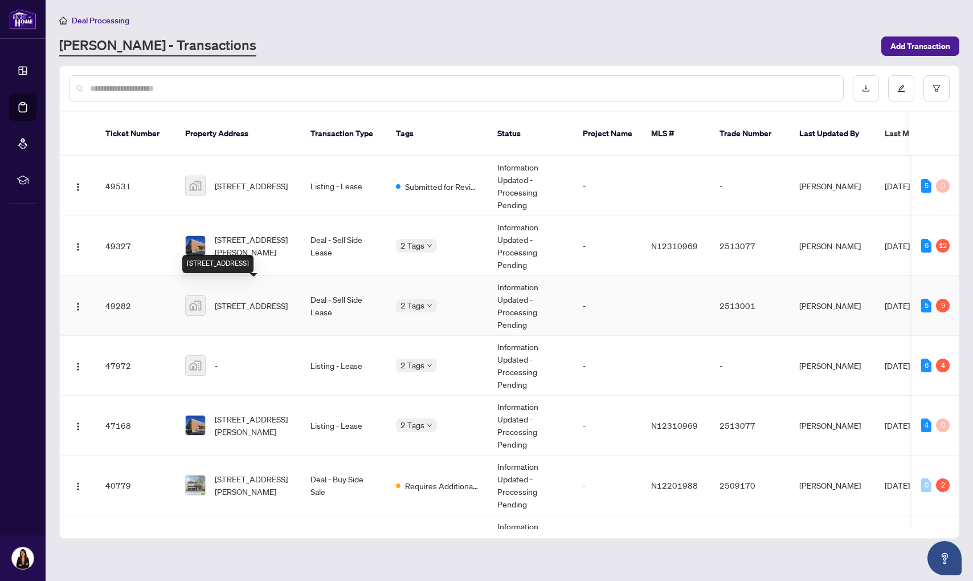
click at [255, 299] on span "[STREET_ADDRESS]" at bounding box center [251, 305] width 73 height 13
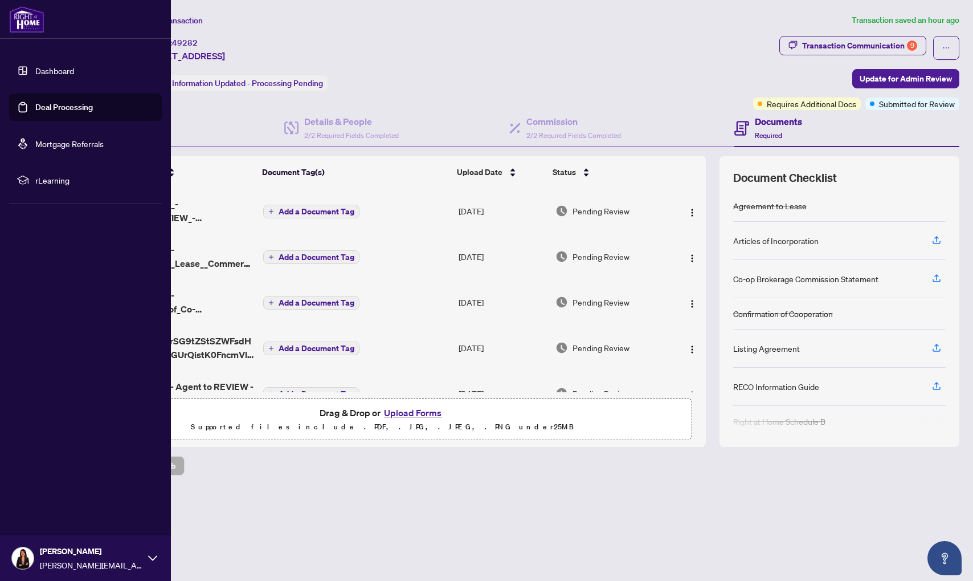
click at [35, 112] on link "Deal Processing" at bounding box center [64, 107] width 58 height 10
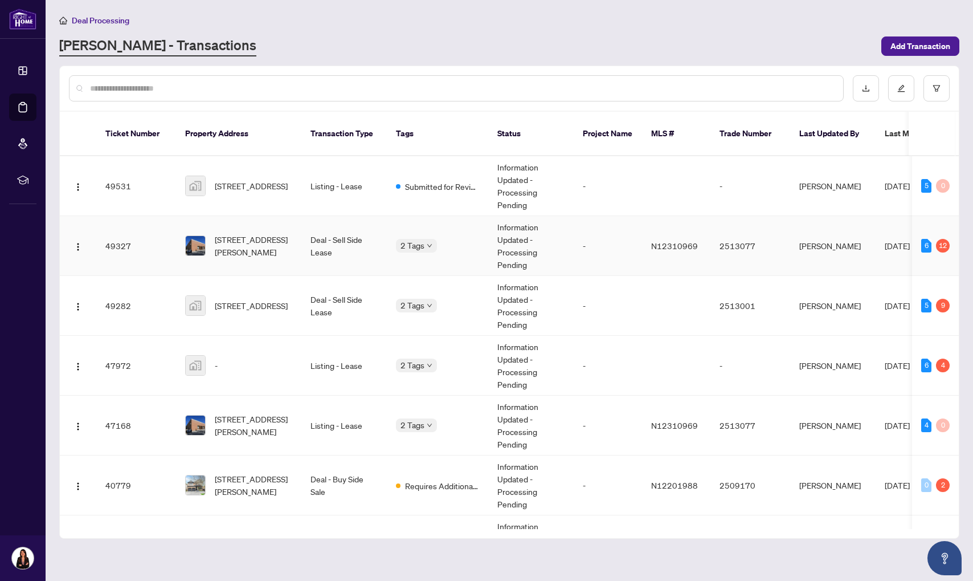
click at [251, 240] on span "[STREET_ADDRESS][PERSON_NAME]" at bounding box center [253, 245] width 77 height 25
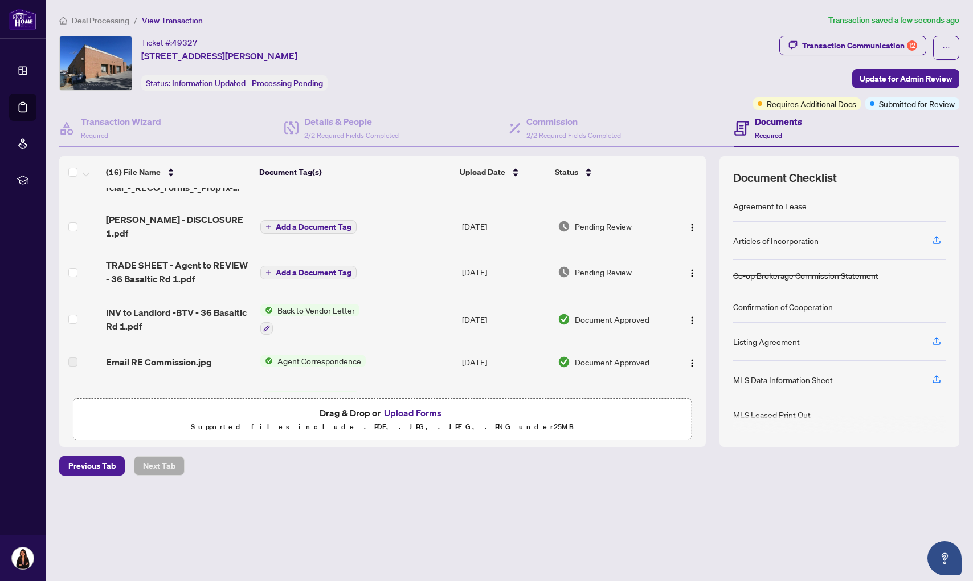
scroll to position [170, 0]
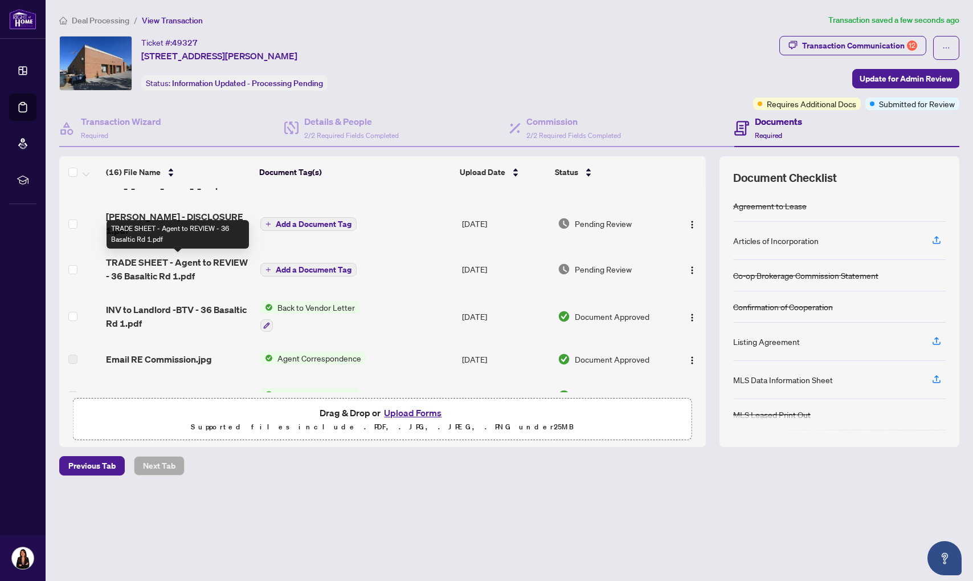
click at [189, 269] on span "TRADE SHEET - Agent to REVIEW - 36 Basaltic Rd 1.pdf" at bounding box center [178, 268] width 145 height 27
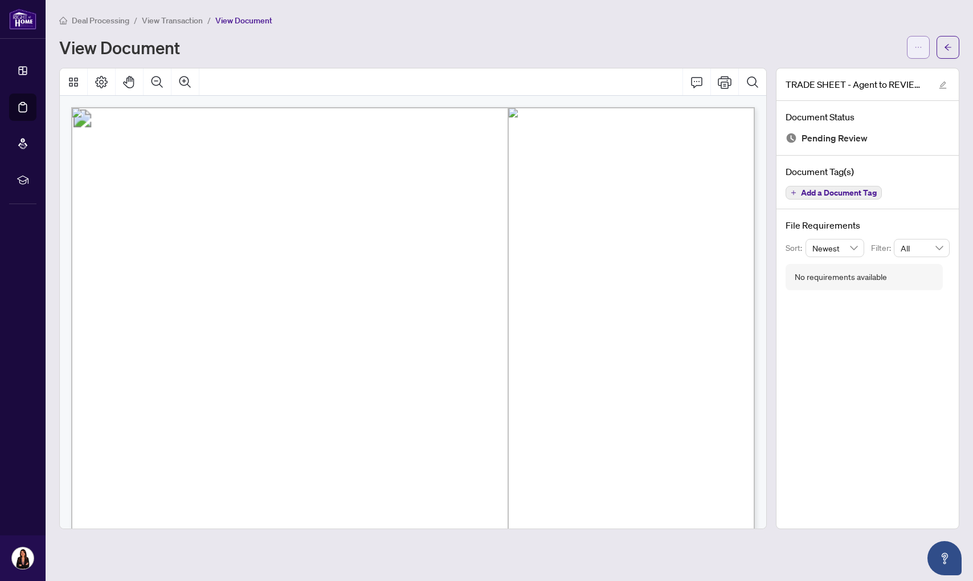
click at [913, 50] on button "button" at bounding box center [918, 47] width 23 height 23
click at [852, 76] on span "Download" at bounding box center [877, 72] width 87 height 13
click at [947, 46] on icon "arrow-left" at bounding box center [948, 47] width 8 height 8
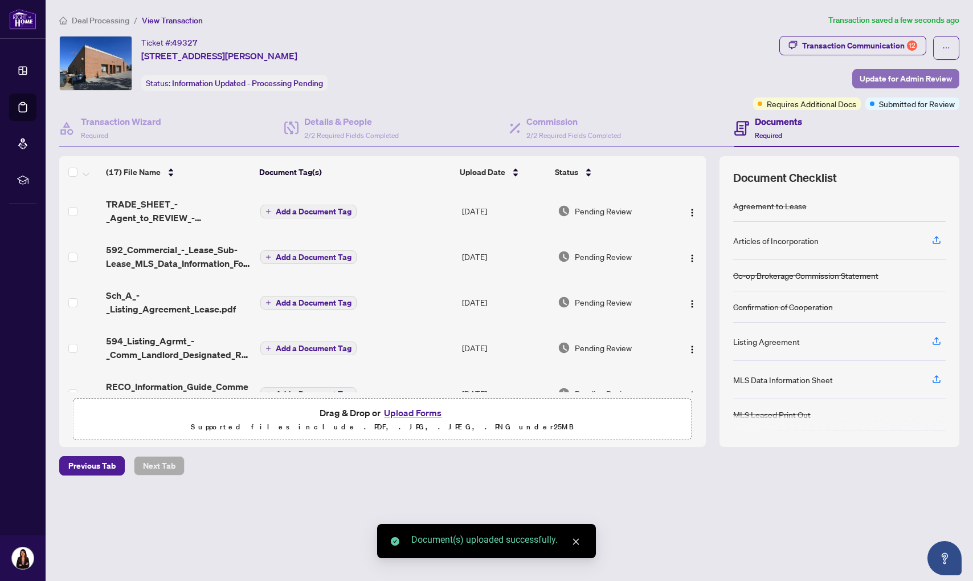
click at [878, 79] on span "Update for Admin Review" at bounding box center [906, 79] width 92 height 18
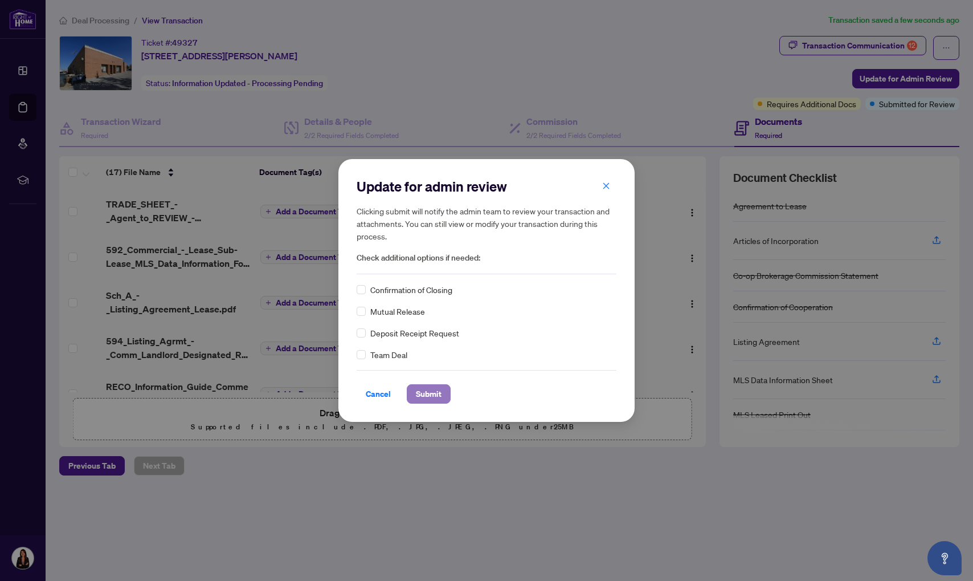
click at [422, 390] on span "Submit" at bounding box center [429, 394] width 26 height 18
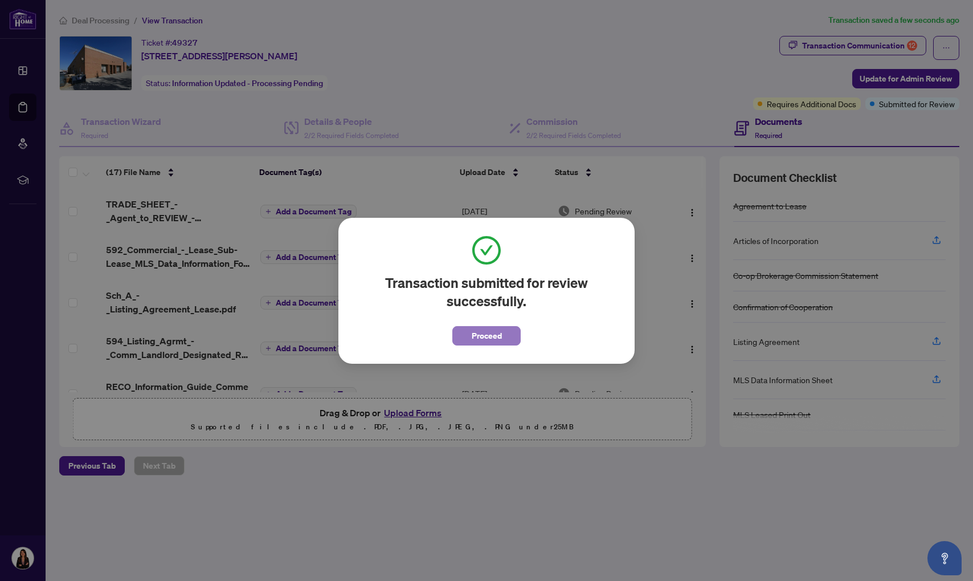
click at [488, 330] on span "Proceed" at bounding box center [487, 335] width 30 height 18
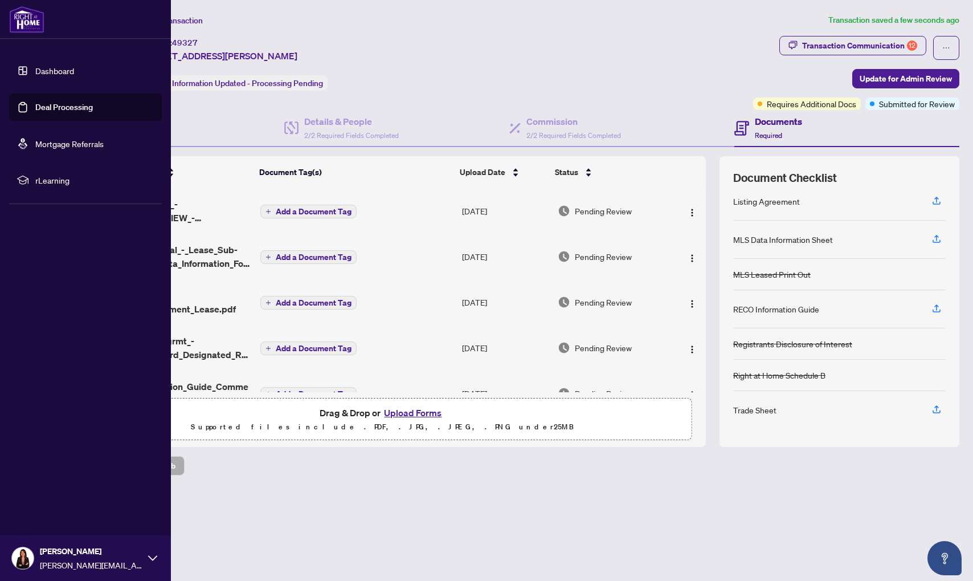
click at [37, 112] on link "Deal Processing" at bounding box center [64, 107] width 58 height 10
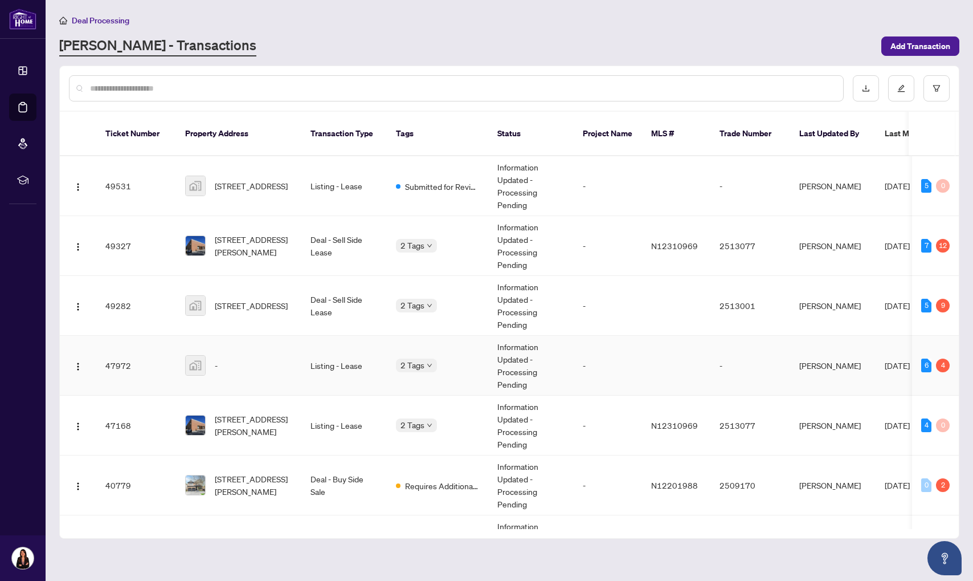
click at [276, 359] on div "-" at bounding box center [238, 365] width 107 height 21
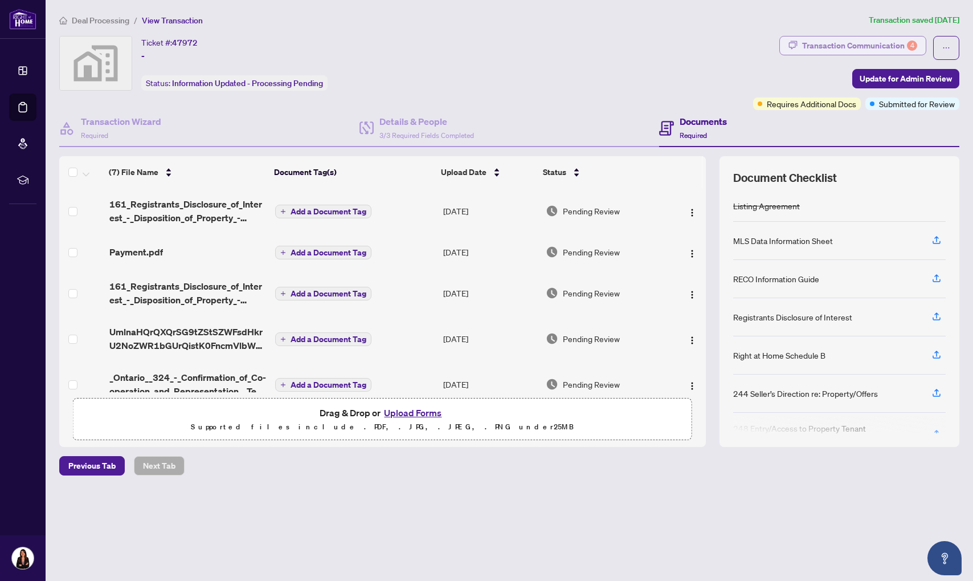
click at [867, 41] on div "Transaction Communication 4" at bounding box center [859, 45] width 115 height 18
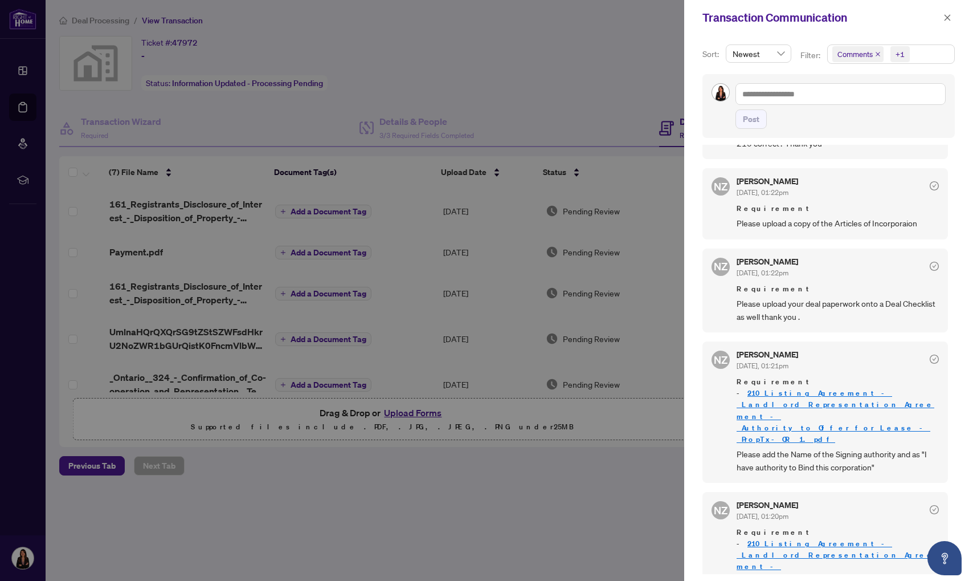
scroll to position [2, 0]
drag, startPoint x: 558, startPoint y: 432, endPoint x: 542, endPoint y: 432, distance: 15.4
click at [557, 432] on div at bounding box center [486, 290] width 973 height 581
drag, startPoint x: 942, startPoint y: 17, endPoint x: 916, endPoint y: 45, distance: 38.3
click at [942, 17] on button "button" at bounding box center [947, 18] width 15 height 14
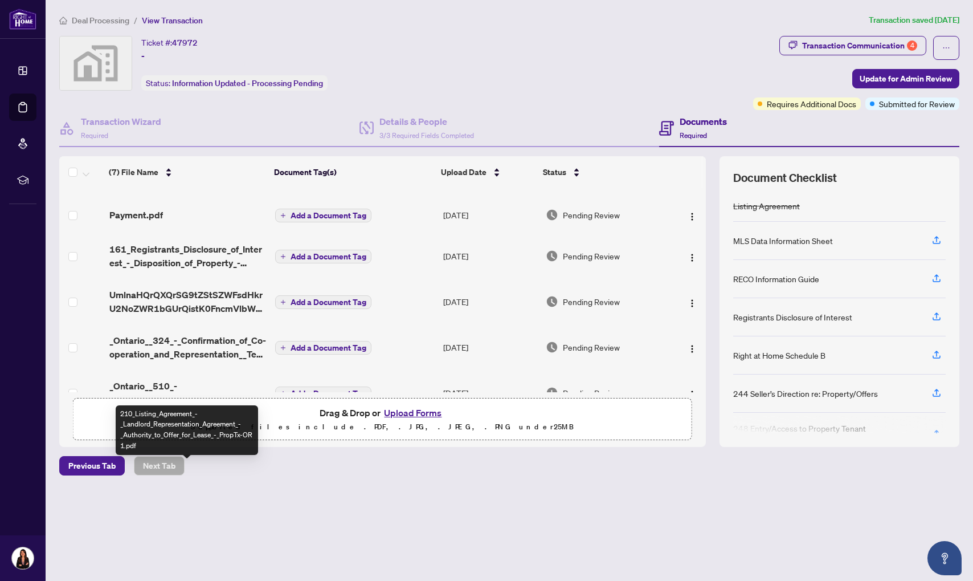
scroll to position [0, 0]
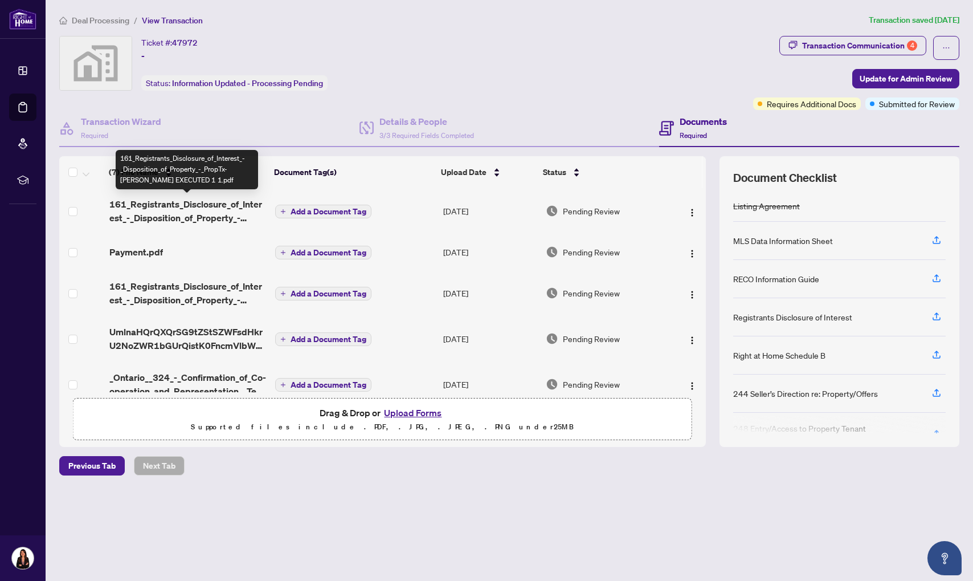
click at [178, 203] on span "161_Registrants_Disclosure_of_Interest_-_Disposition_of_Property_-_PropTx-[PERS…" at bounding box center [187, 210] width 157 height 27
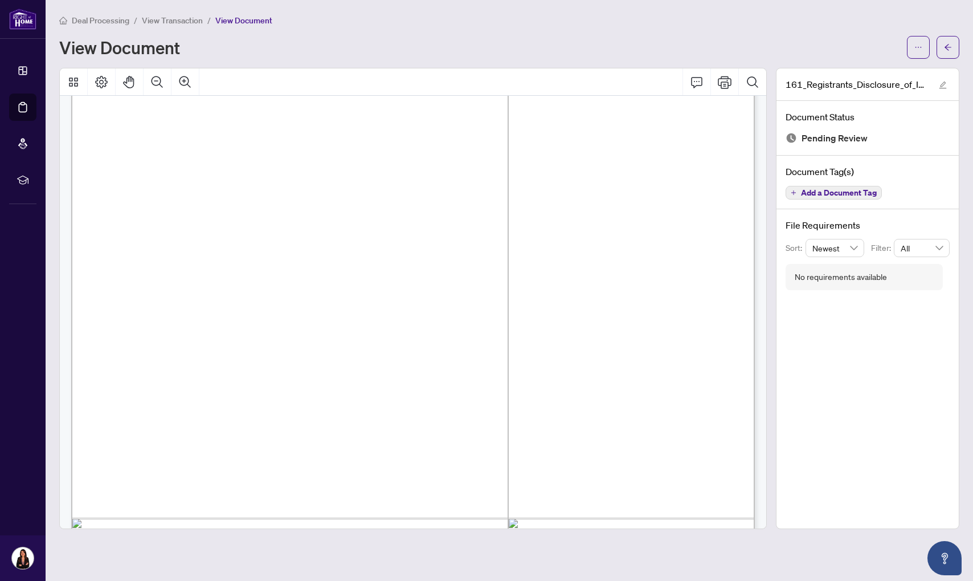
scroll to position [475, 0]
click at [946, 56] on button "button" at bounding box center [948, 47] width 23 height 23
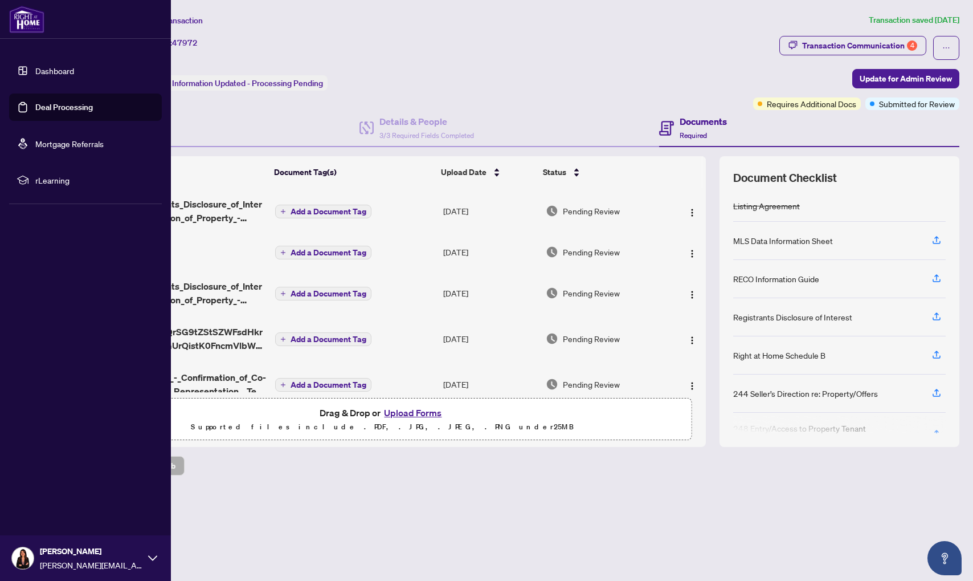
click at [41, 106] on link "Deal Processing" at bounding box center [64, 107] width 58 height 10
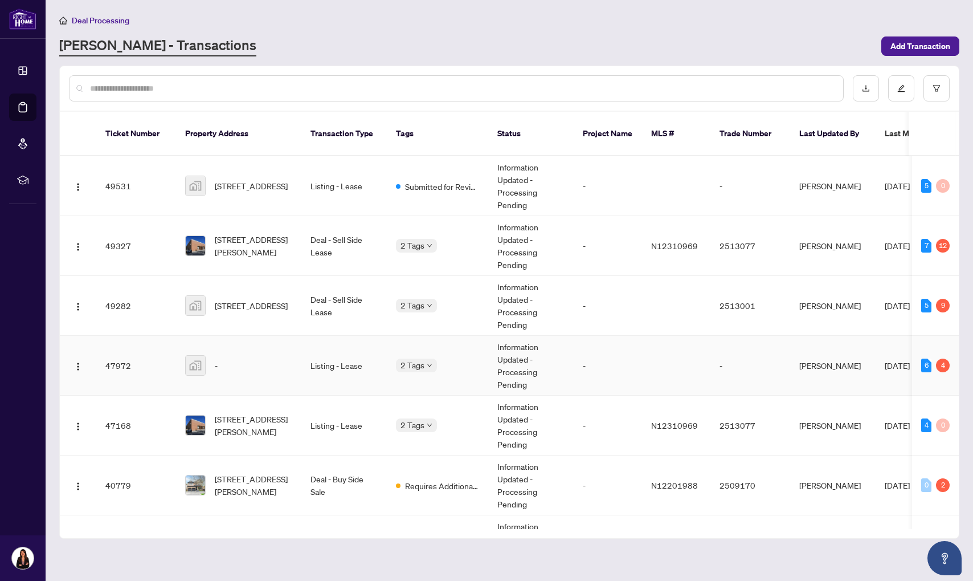
click at [270, 355] on div "-" at bounding box center [238, 365] width 107 height 21
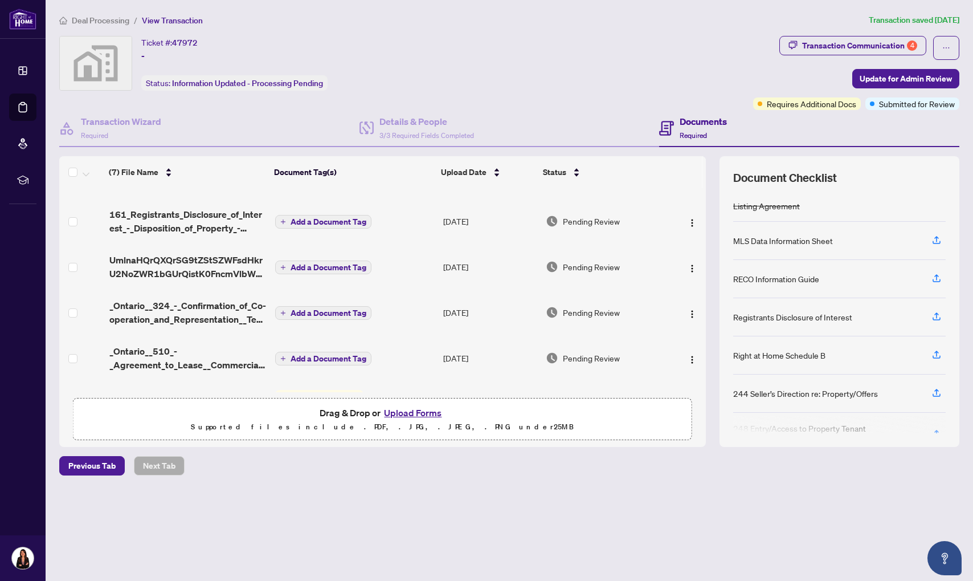
scroll to position [113, 0]
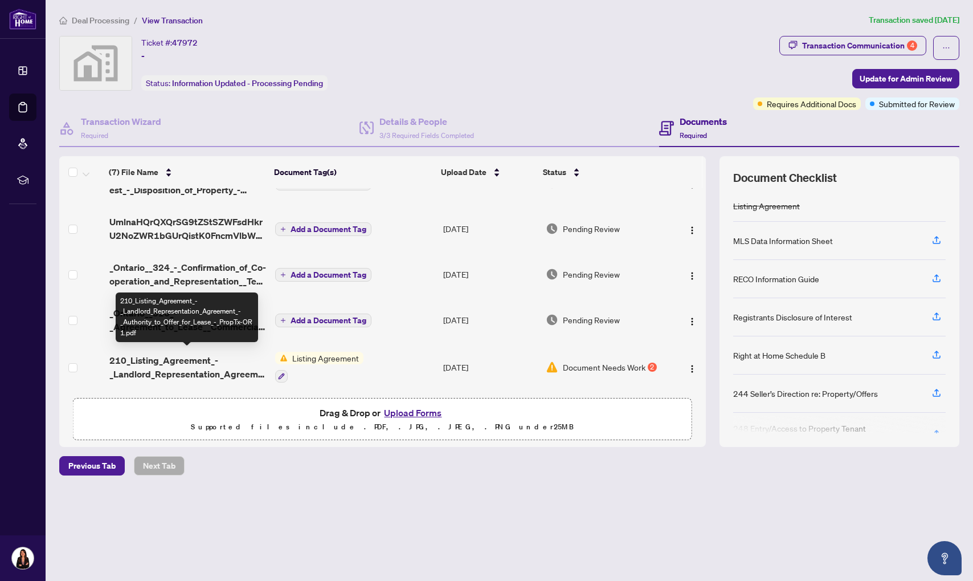
click at [193, 358] on span "210_Listing_Agreement_-_Landlord_Representation_Agreement_-_Authority_to_Offer_…" at bounding box center [187, 366] width 157 height 27
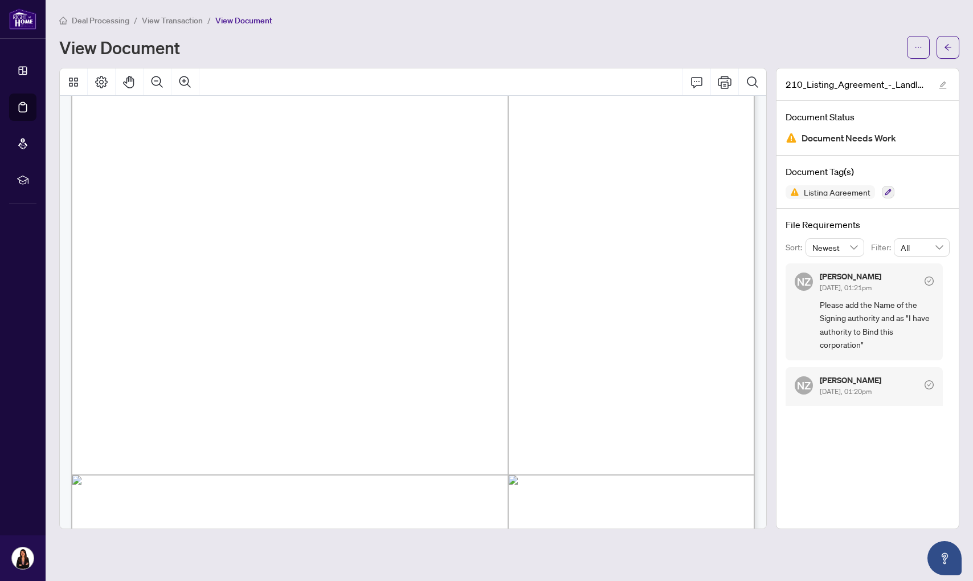
scroll to position [70, 0]
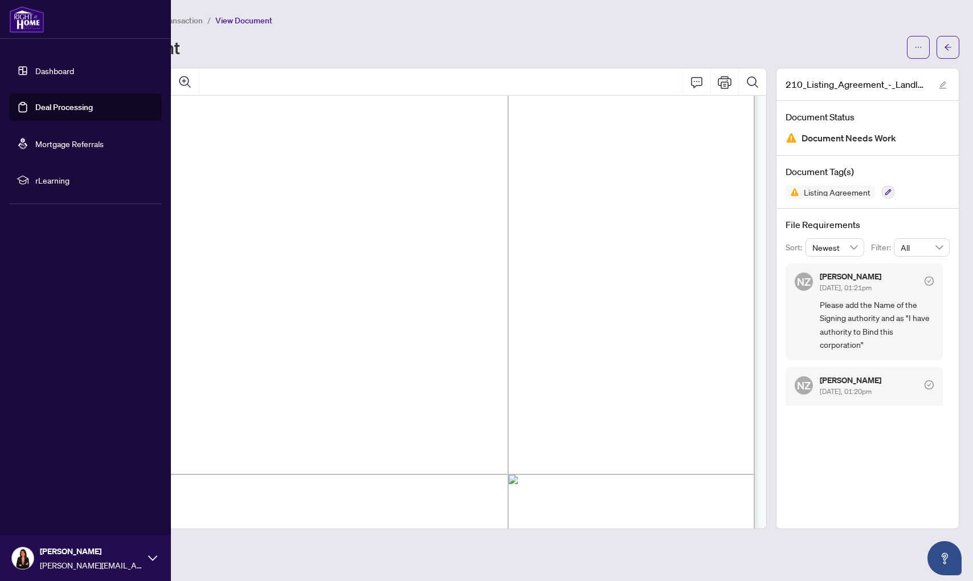
drag, startPoint x: 101, startPoint y: 111, endPoint x: 108, endPoint y: 113, distance: 6.5
click at [93, 111] on link "Deal Processing" at bounding box center [64, 107] width 58 height 10
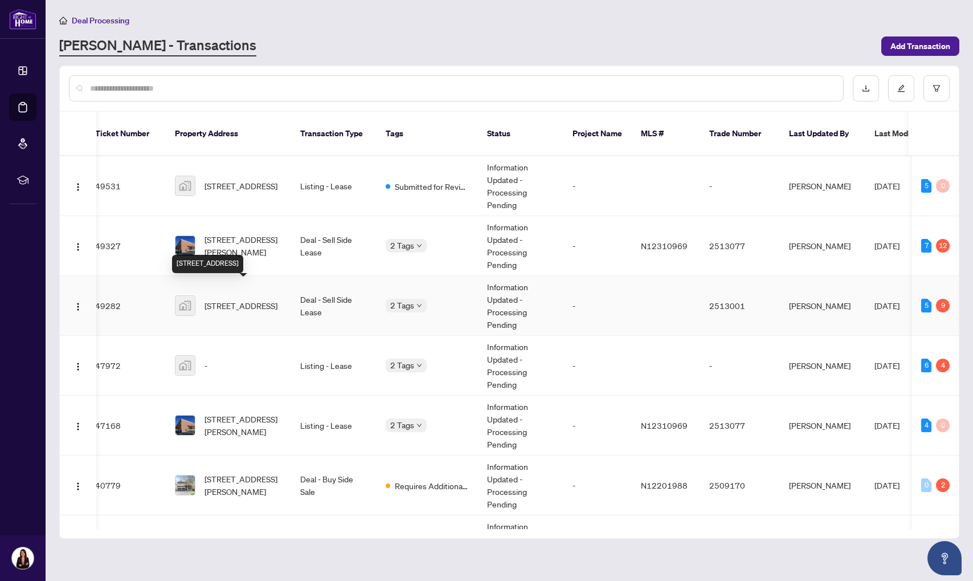
scroll to position [0, 12]
click at [265, 300] on span "[STREET_ADDRESS]" at bounding box center [239, 305] width 73 height 13
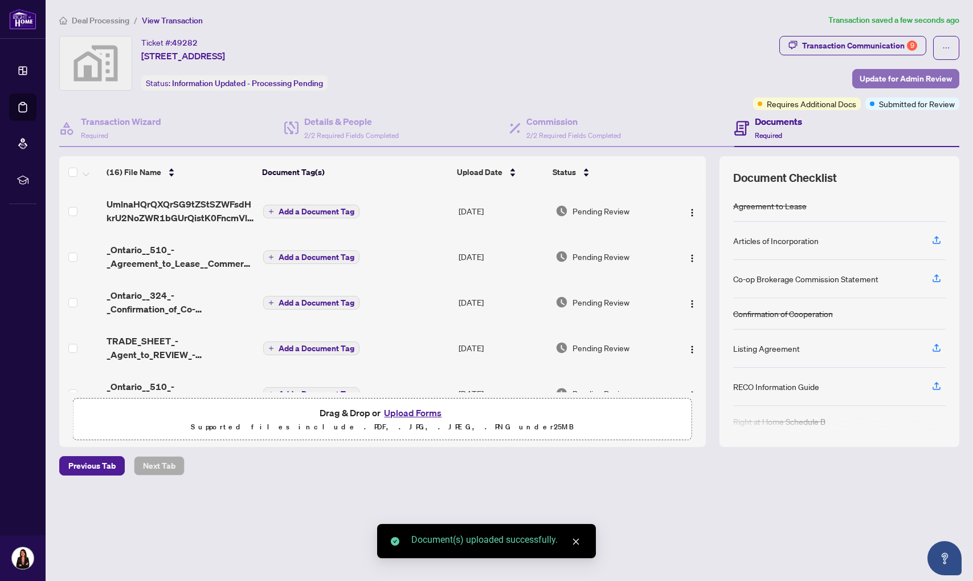
click at [904, 77] on span "Update for Admin Review" at bounding box center [906, 79] width 92 height 18
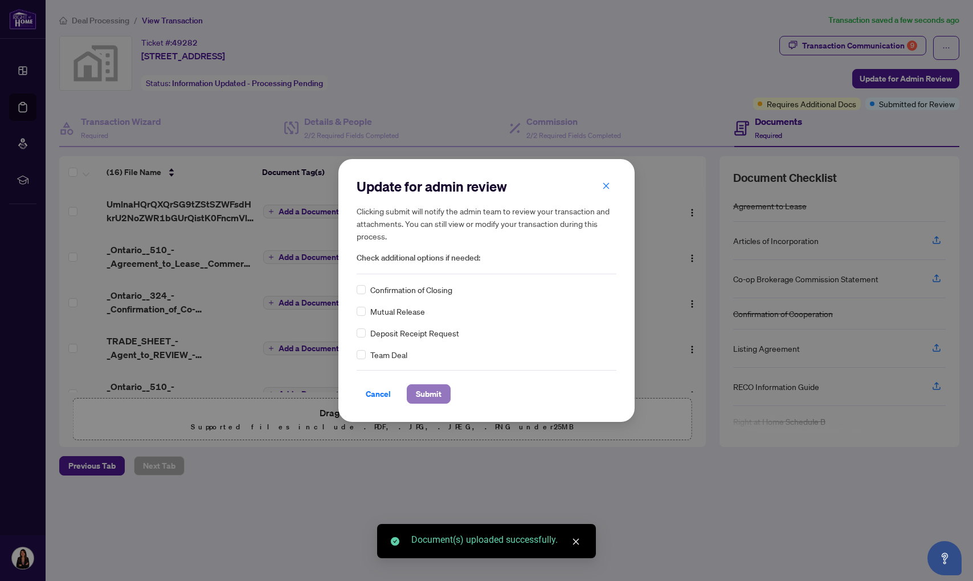
click at [440, 388] on span "Submit" at bounding box center [429, 394] width 26 height 18
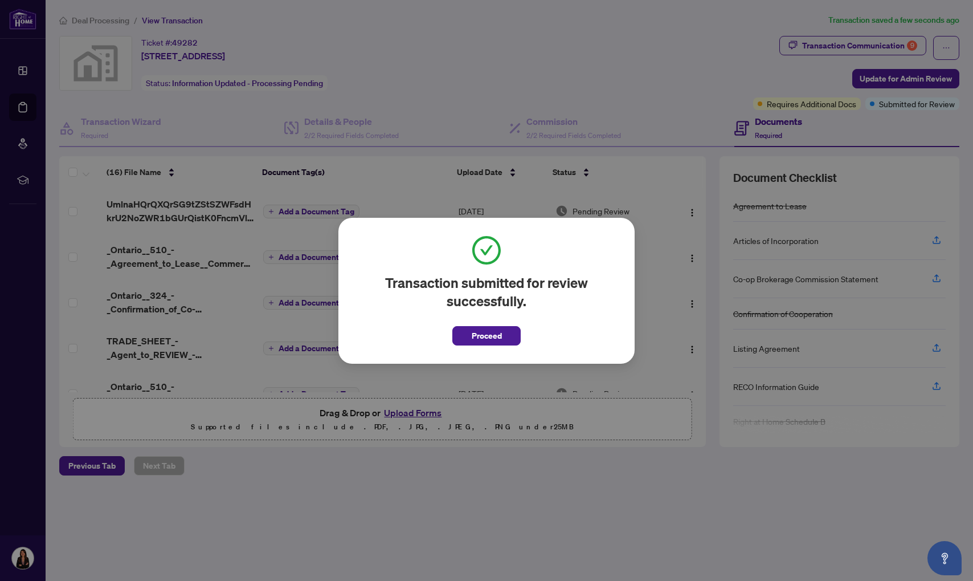
drag, startPoint x: 491, startPoint y: 326, endPoint x: 539, endPoint y: 325, distance: 47.9
click at [492, 327] on span "Proceed" at bounding box center [487, 335] width 30 height 18
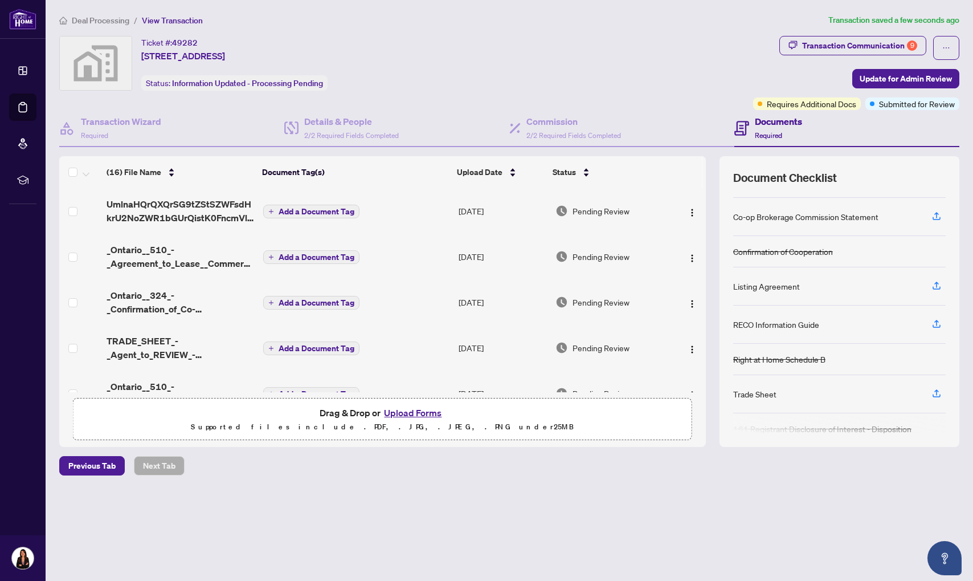
scroll to position [90, 0]
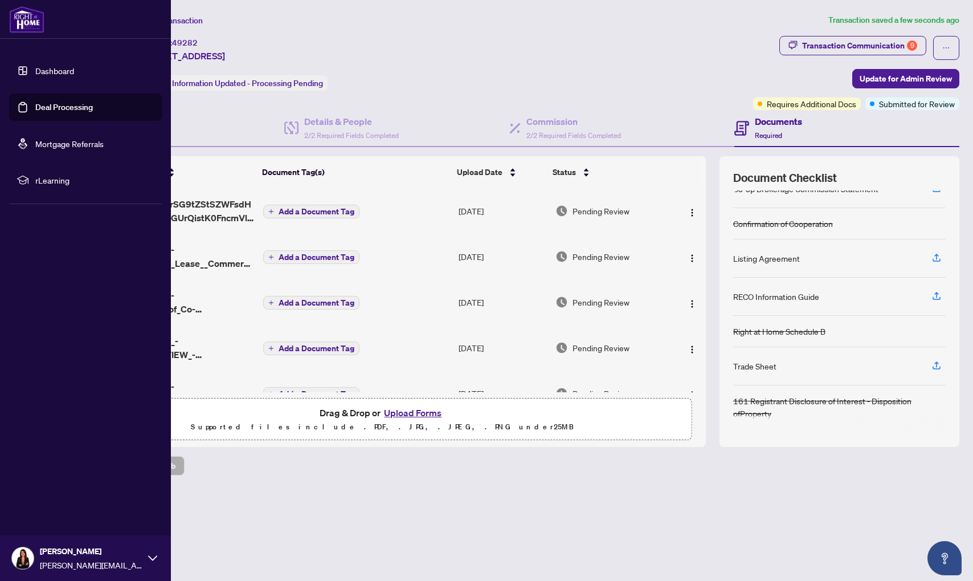
click at [51, 111] on link "Deal Processing" at bounding box center [64, 107] width 58 height 10
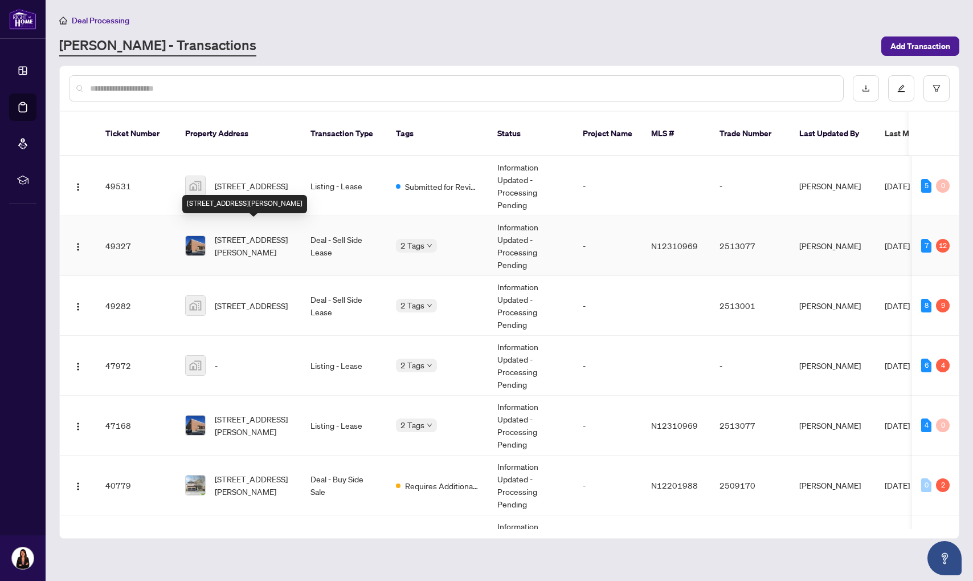
click at [236, 238] on span "[STREET_ADDRESS][PERSON_NAME]" at bounding box center [253, 245] width 77 height 25
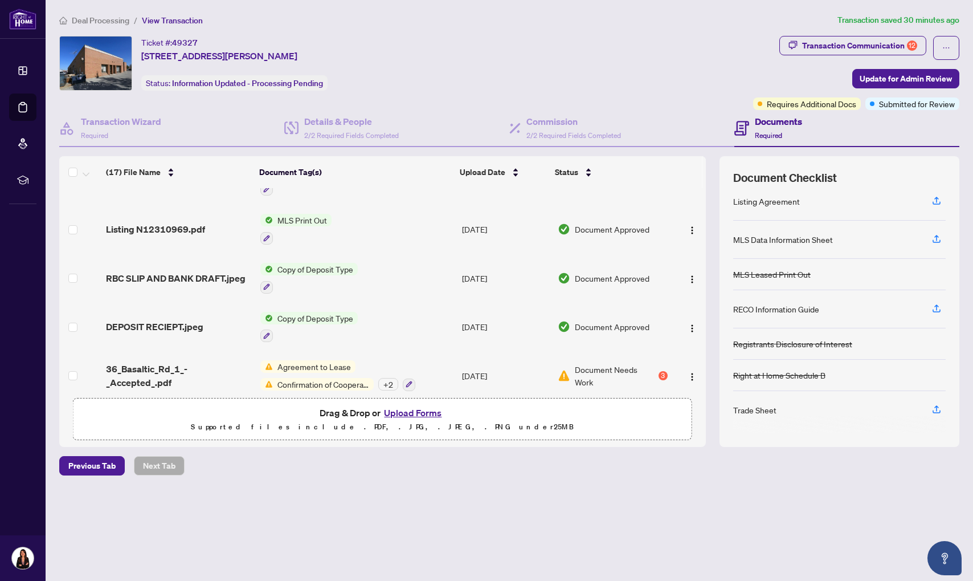
scroll to position [567, 0]
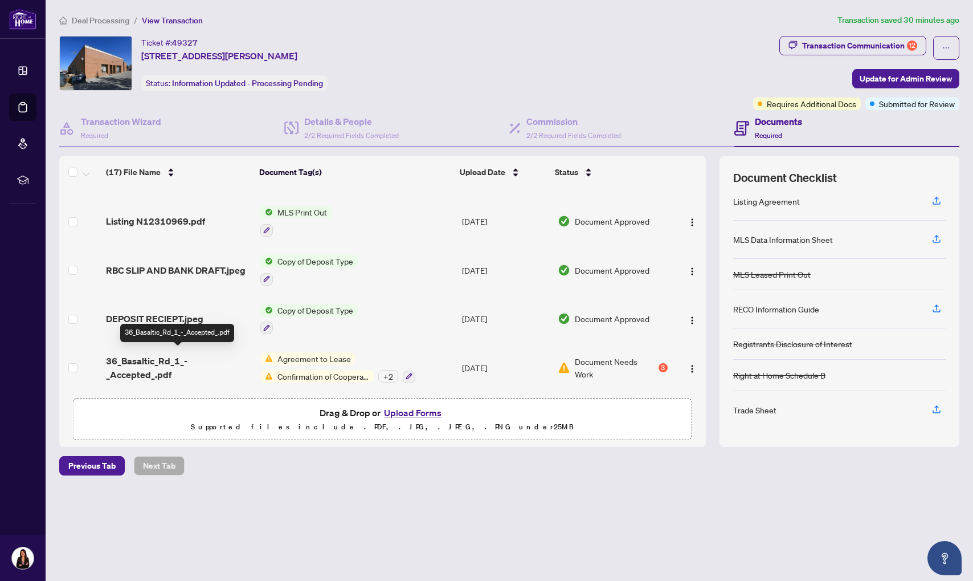
click at [154, 356] on span "36_Basaltic_Rd_1_-_Accepted_.pdf" at bounding box center [178, 367] width 145 height 27
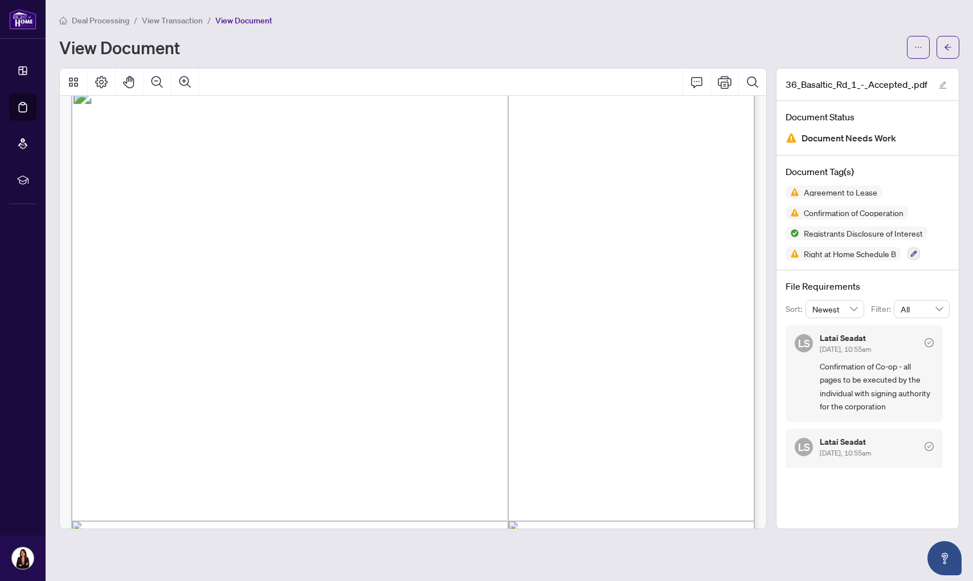
scroll to position [52, 0]
click at [914, 48] on icon "ellipsis" at bounding box center [918, 47] width 8 height 8
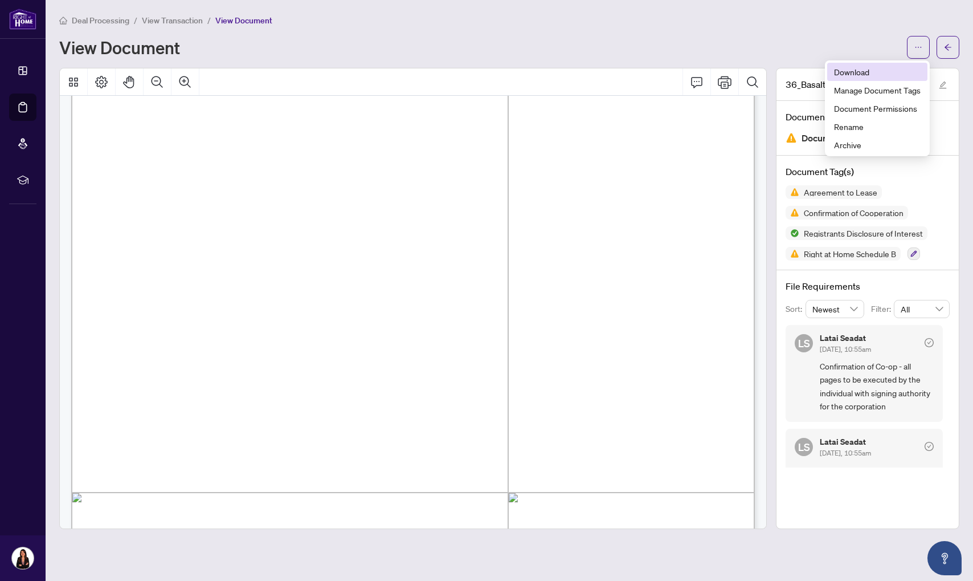
click at [867, 70] on span "Download" at bounding box center [877, 72] width 87 height 13
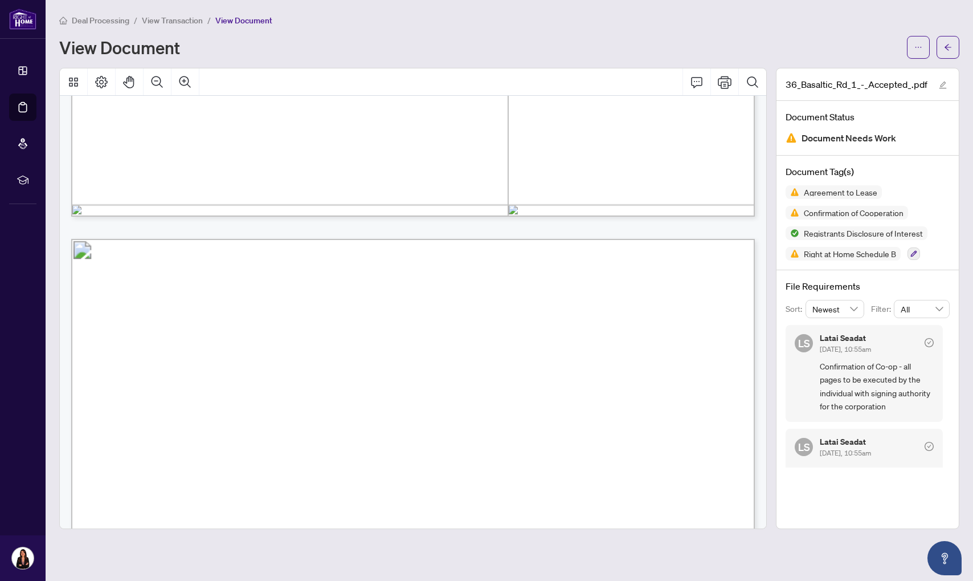
scroll to position [796, 0]
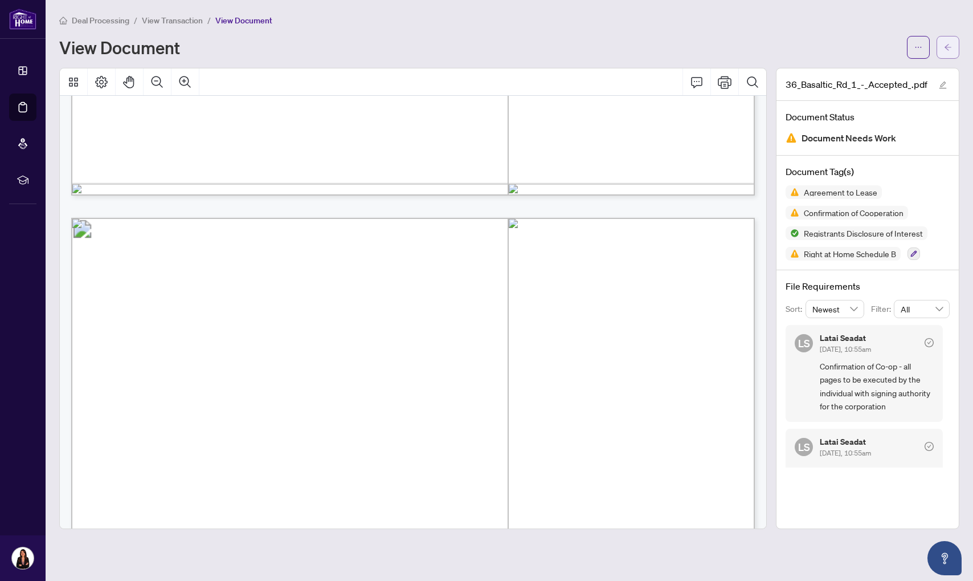
click at [959, 47] on button "button" at bounding box center [948, 47] width 23 height 23
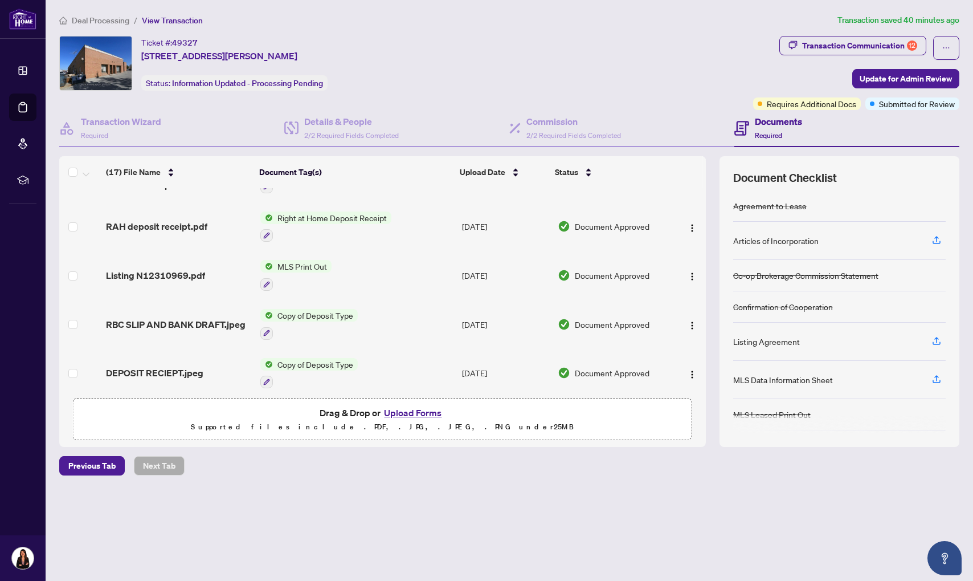
scroll to position [567, 0]
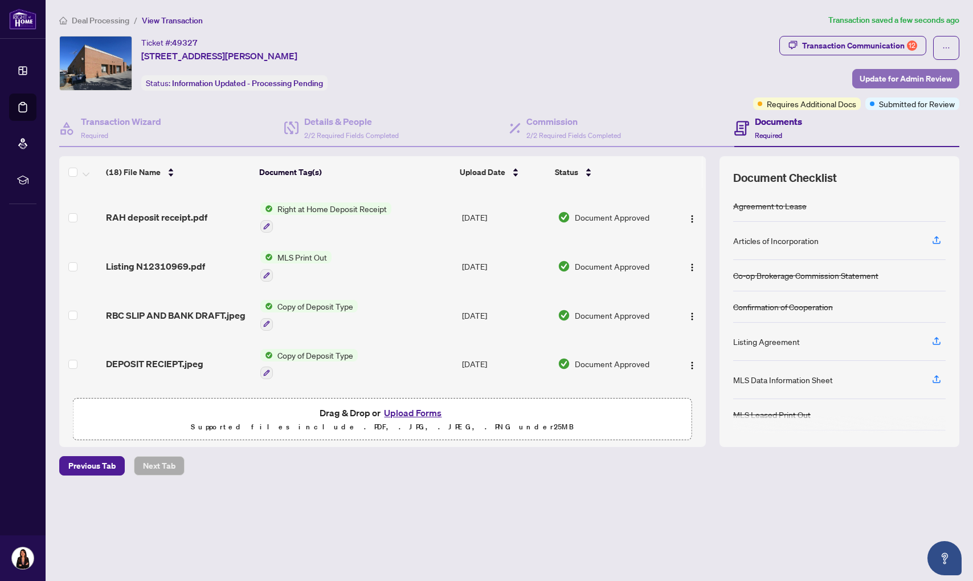
click at [884, 75] on span "Update for Admin Review" at bounding box center [906, 79] width 92 height 18
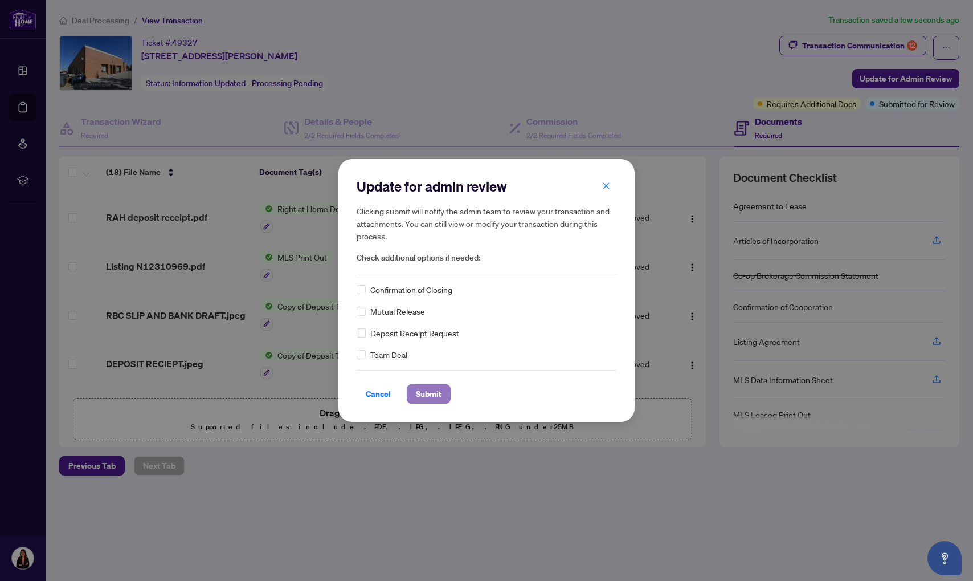
click at [436, 391] on span "Submit" at bounding box center [429, 394] width 26 height 18
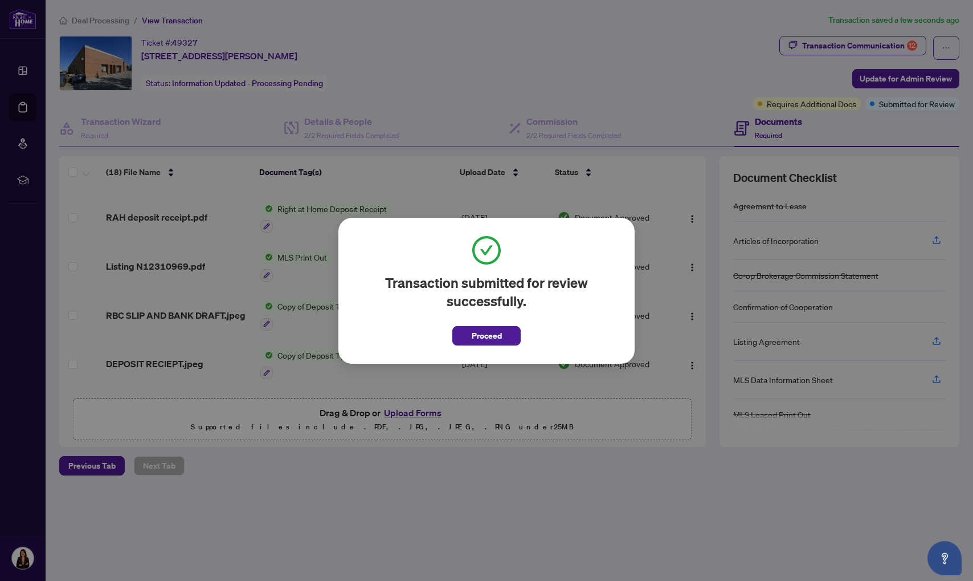
click at [485, 336] on span "Proceed" at bounding box center [487, 335] width 30 height 18
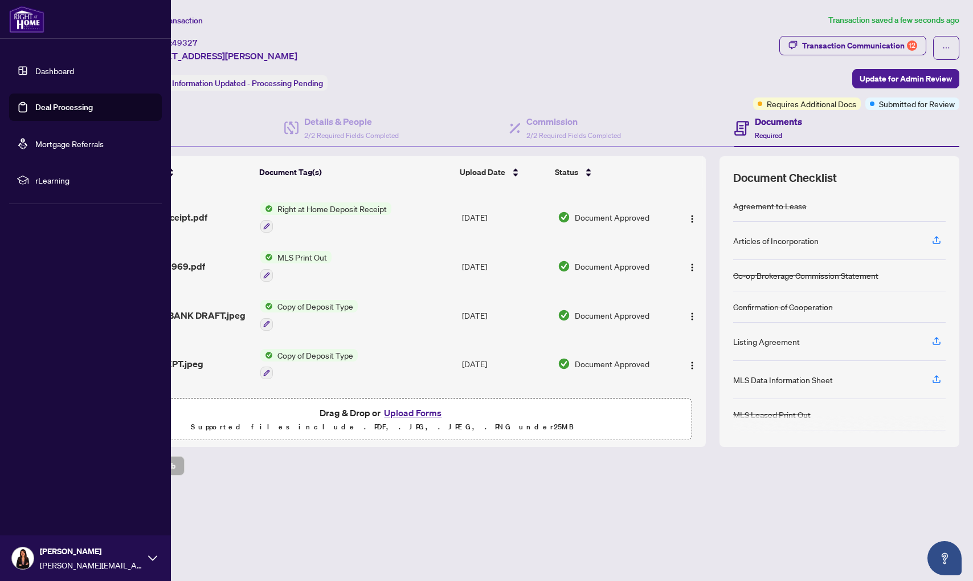
click at [35, 107] on link "Deal Processing" at bounding box center [64, 107] width 58 height 10
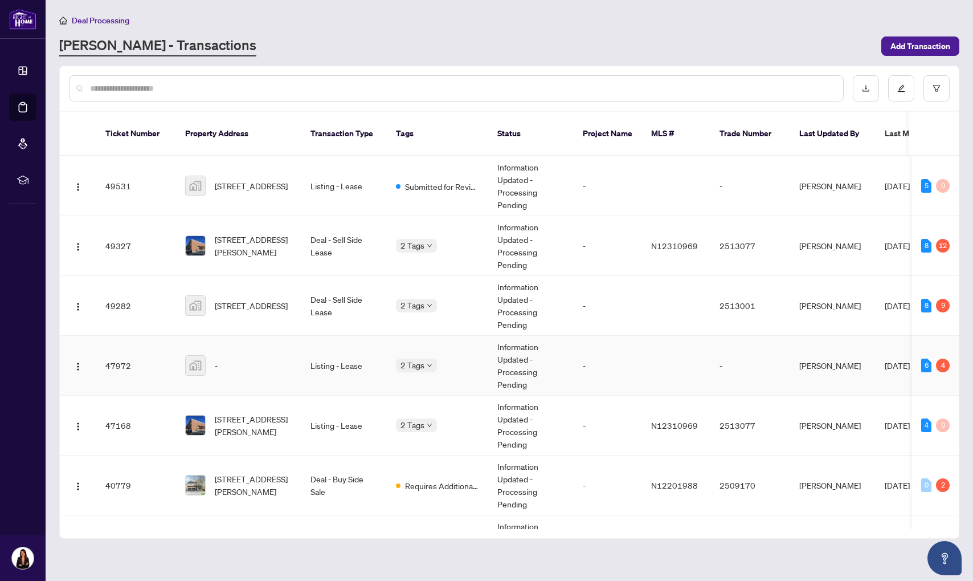
click at [280, 355] on div "-" at bounding box center [238, 365] width 107 height 21
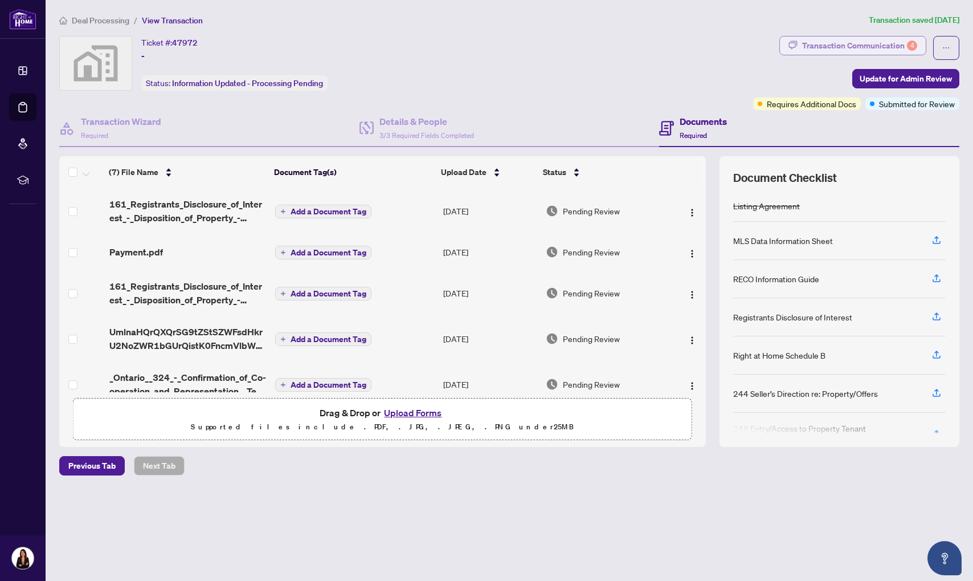
click at [827, 42] on div "Transaction Communication 4" at bounding box center [859, 45] width 115 height 18
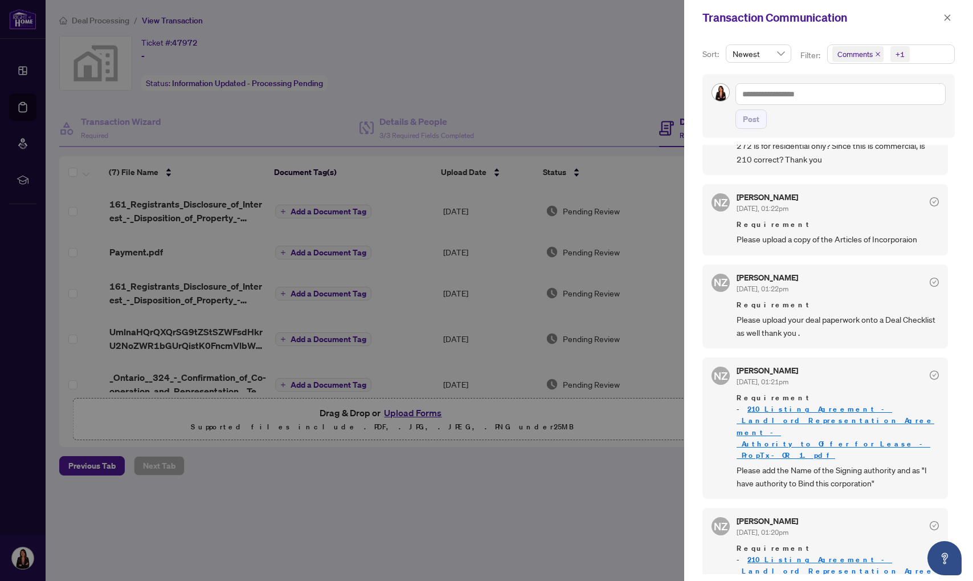
scroll to position [236, 0]
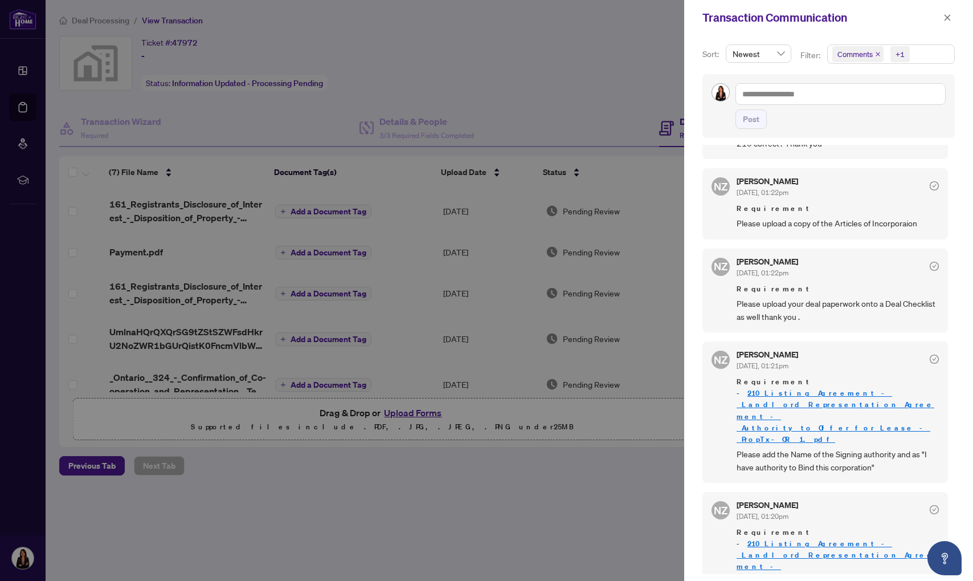
drag, startPoint x: 371, startPoint y: 454, endPoint x: 370, endPoint y: 415, distance: 38.8
click at [371, 452] on div at bounding box center [486, 290] width 973 height 581
click at [476, 97] on div at bounding box center [486, 290] width 973 height 581
drag, startPoint x: 944, startPoint y: 19, endPoint x: 773, endPoint y: 84, distance: 183.4
click at [944, 19] on icon "close" at bounding box center [947, 18] width 8 height 8
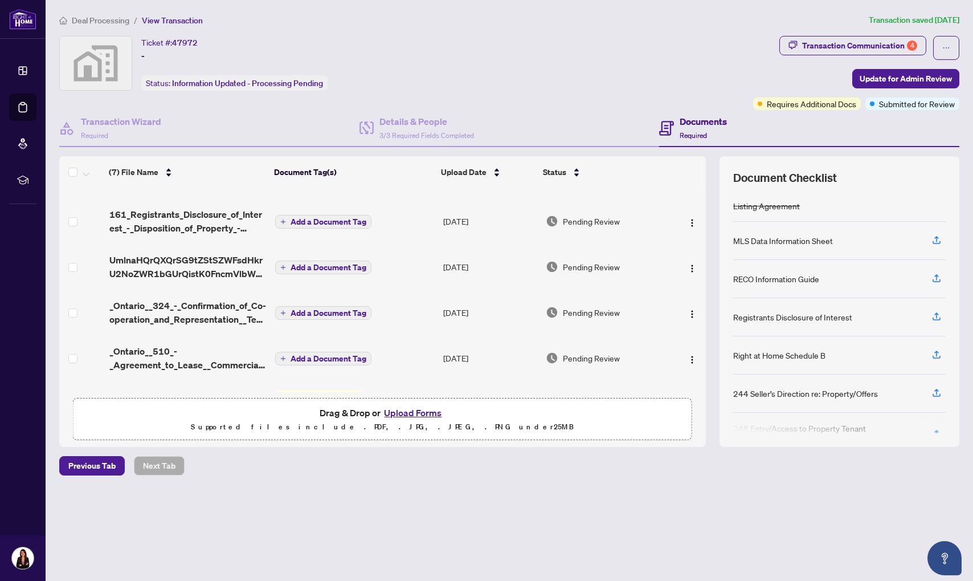
scroll to position [113, 0]
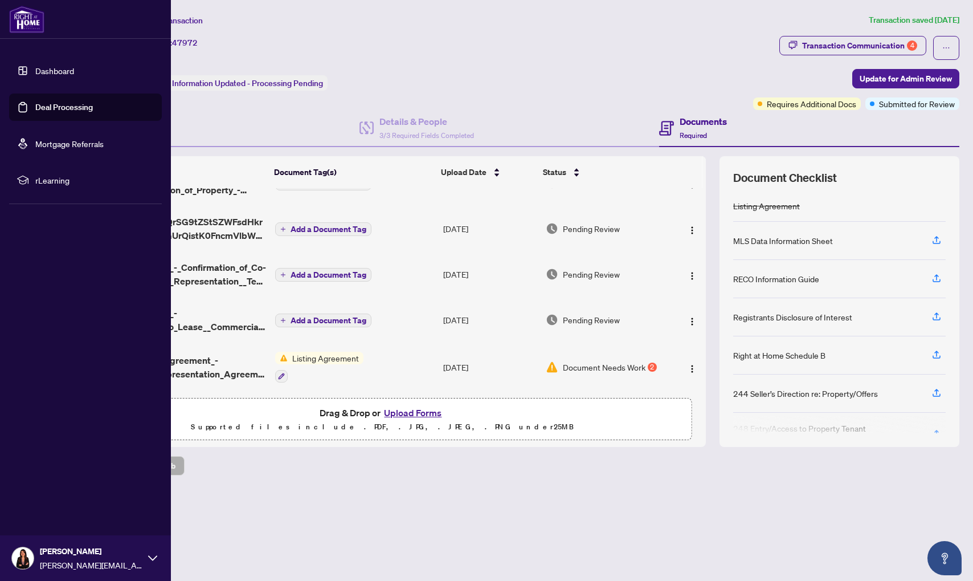
click at [51, 105] on link "Deal Processing" at bounding box center [64, 107] width 58 height 10
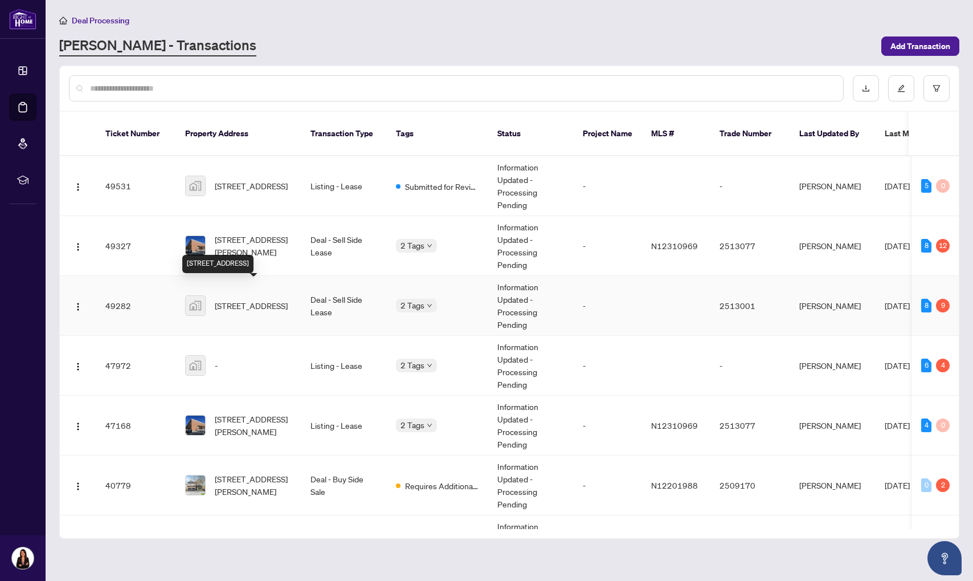
click at [285, 299] on span "[STREET_ADDRESS]" at bounding box center [251, 305] width 73 height 13
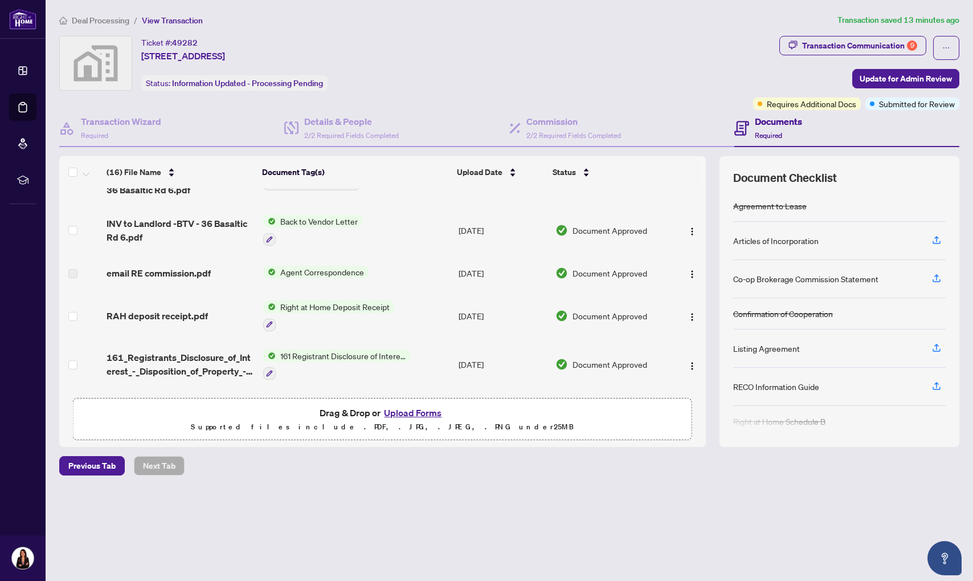
scroll to position [90, 0]
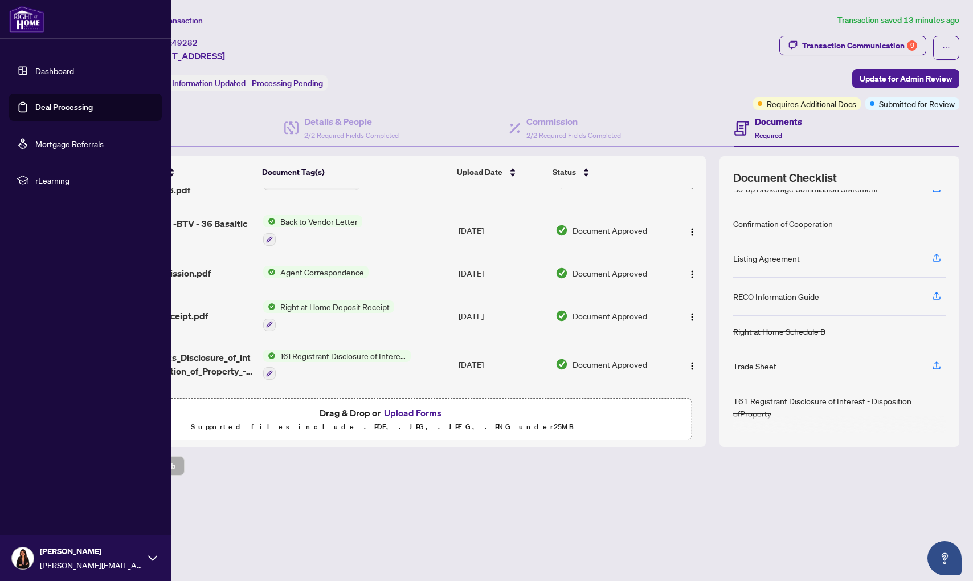
click at [46, 112] on link "Deal Processing" at bounding box center [64, 107] width 58 height 10
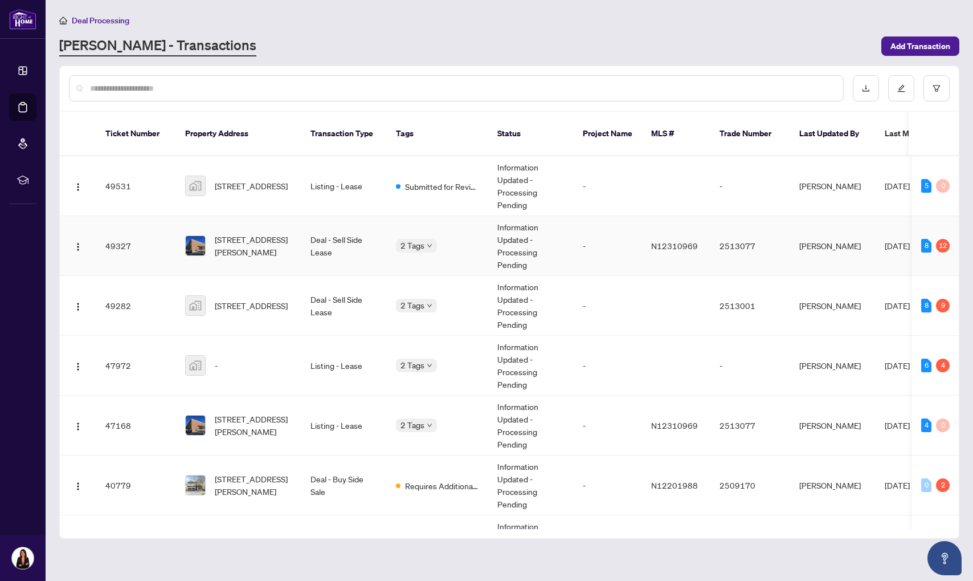
click at [316, 248] on td "Deal - Sell Side Lease" at bounding box center [343, 246] width 85 height 60
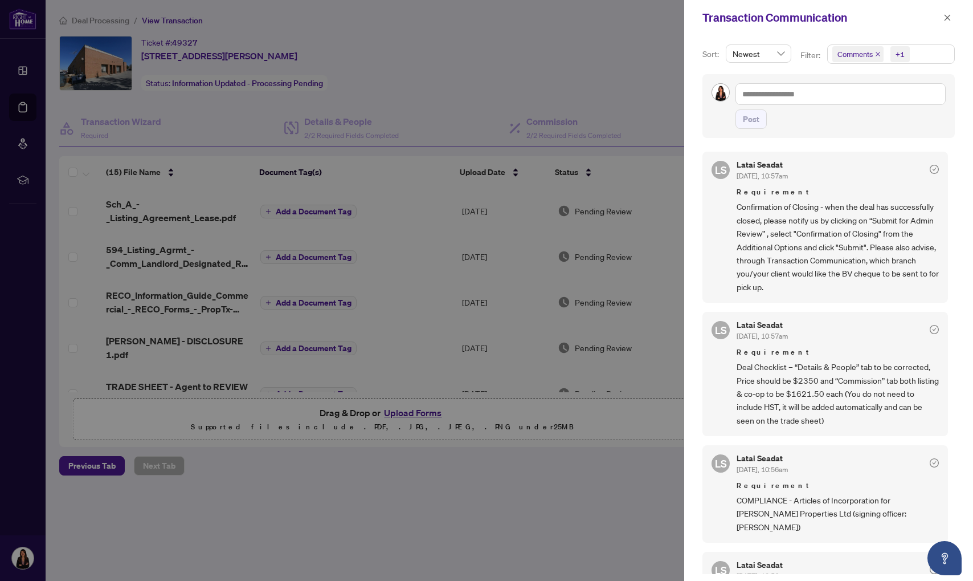
click at [563, 72] on div at bounding box center [486, 290] width 973 height 581
